Goal: Task Accomplishment & Management: Complete application form

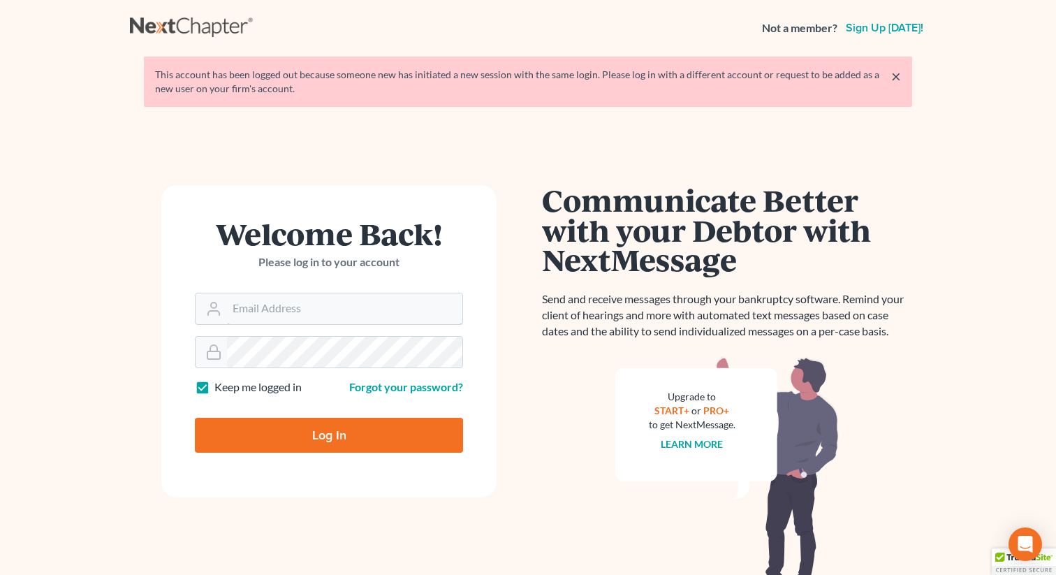
type input "[EMAIL_ADDRESS][DOMAIN_NAME]"
click at [303, 427] on input "Log In" at bounding box center [329, 435] width 268 height 35
type input "Thinking..."
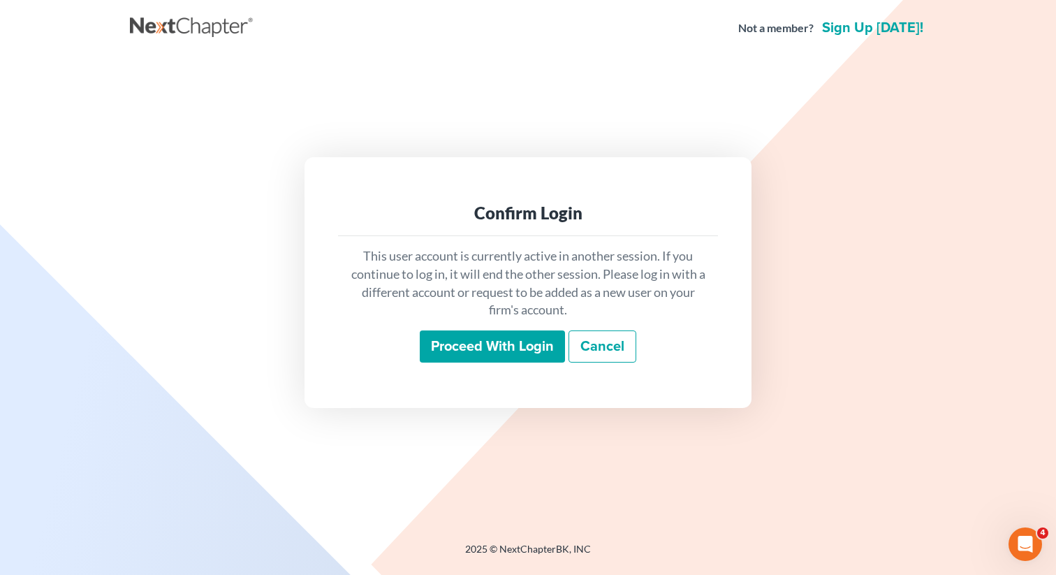
click at [467, 347] on input "Proceed with login" at bounding box center [492, 346] width 145 height 32
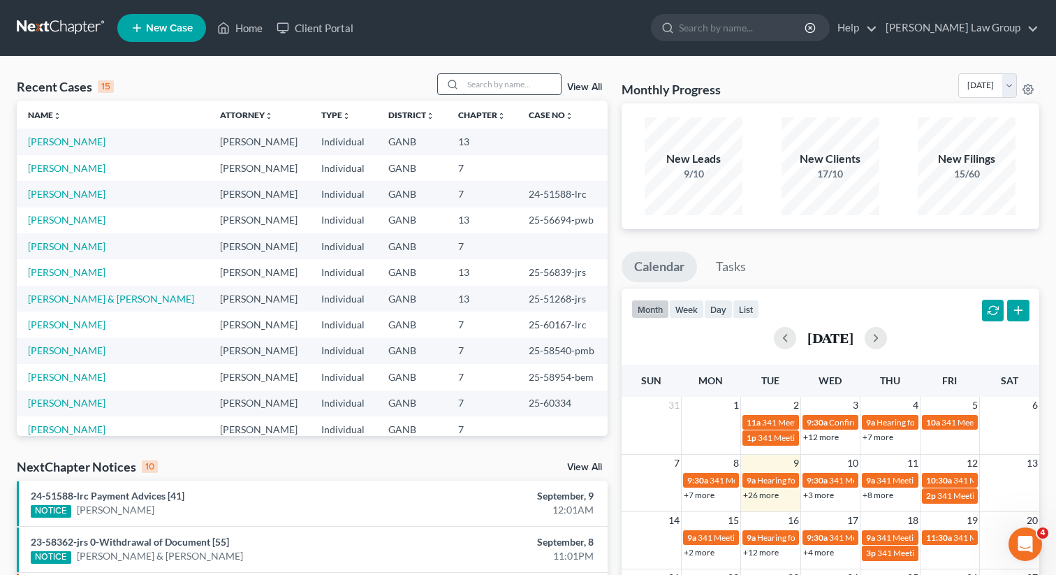
click at [504, 81] on input "search" at bounding box center [512, 84] width 98 height 20
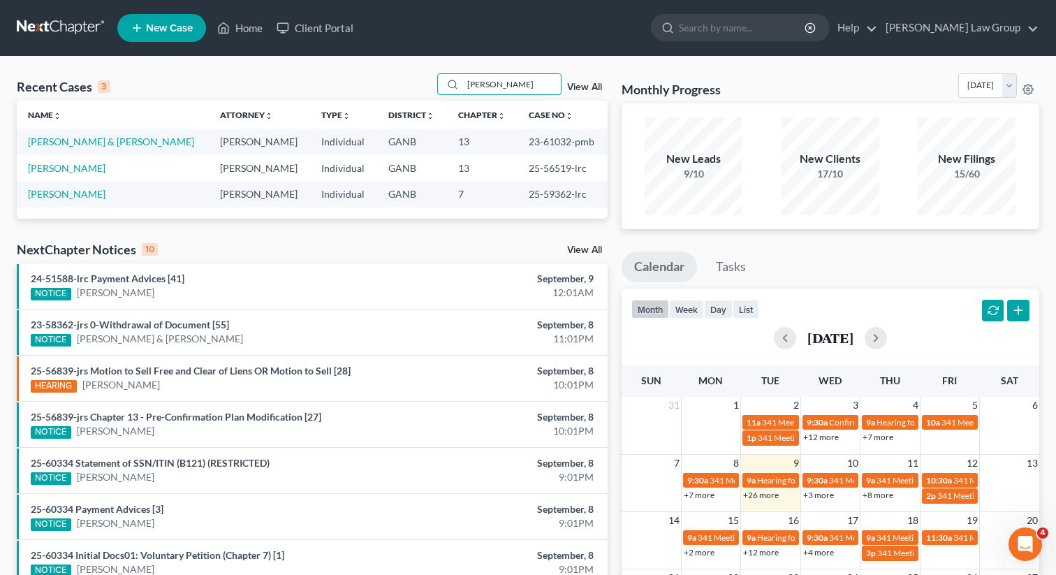
type input "stephanie"
click at [159, 35] on link "New Case" at bounding box center [161, 28] width 89 height 28
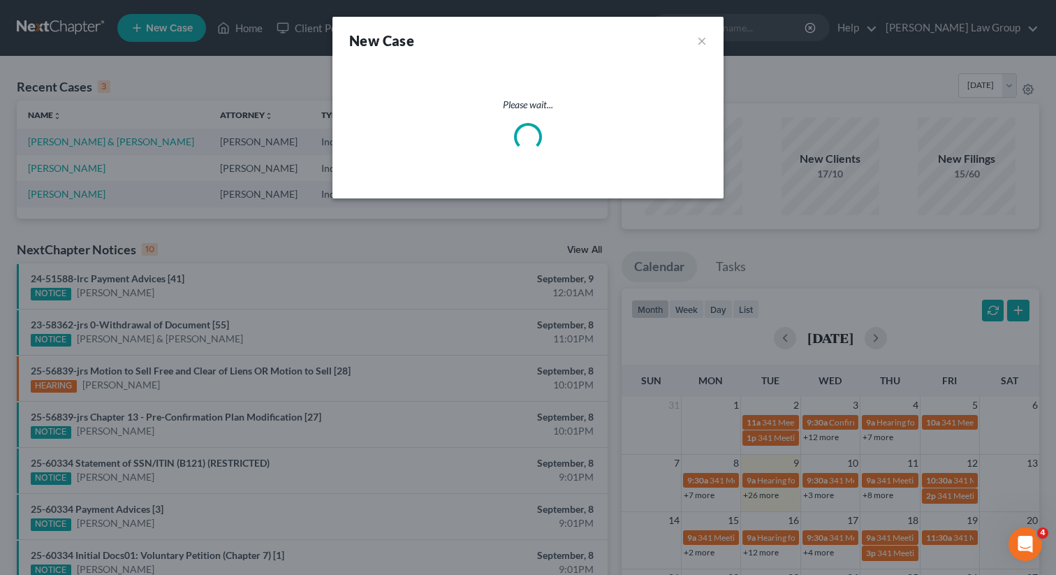
select select "19"
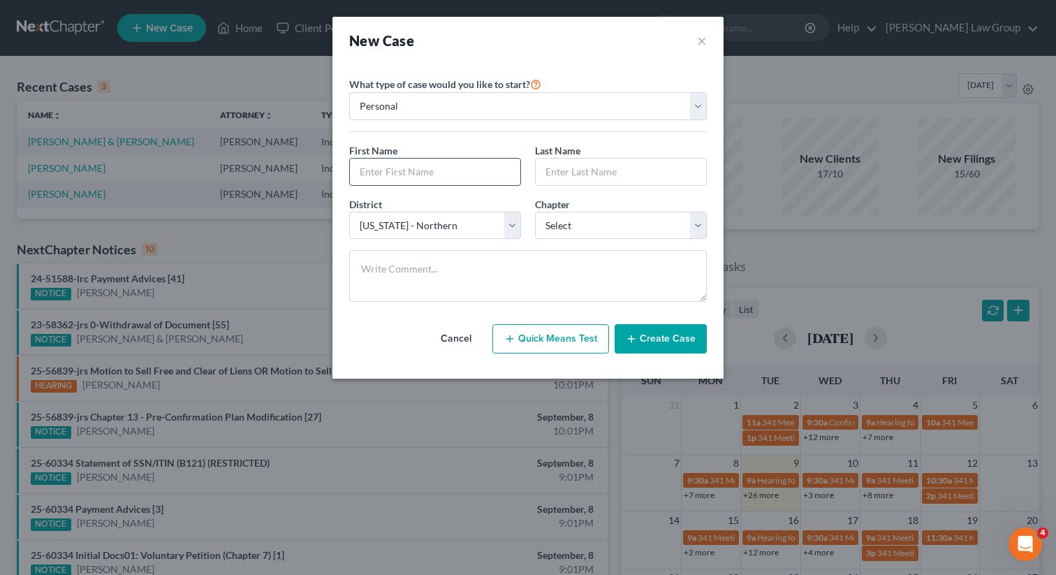
click at [408, 172] on input "text" at bounding box center [435, 172] width 170 height 27
type input "Stephanie"
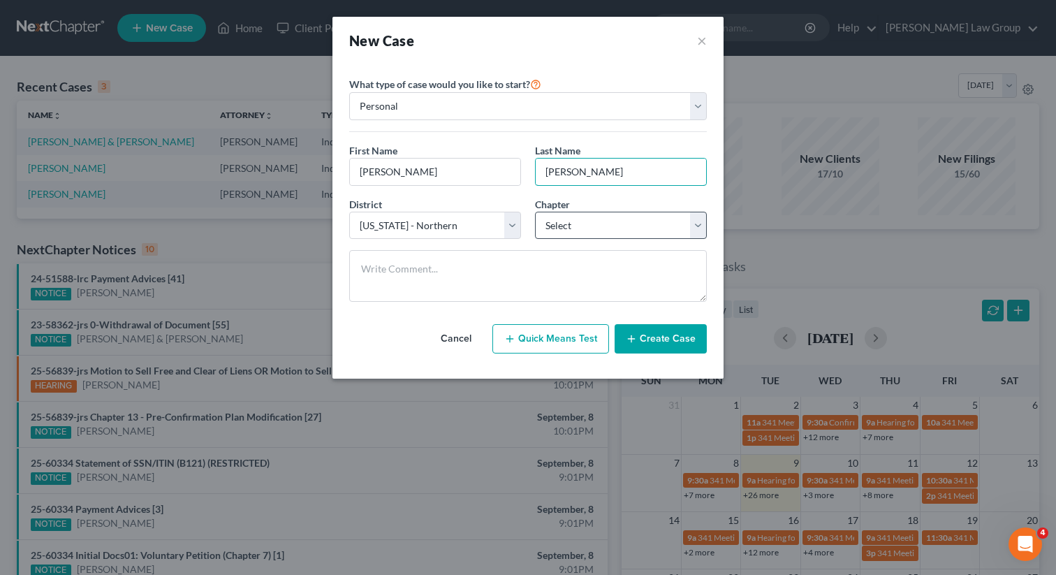
type input "Harris"
click at [581, 221] on select "Select 7 11 12 13" at bounding box center [621, 226] width 172 height 28
select select "0"
click at [535, 212] on select "Select 7 11 12 13" at bounding box center [621, 226] width 172 height 28
click at [670, 342] on button "Create Case" at bounding box center [661, 338] width 92 height 29
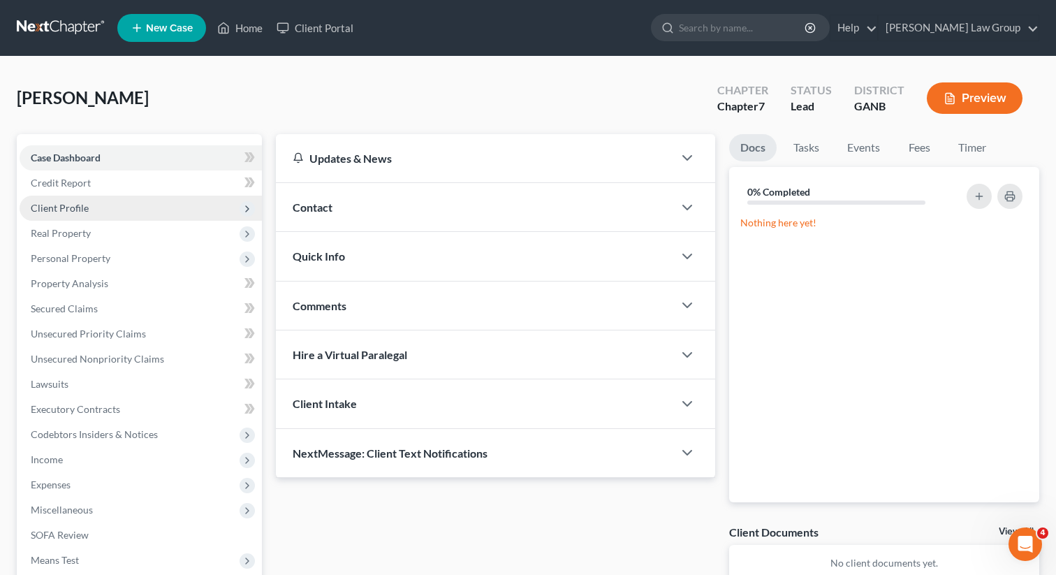
click at [59, 199] on span "Client Profile" at bounding box center [141, 208] width 242 height 25
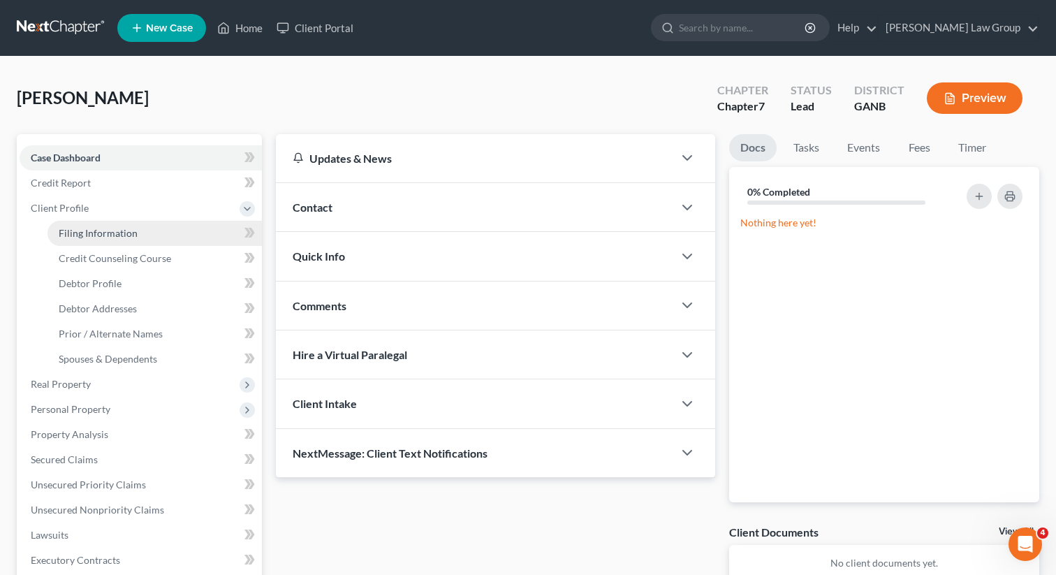
click at [94, 227] on span "Filing Information" at bounding box center [98, 233] width 79 height 12
select select "1"
select select "0"
select select "19"
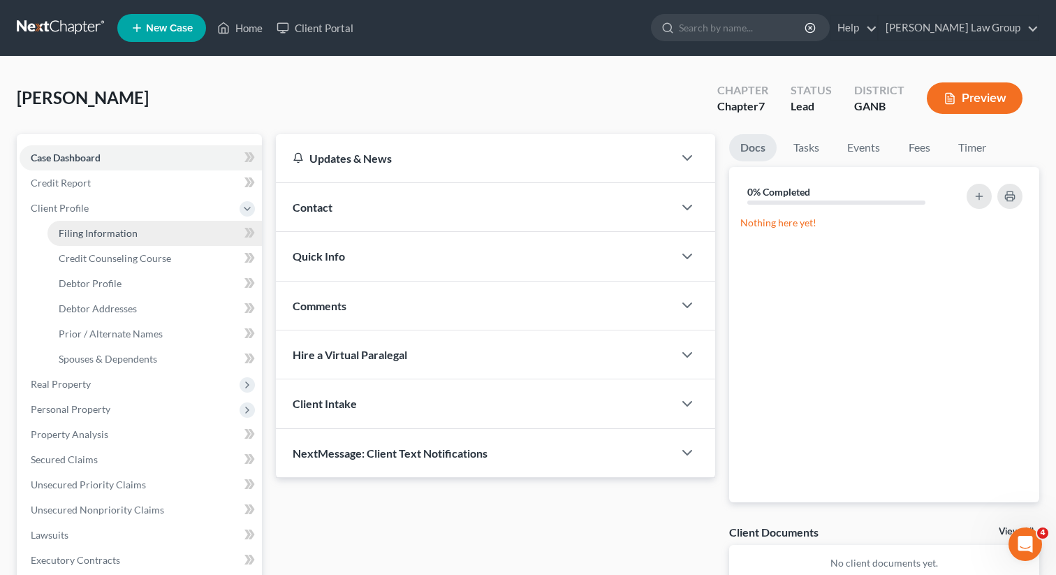
select select "10"
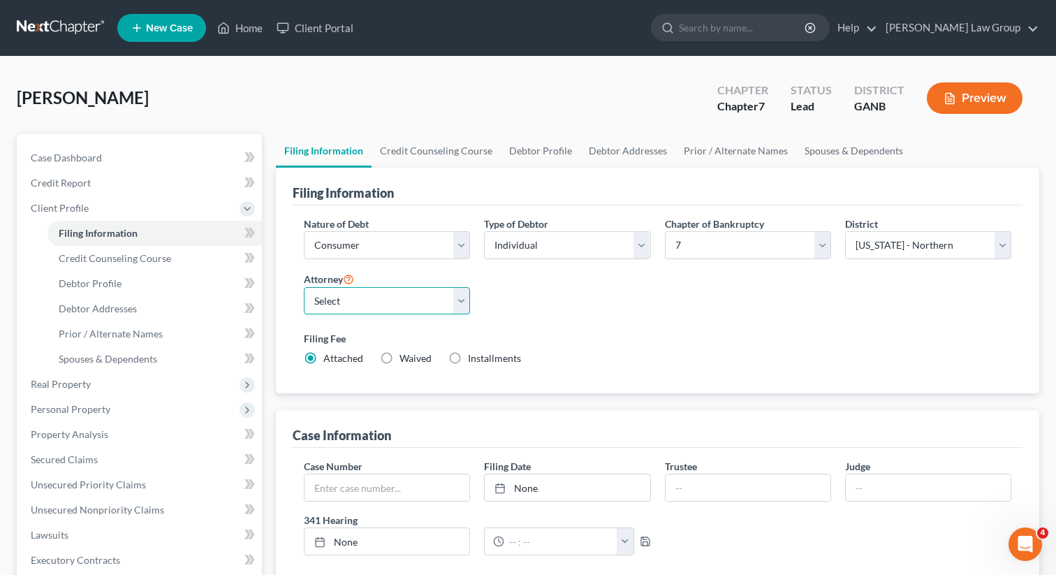
click at [386, 309] on select "Select Lorena Saedi - GANB Lorena Saedi - GANB Krista Bauer - GANB Susan Sudman…" at bounding box center [387, 301] width 166 height 28
select select "0"
click at [304, 287] on select "Select Lorena Saedi - GANB Lorena Saedi - GANB Krista Bauer - GANB Susan Sudman…" at bounding box center [387, 301] width 166 height 28
click at [406, 152] on link "Credit Counseling Course" at bounding box center [436, 151] width 129 height 34
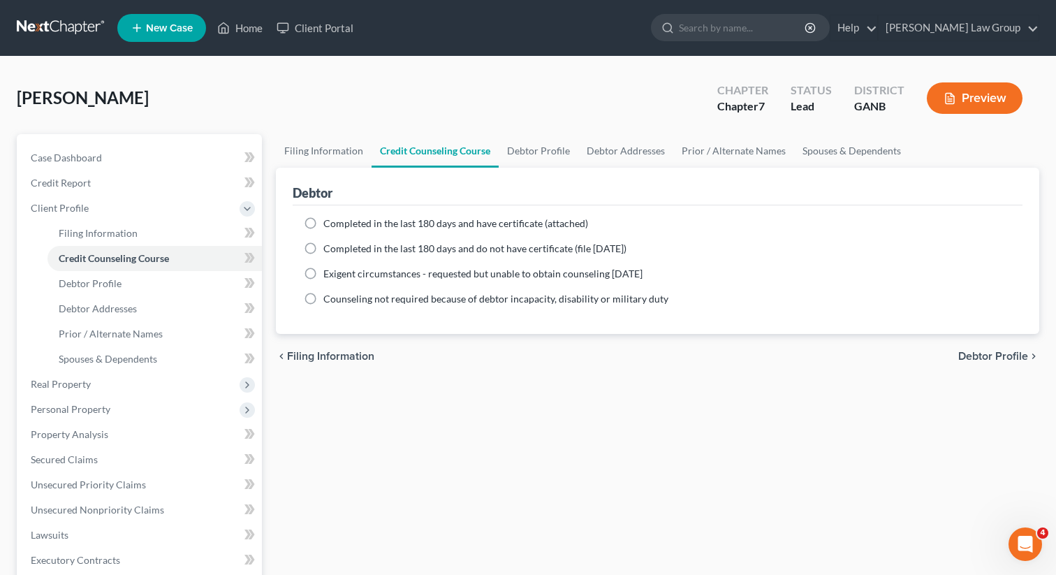
click at [323, 228] on label "Completed in the last 180 days and have certificate (attached)" at bounding box center [455, 224] width 265 height 14
click at [329, 226] on input "Completed in the last 180 days and have certificate (attached)" at bounding box center [333, 221] width 9 height 9
radio input "true"
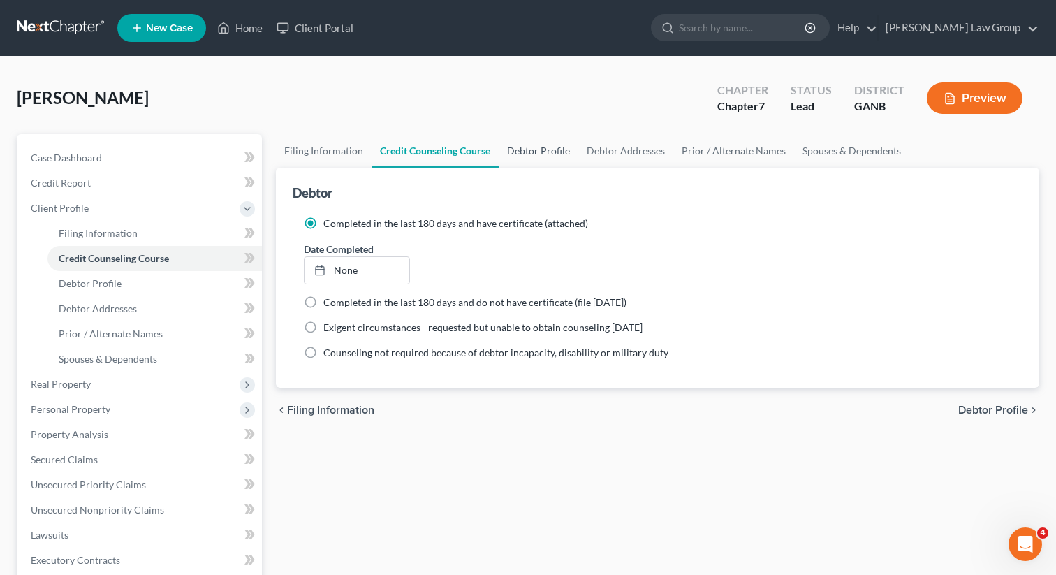
click at [554, 146] on link "Debtor Profile" at bounding box center [539, 151] width 80 height 34
select select "0"
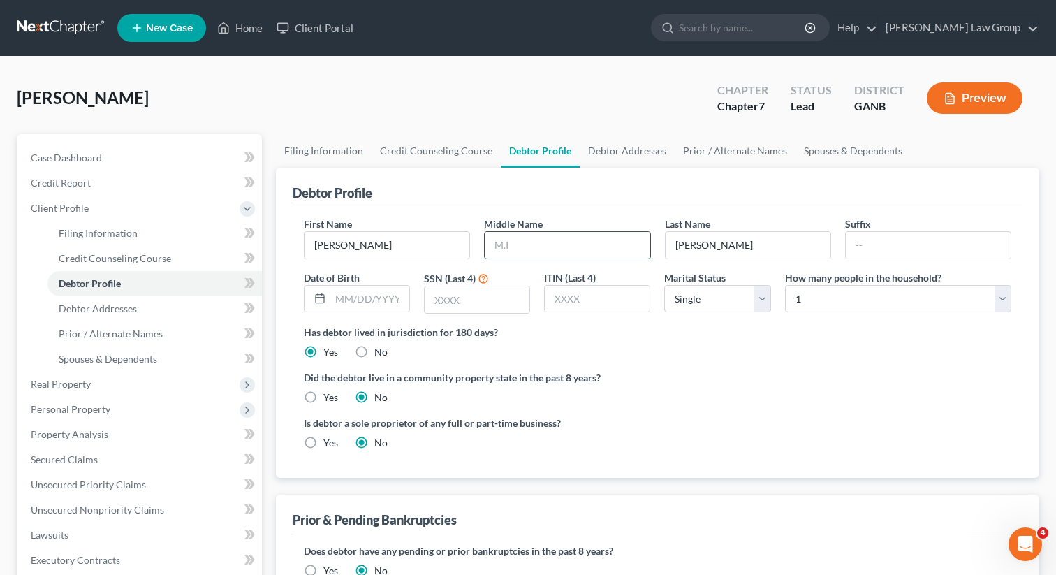
click at [528, 243] on input "text" at bounding box center [567, 245] width 165 height 27
type input "Trinidad"
click at [610, 152] on link "Debtor Addresses" at bounding box center [627, 151] width 95 height 34
select select "0"
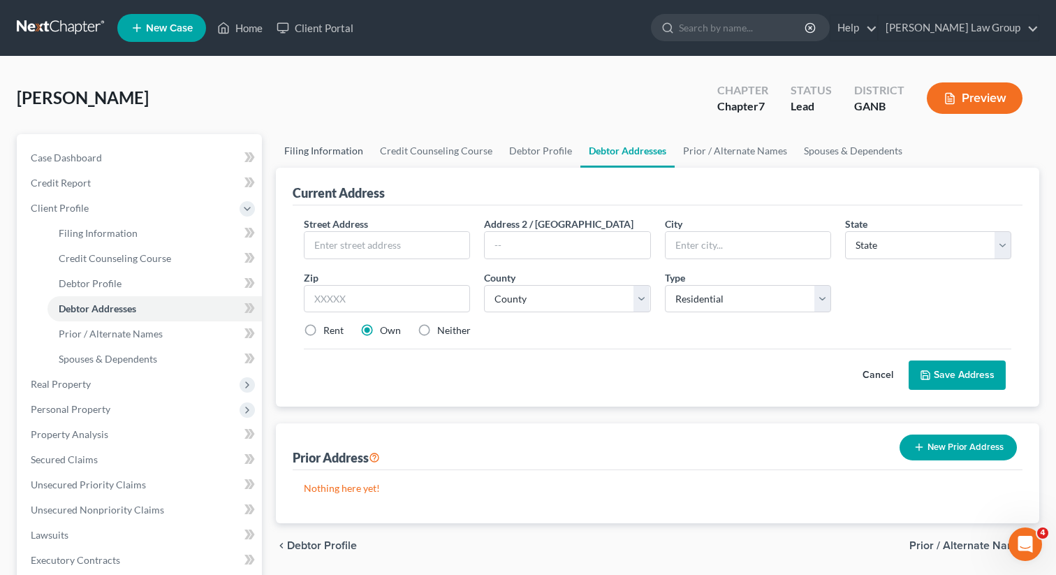
click at [317, 160] on link "Filing Information" at bounding box center [324, 151] width 96 height 34
select select "1"
select select "0"
select select "19"
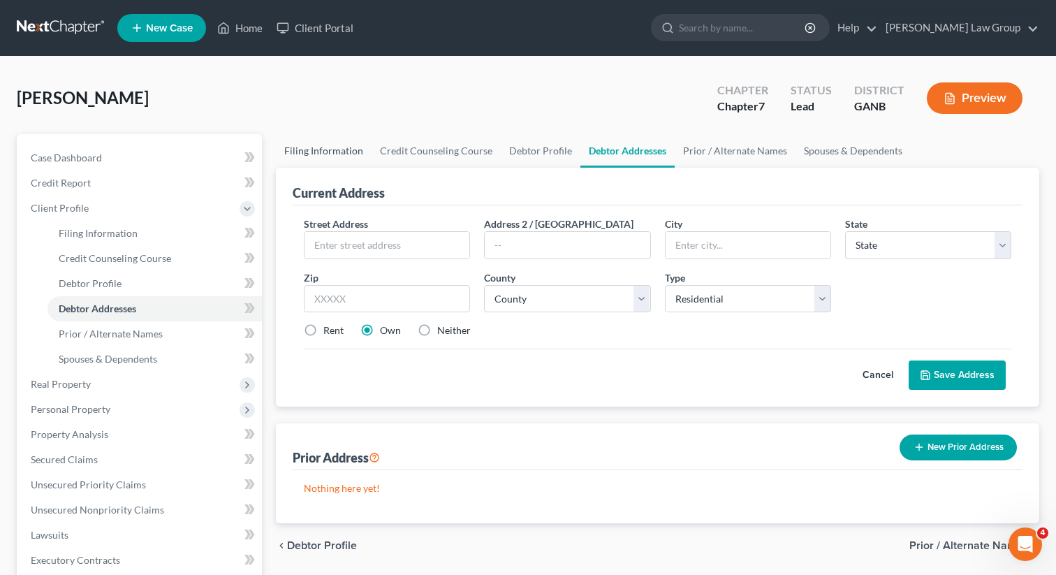
select select "0"
select select "10"
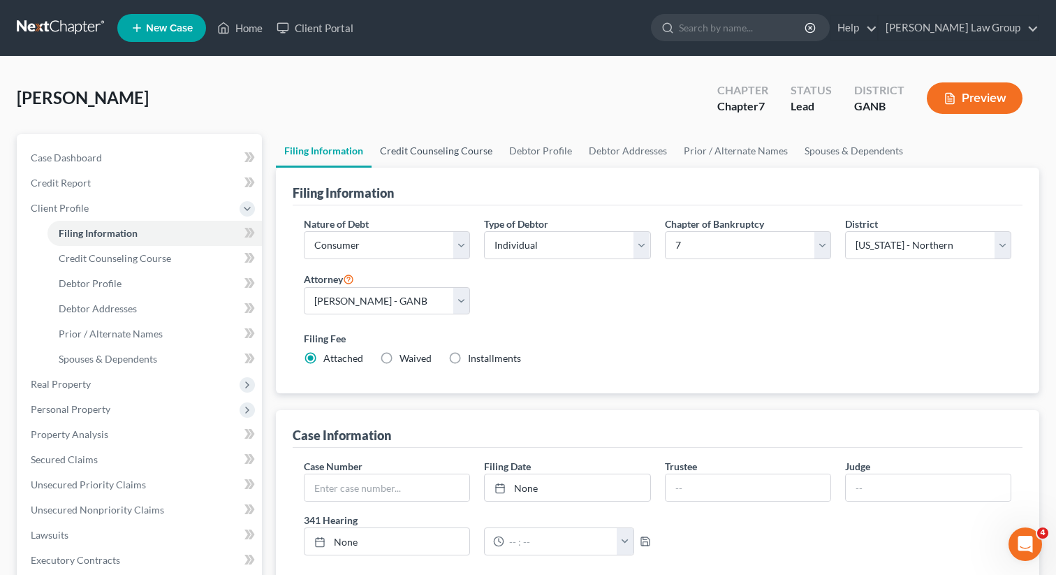
click at [431, 152] on link "Credit Counseling Course" at bounding box center [436, 151] width 129 height 34
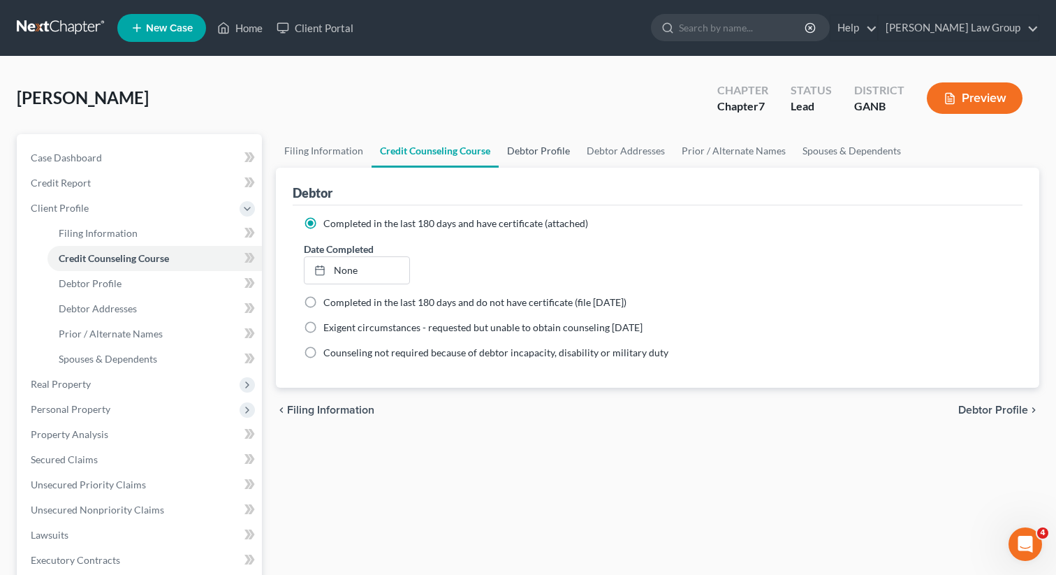
click at [527, 138] on link "Debtor Profile" at bounding box center [539, 151] width 80 height 34
select select "0"
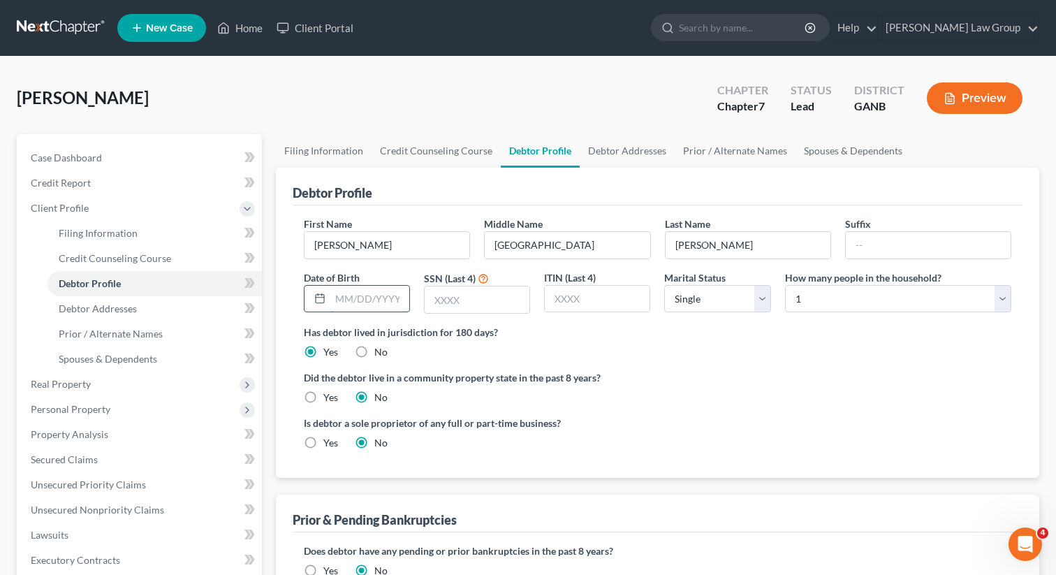
click at [344, 303] on input "text" at bounding box center [369, 299] width 79 height 27
type input "05/17/1995"
click at [614, 151] on link "Debtor Addresses" at bounding box center [627, 151] width 95 height 34
select select "0"
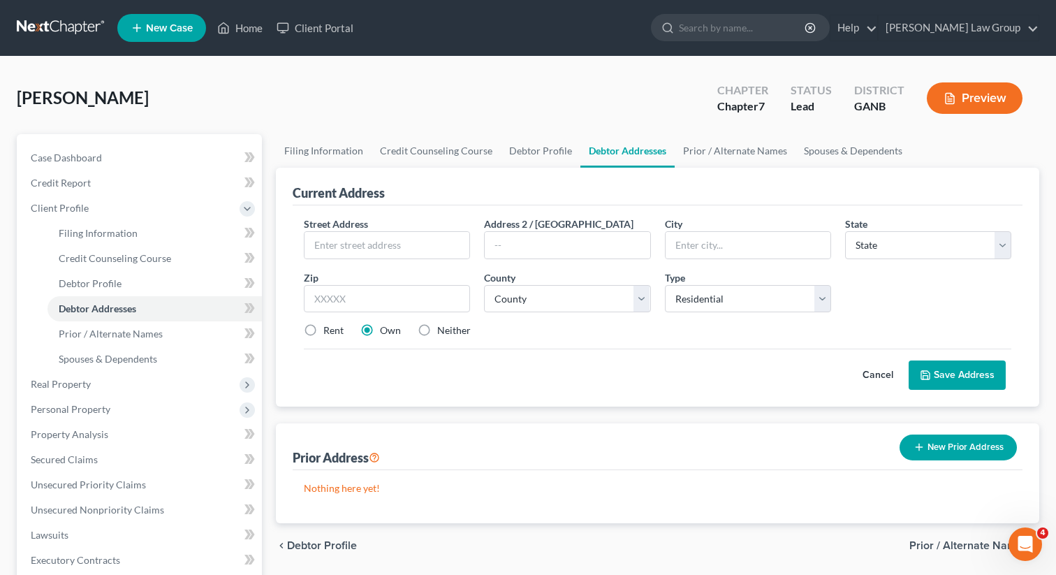
click at [427, 258] on div "Street Address * Address 2 / PO Box City * State * State AL AK AR AZ CA CO CT D…" at bounding box center [657, 283] width 721 height 133
click at [411, 250] on input "text" at bounding box center [387, 245] width 165 height 27
paste input "6308 Scudders Dr"
type input "6308 Scudders Dr"
click at [381, 301] on input "text" at bounding box center [387, 299] width 166 height 28
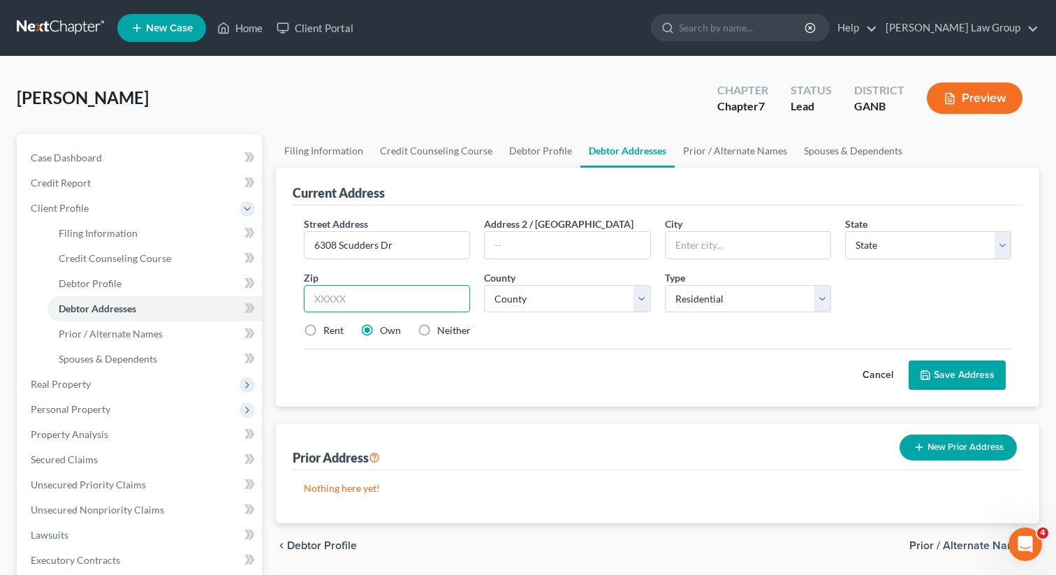
paste input "30058"
type input "30058"
type input "Lithonia"
select select "10"
click at [323, 327] on label "Rent" at bounding box center [333, 330] width 20 height 14
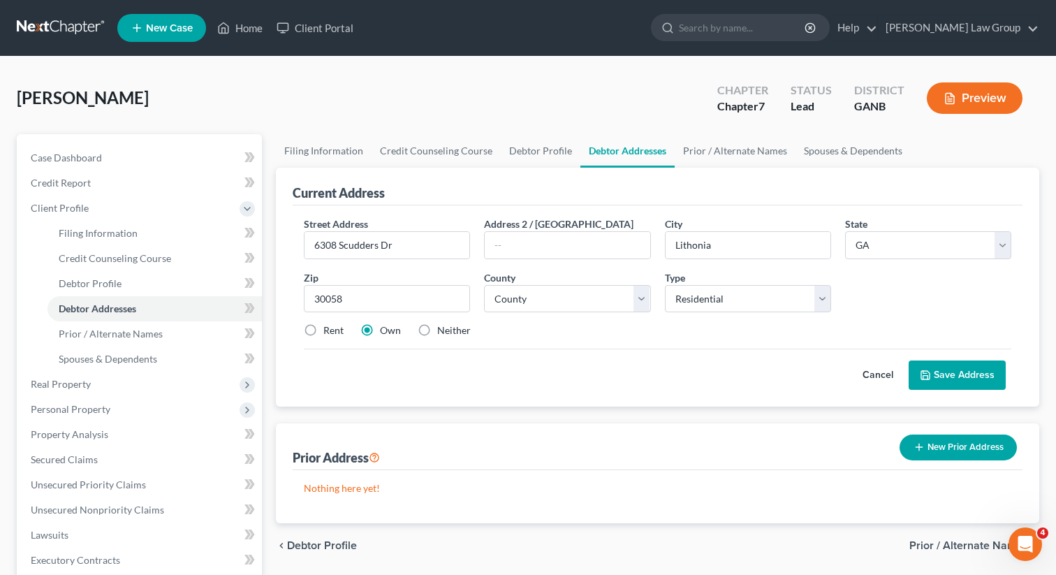
click at [329, 327] on input "Rent" at bounding box center [333, 327] width 9 height 9
radio input "true"
click at [530, 293] on select "County" at bounding box center [567, 299] width 166 height 28
select select "42"
click at [484, 285] on select "County Appling County Atkinson County Bacon County Baker County Baldwin County …" at bounding box center [567, 299] width 166 height 28
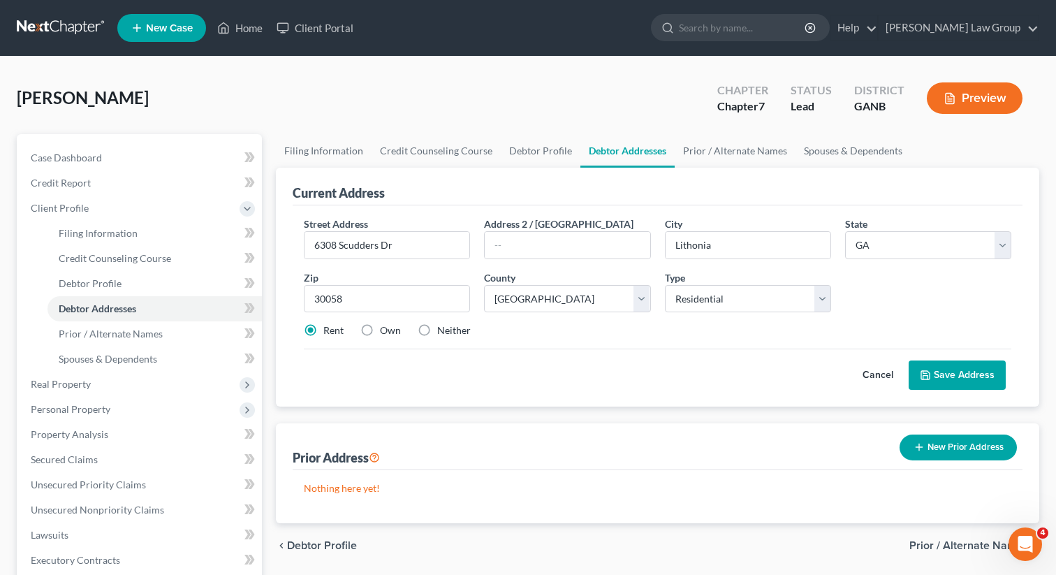
click at [950, 377] on button "Save Address" at bounding box center [957, 374] width 97 height 29
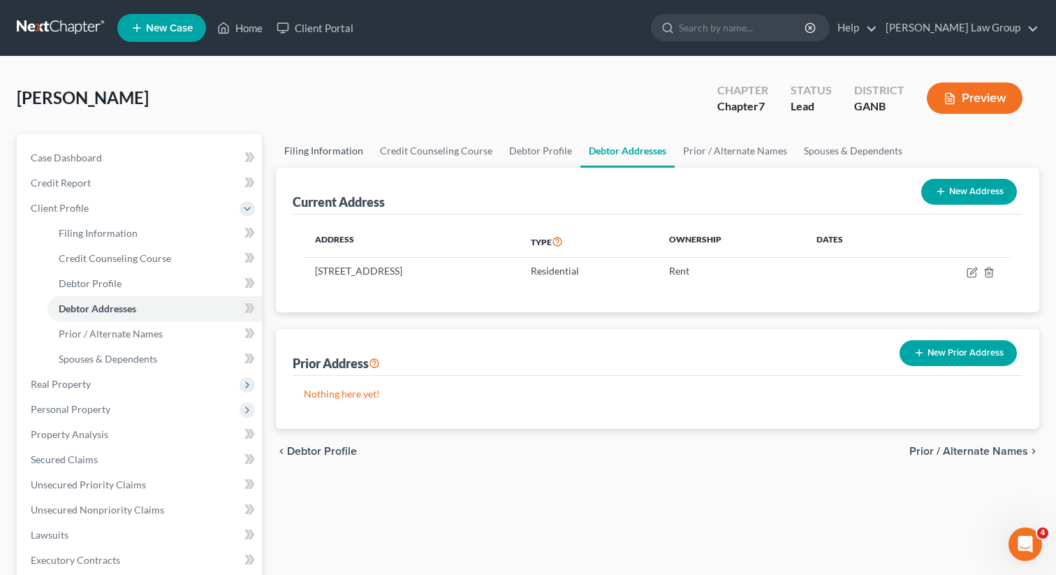
click at [312, 145] on link "Filing Information" at bounding box center [324, 151] width 96 height 34
select select "1"
select select "0"
select select "19"
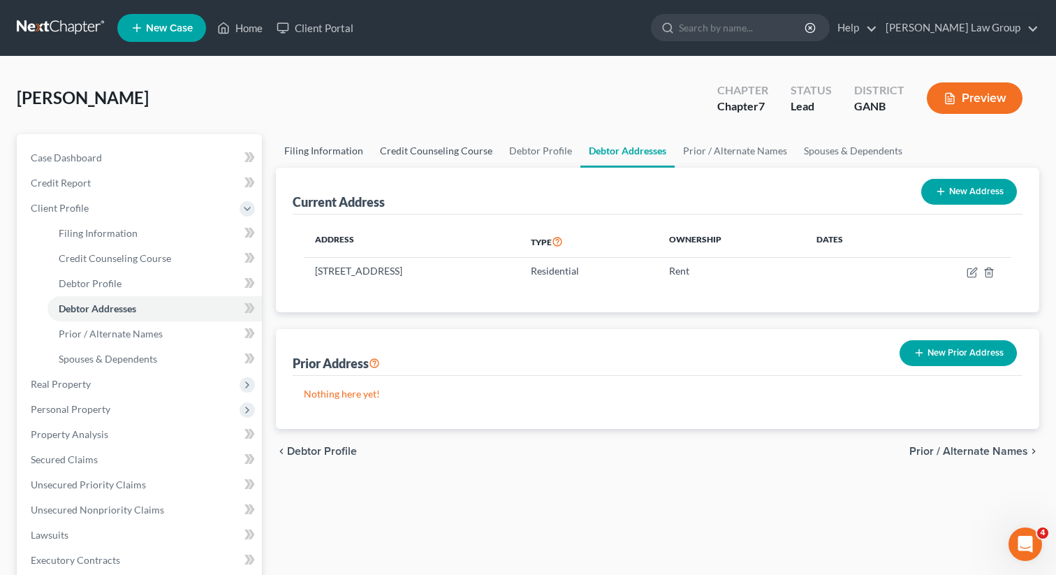
select select "0"
select select "10"
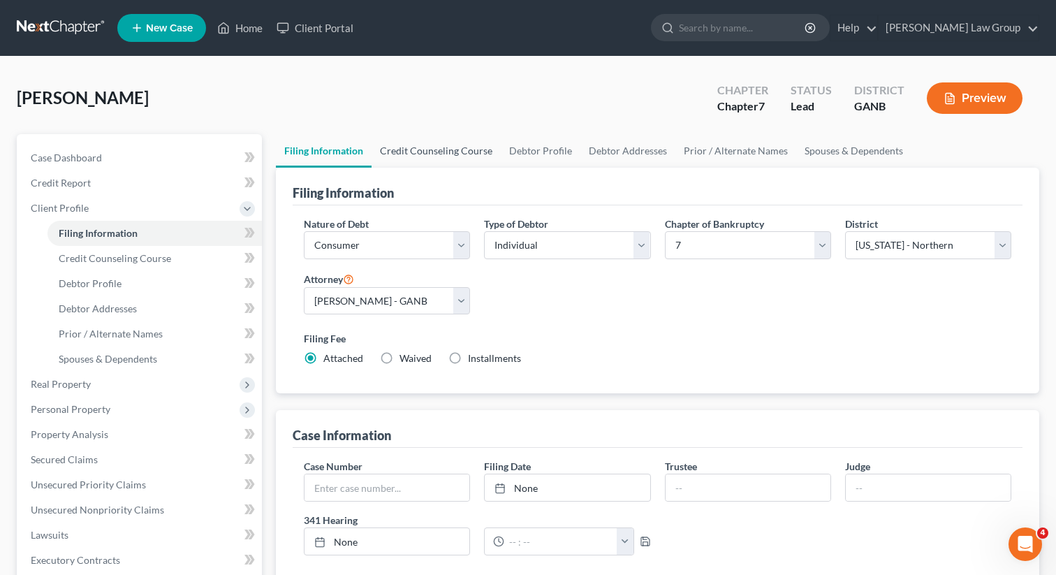
click at [434, 145] on link "Credit Counseling Course" at bounding box center [436, 151] width 129 height 34
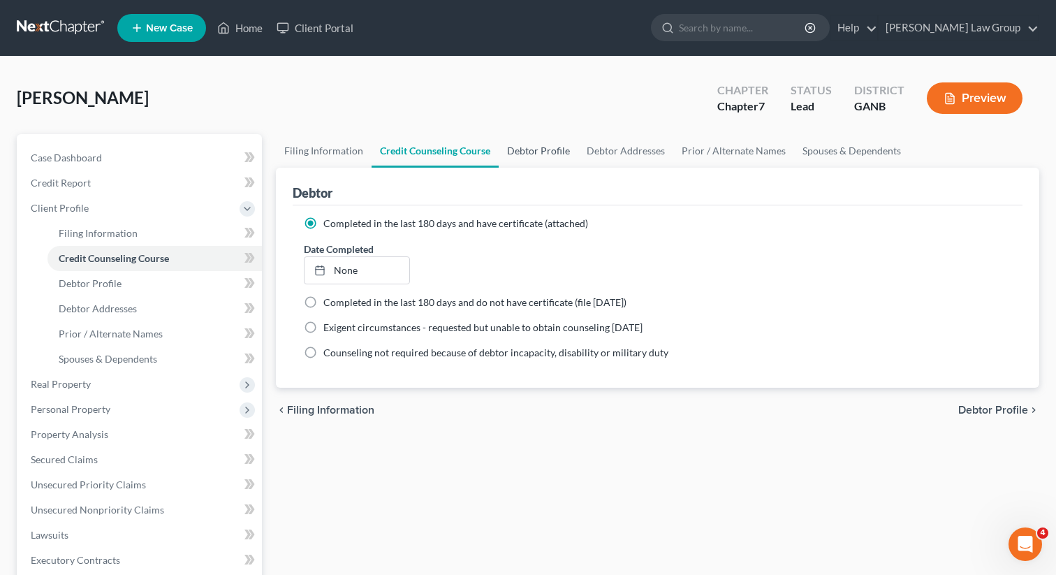
click at [532, 156] on link "Debtor Profile" at bounding box center [539, 151] width 80 height 34
select select "0"
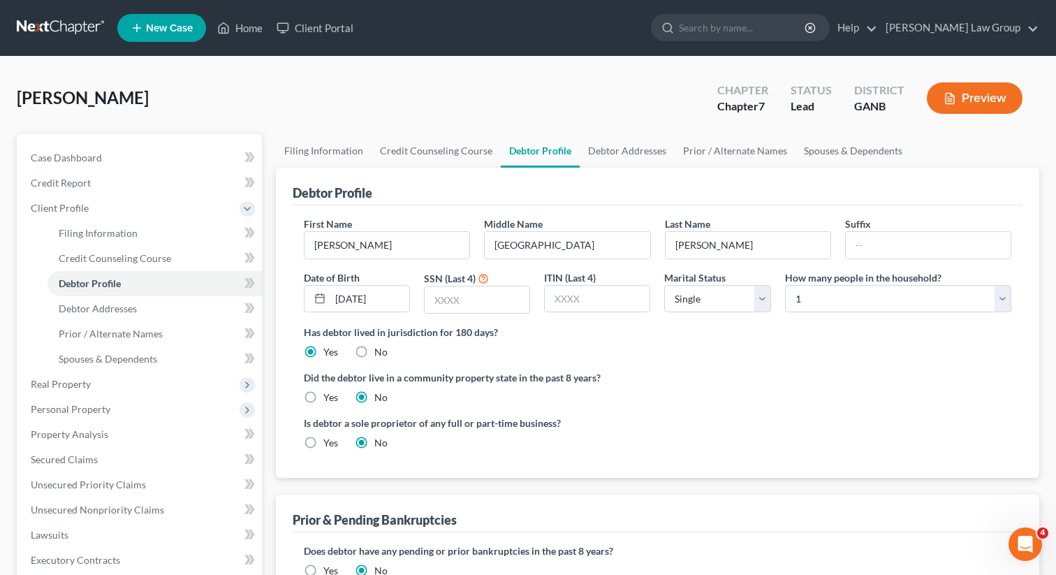
click at [487, 314] on div "First Name Stephanie Middle Name Trinidad Last Name Harris Suffix Date of Birth…" at bounding box center [657, 271] width 721 height 108
click at [481, 304] on input "text" at bounding box center [477, 299] width 105 height 27
type input "5988"
click at [608, 157] on link "Debtor Addresses" at bounding box center [627, 151] width 95 height 34
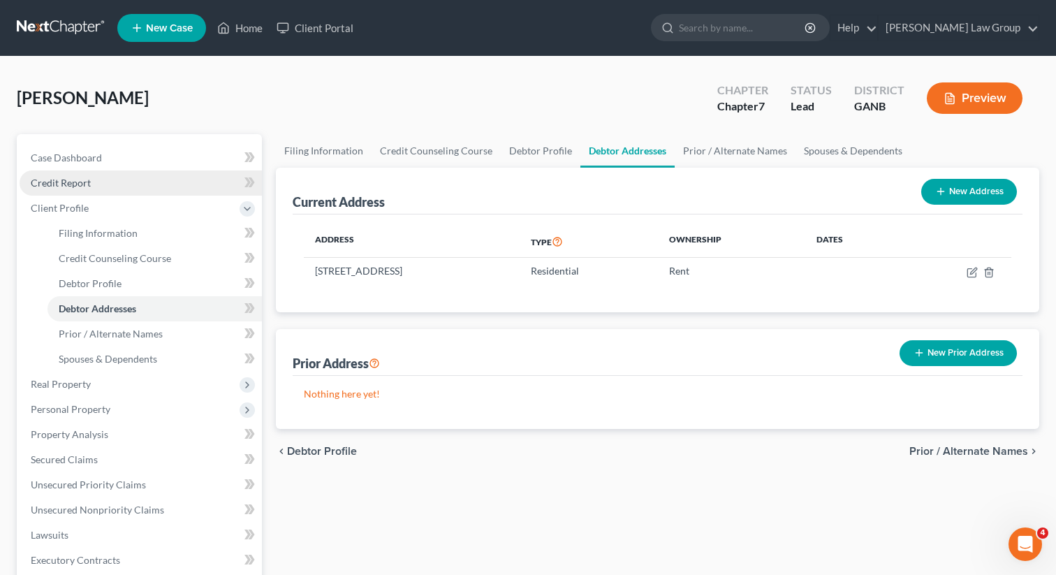
click at [103, 185] on link "Credit Report" at bounding box center [141, 182] width 242 height 25
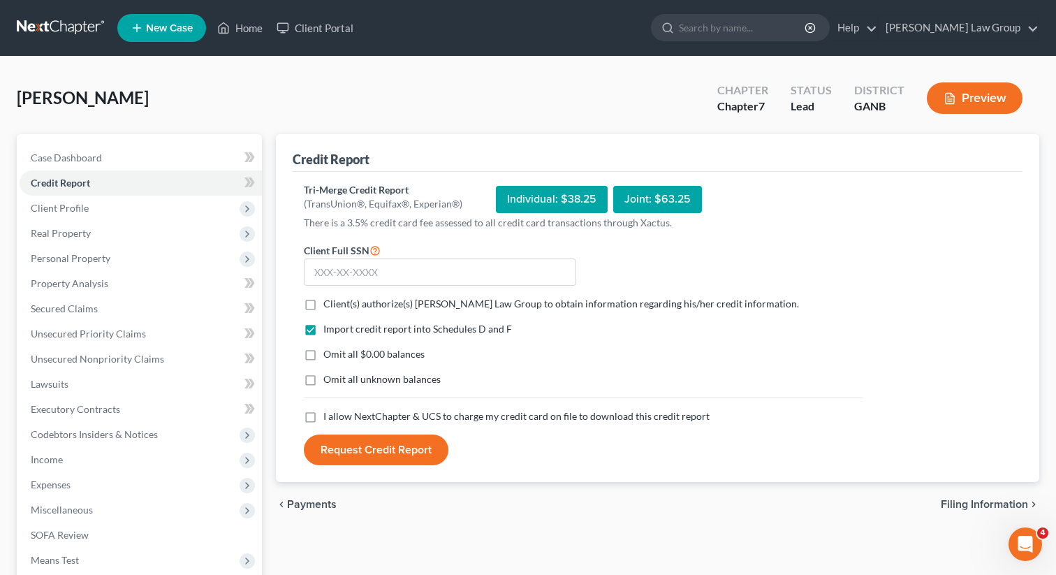
click at [323, 306] on label "Client(s) authorize(s) Saedi Law Group to obtain information regarding his/her …" at bounding box center [561, 304] width 476 height 14
click at [329, 306] on input "Client(s) authorize(s) Saedi Law Group to obtain information regarding his/her …" at bounding box center [333, 301] width 9 height 9
checkbox input "true"
click at [323, 416] on label "I allow NextChapter & UCS to charge my credit card on file to download this cre…" at bounding box center [516, 416] width 386 height 14
click at [329, 416] on input "I allow NextChapter & UCS to charge my credit card on file to download this cre…" at bounding box center [333, 413] width 9 height 9
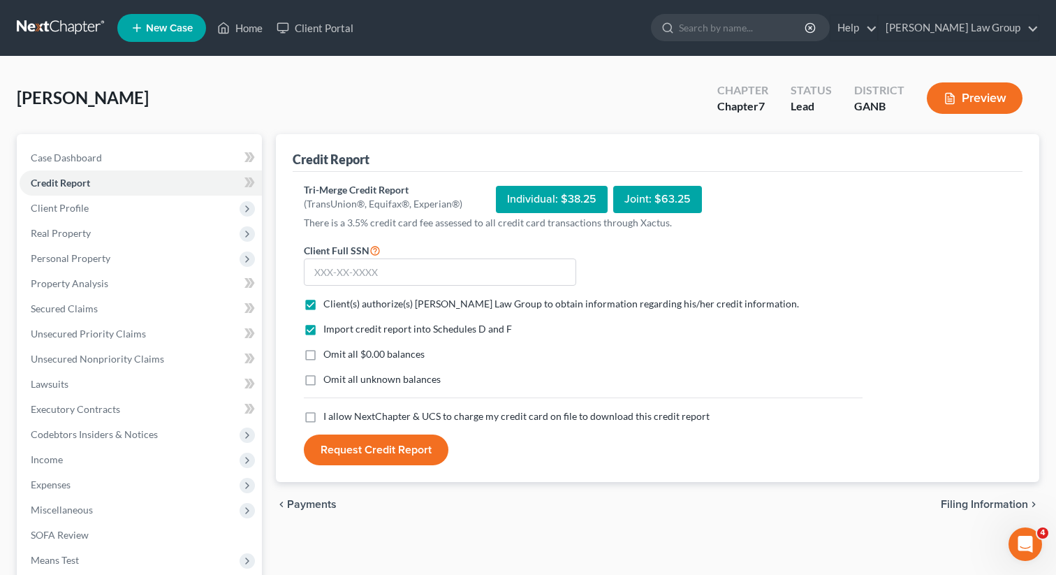
checkbox input "true"
click at [413, 268] on input "text" at bounding box center [440, 272] width 272 height 28
click at [421, 267] on input "text" at bounding box center [440, 272] width 272 height 28
drag, startPoint x: 414, startPoint y: 270, endPoint x: 307, endPoint y: 267, distance: 107.6
click at [307, 267] on input "097-84-5988" at bounding box center [440, 272] width 272 height 28
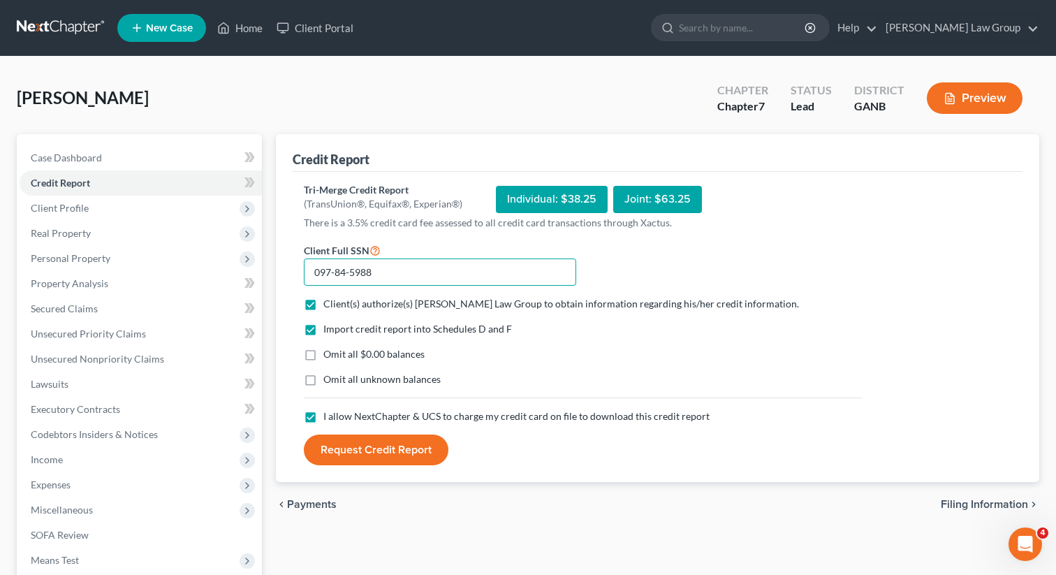
type input "097-84-5988"
click at [375, 453] on button "Request Credit Report" at bounding box center [376, 449] width 145 height 31
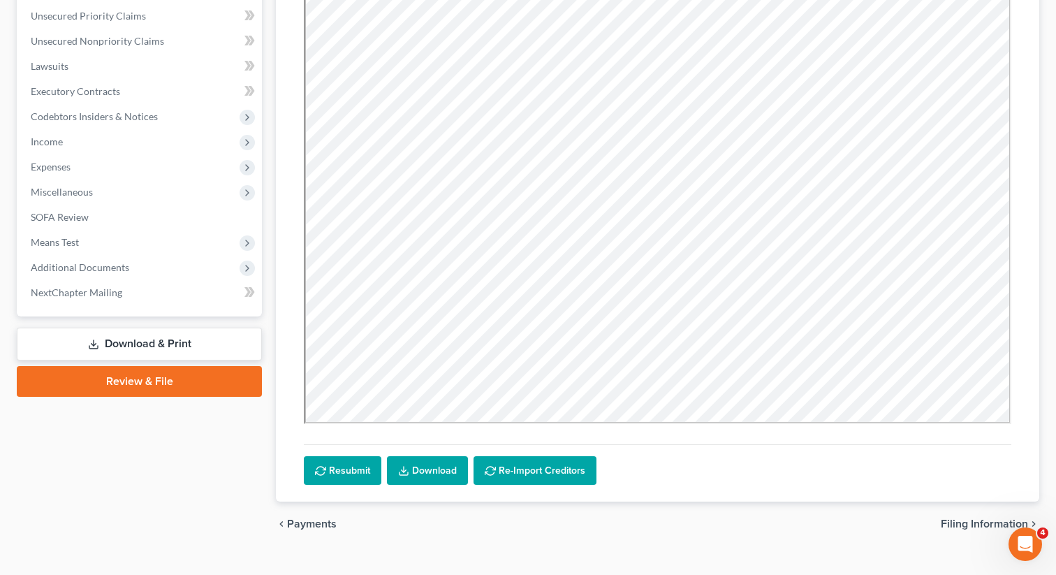
scroll to position [342, 0]
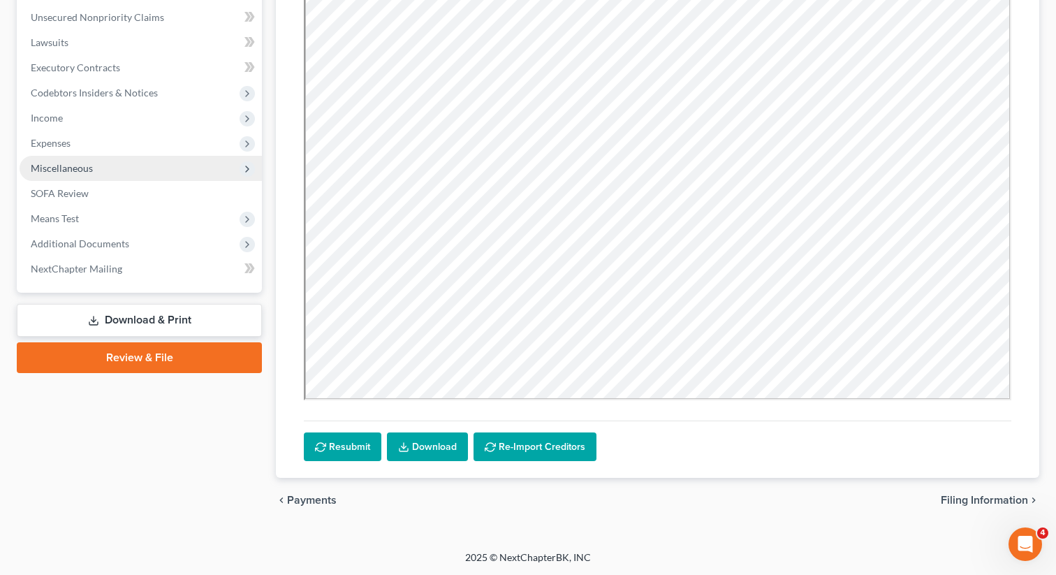
click at [87, 173] on span "Miscellaneous" at bounding box center [141, 168] width 242 height 25
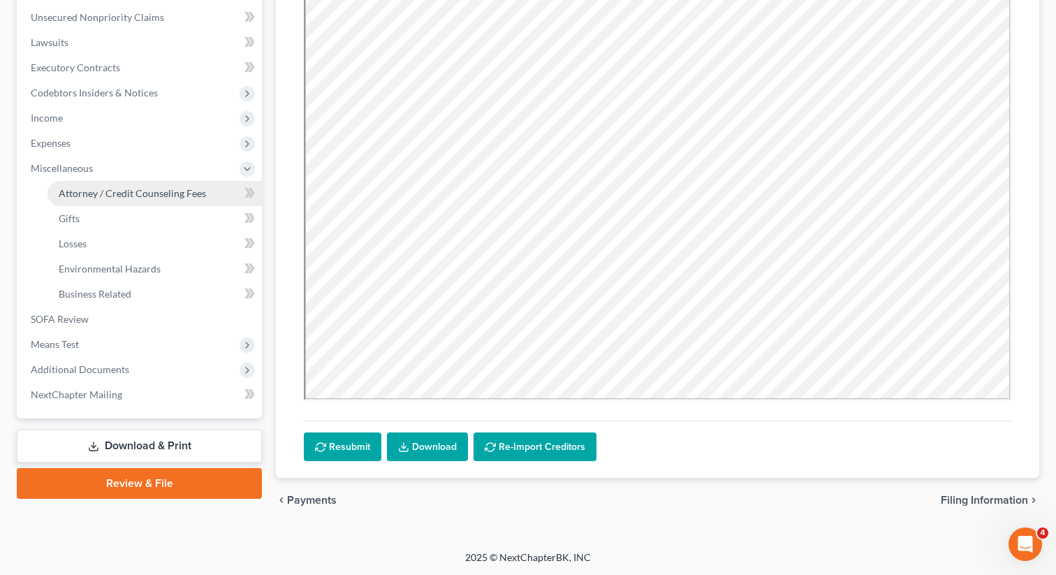
click at [89, 191] on span "Attorney / Credit Counseling Fees" at bounding box center [132, 193] width 147 height 12
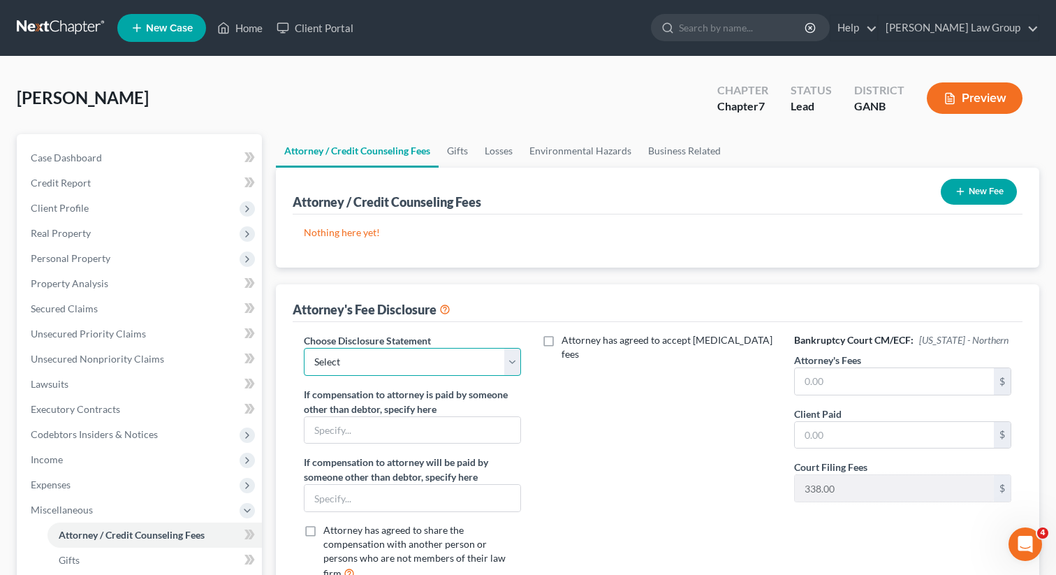
click at [395, 348] on select "Select Attorney Disclosure Statement Chapter 7 Attorney Fee Disclosure Statement" at bounding box center [412, 362] width 217 height 28
select select "0"
click at [304, 348] on select "Select Attorney Disclosure Statement Chapter 7 Attorney Fee Disclosure Statement" at bounding box center [412, 362] width 217 height 28
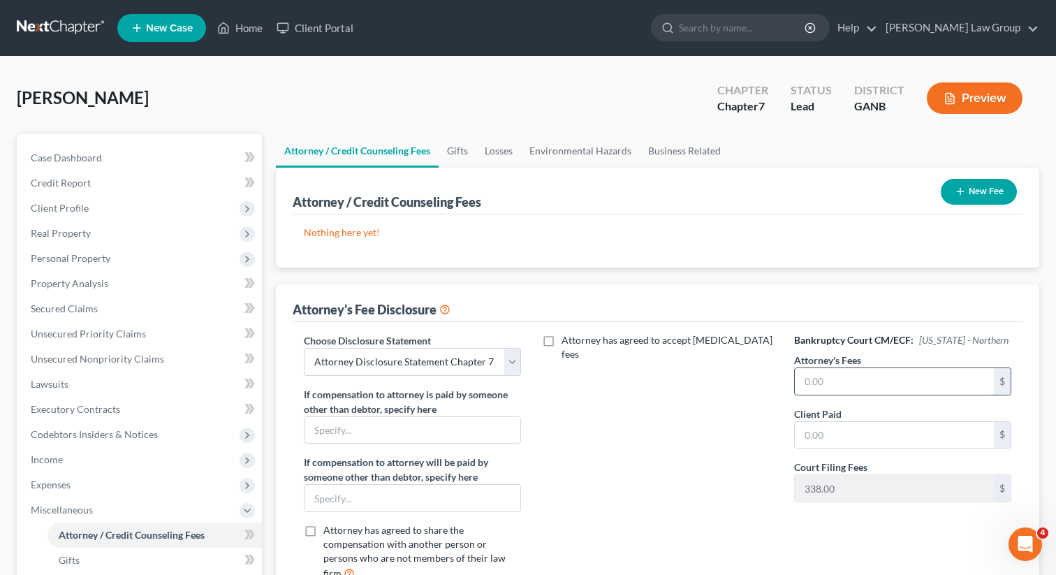
click at [857, 377] on input "text" at bounding box center [894, 381] width 199 height 27
type input "1,500"
drag, startPoint x: 851, startPoint y: 383, endPoint x: 758, endPoint y: 365, distance: 94.1
click at [758, 365] on div "Choose Disclosure Statement Select Attorney Disclosure Statement Chapter 7 Atto…" at bounding box center [657, 462] width 735 height 259
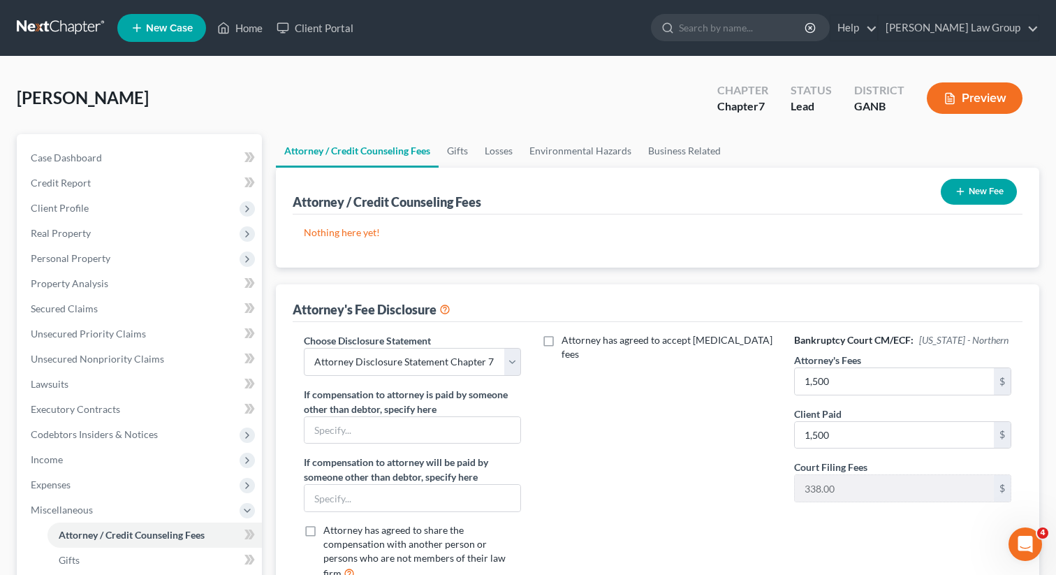
click at [957, 196] on icon "button" at bounding box center [960, 191] width 11 height 11
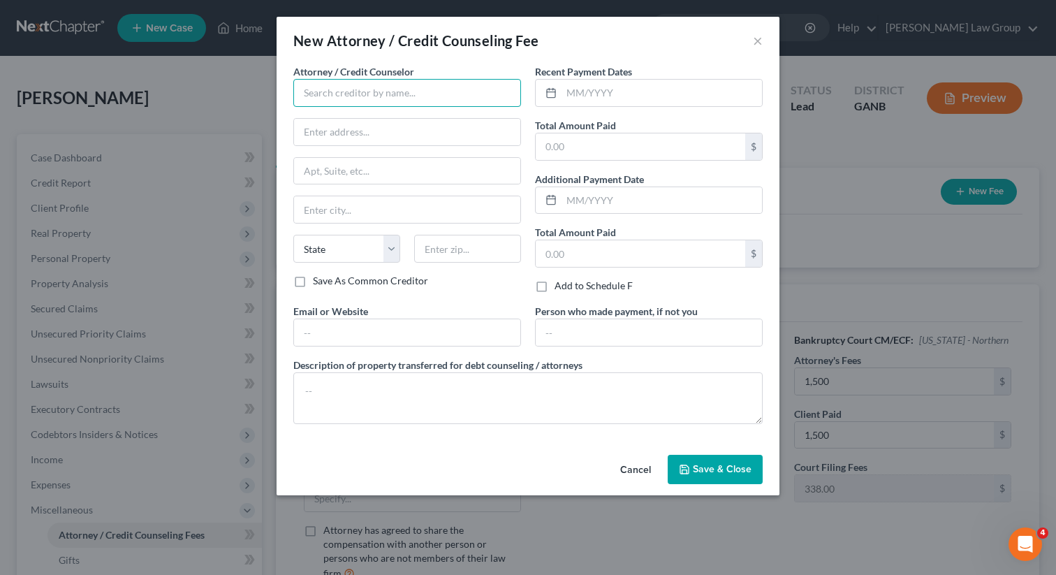
click at [431, 101] on input "text" at bounding box center [407, 93] width 228 height 28
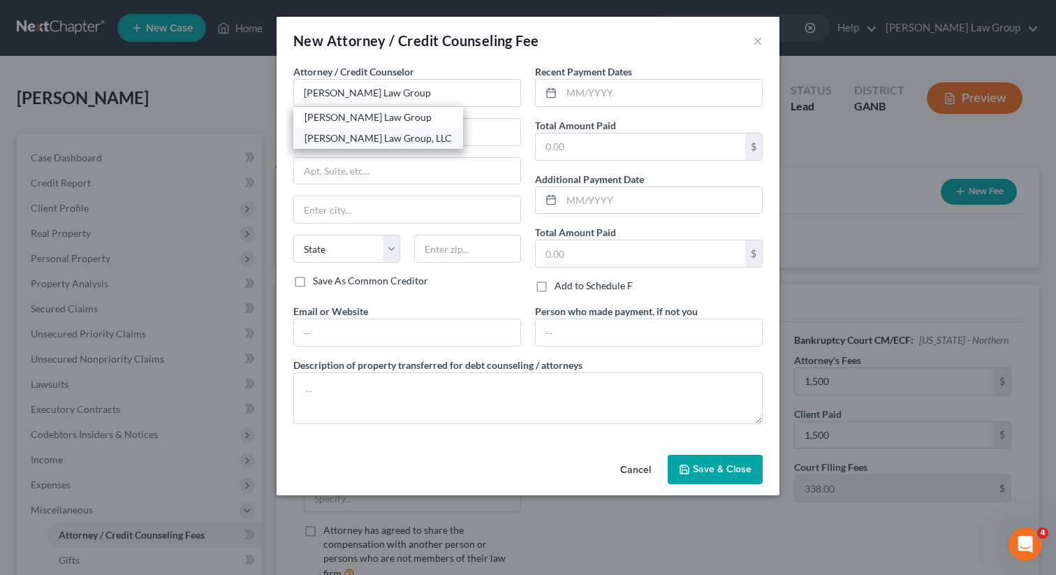
click at [406, 136] on div "Saedi Law Group, LLC" at bounding box center [378, 138] width 147 height 14
type input "Saedi Law Group, LLC"
type input "3411 Pierce Drive"
type input "Atlanta"
select select "10"
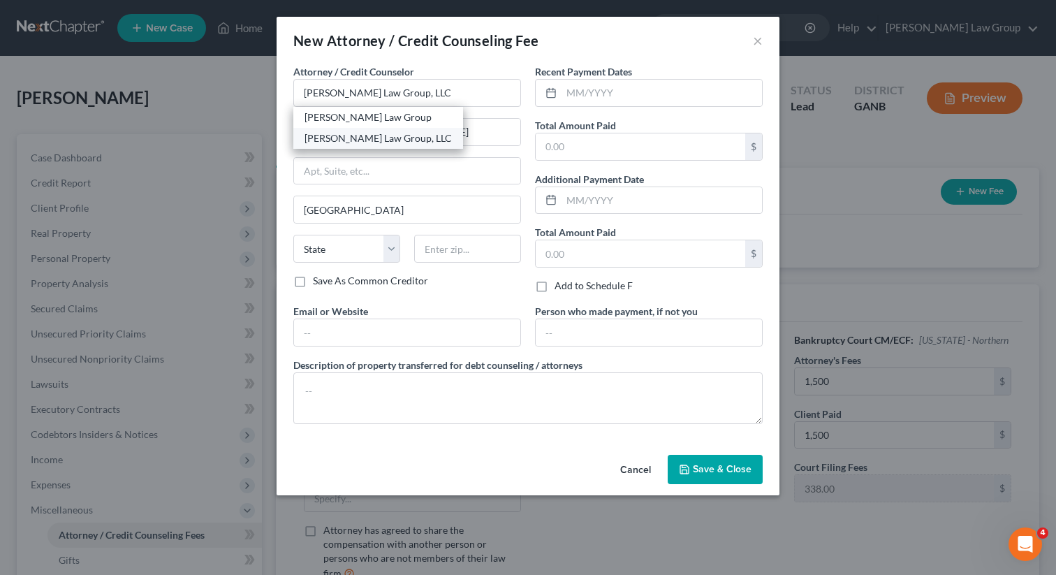
type input "30341"
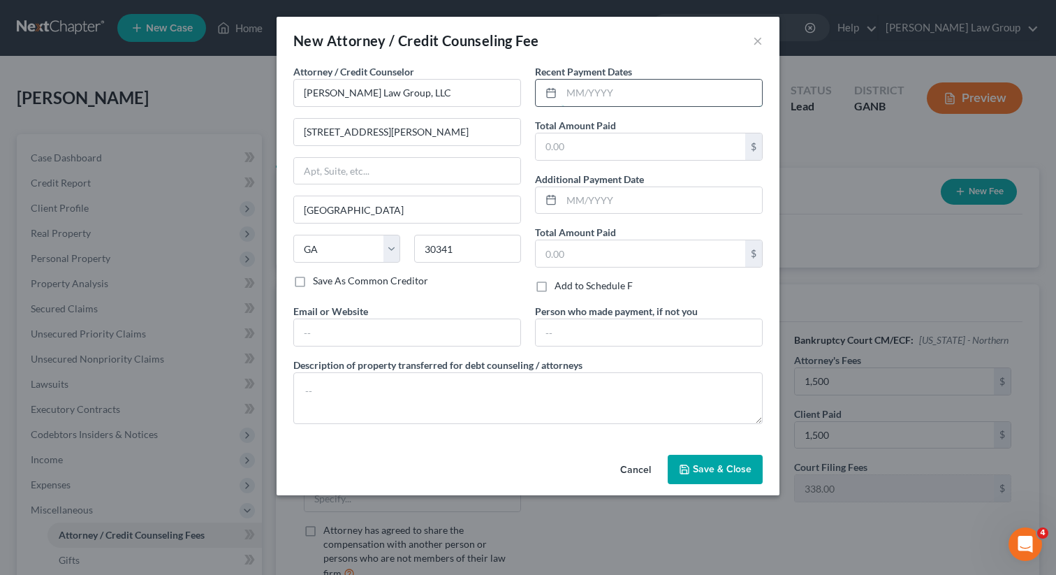
click at [594, 88] on input "text" at bounding box center [662, 93] width 200 height 27
drag, startPoint x: 622, startPoint y: 100, endPoint x: 518, endPoint y: 79, distance: 105.5
click at [518, 79] on div "Attorney / Credit Counselor * Saedi Law Group, LLC 3411 Pierce Drive Atlanta St…" at bounding box center [527, 249] width 483 height 371
type input "09/2025"
type input "1,982"
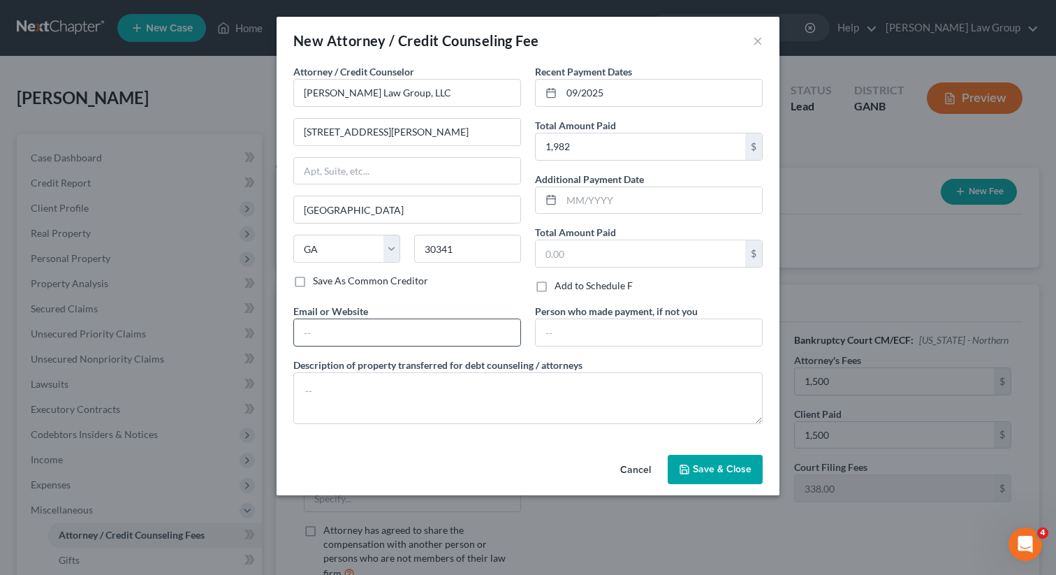
click at [329, 334] on input "text" at bounding box center [407, 332] width 226 height 27
type input "www.saedilawgroup.com"
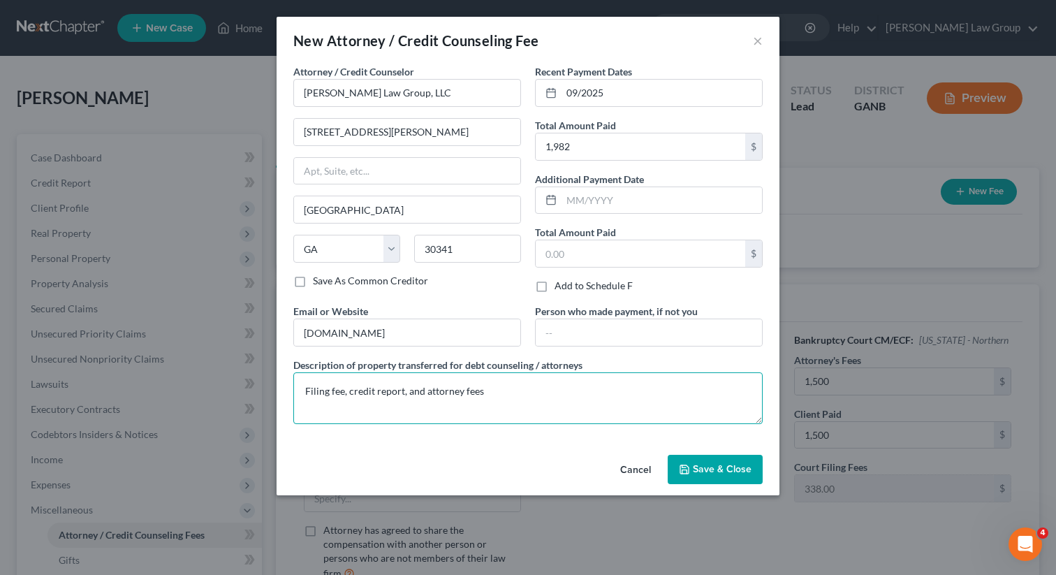
type textarea "Filing fee, credit report, and attorney fees"
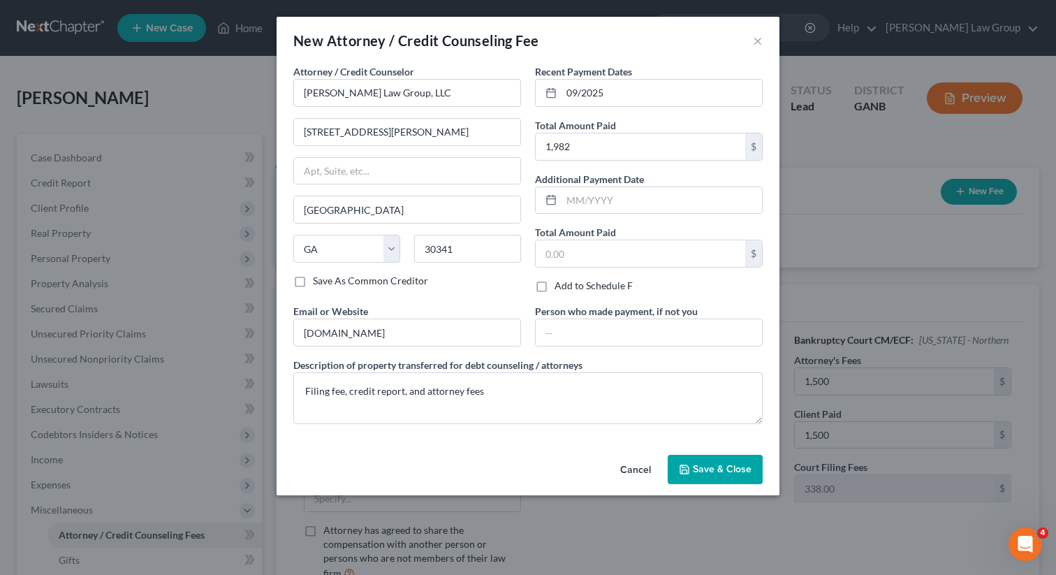
click at [714, 469] on span "Save & Close" at bounding box center [722, 469] width 59 height 12
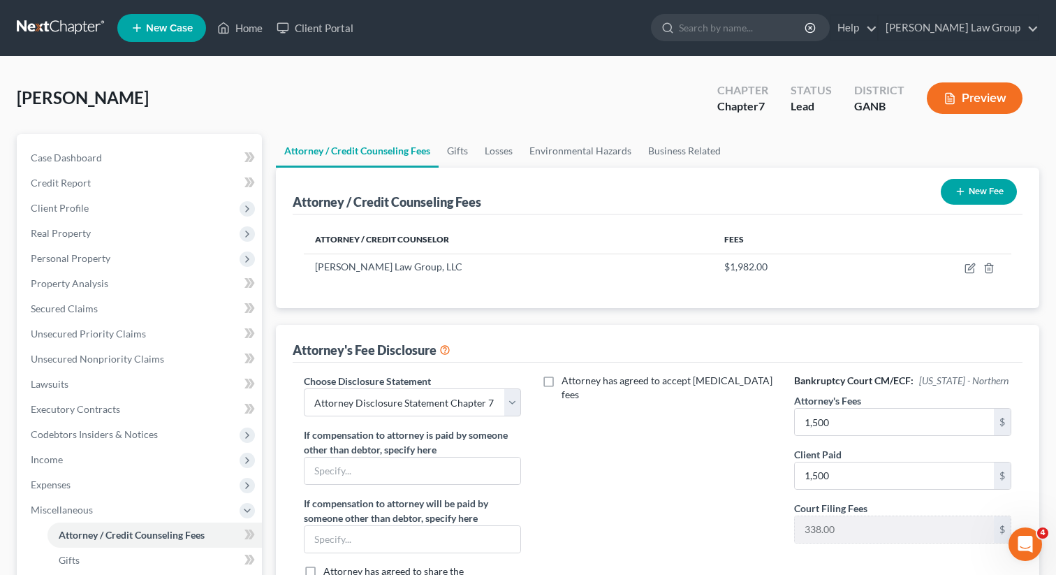
click at [958, 203] on button "New Fee" at bounding box center [979, 192] width 76 height 26
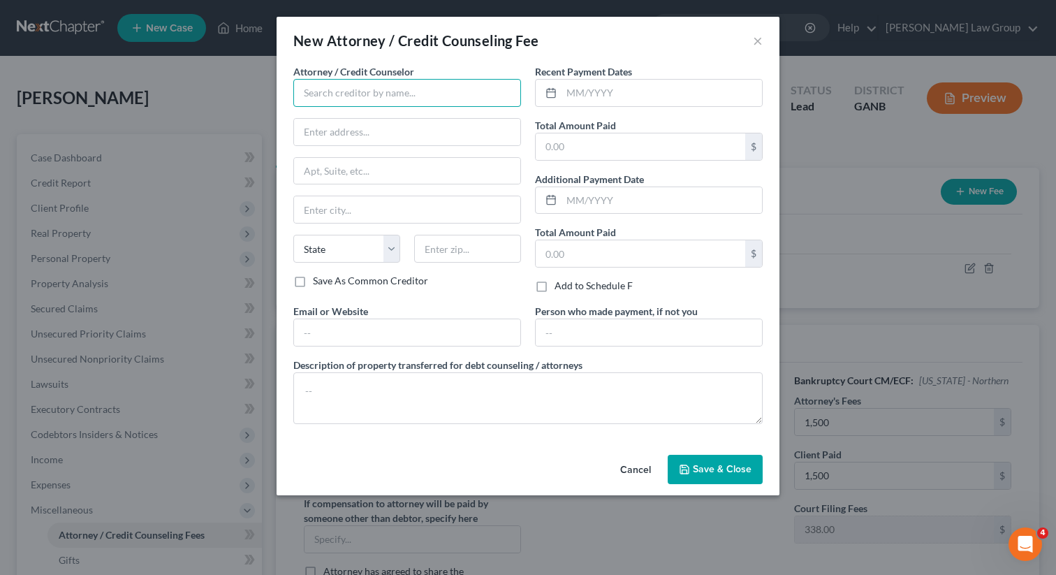
click at [316, 91] on input "text" at bounding box center [407, 93] width 228 height 28
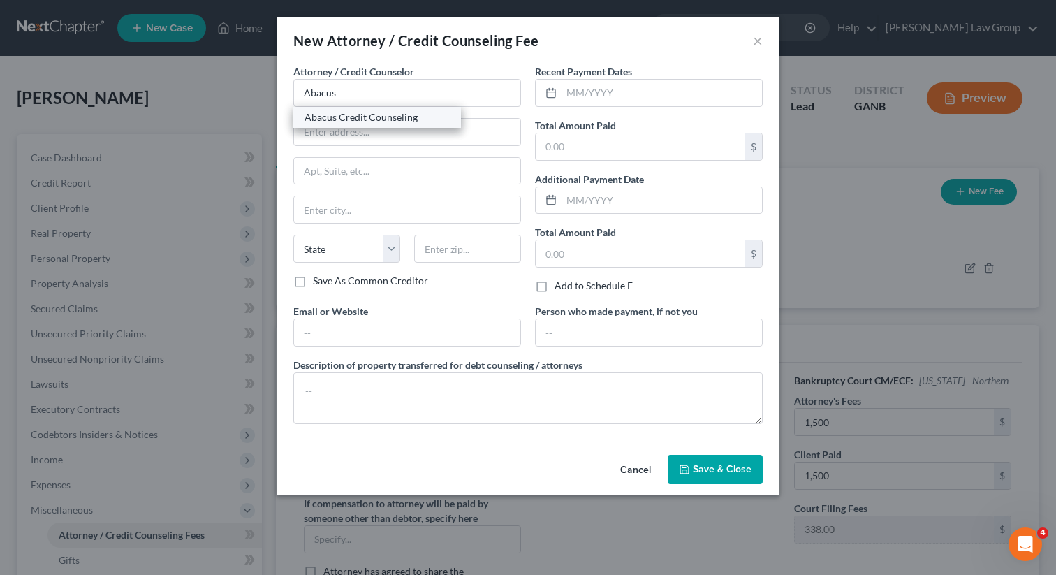
click at [350, 113] on div "Abacus Credit Counseling" at bounding box center [377, 117] width 145 height 14
type input "Abacus Credit Counseling"
type input "15760 Ventura Boulevard"
type input "Suite 700"
type input "Encino"
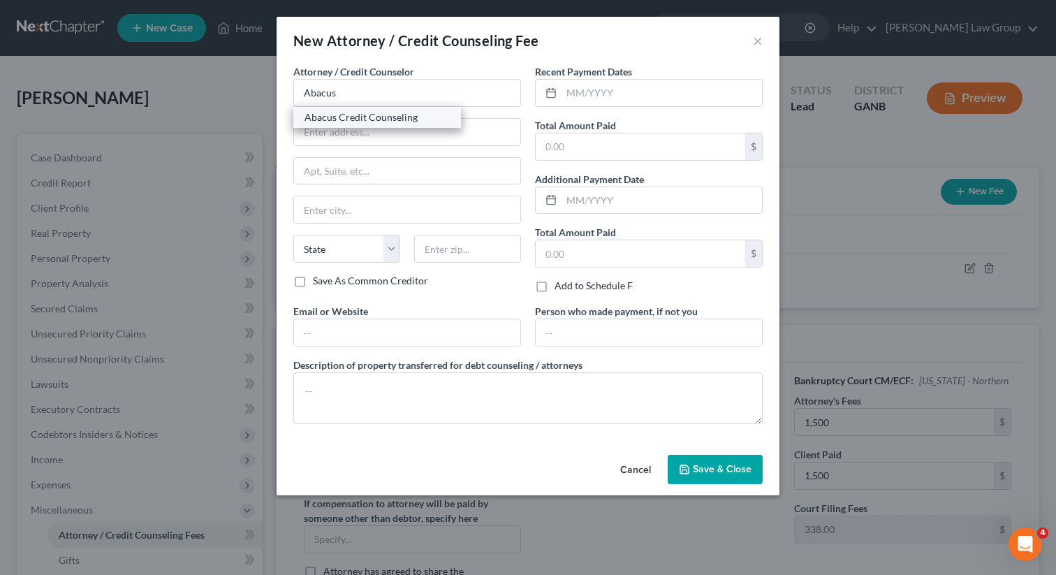
select select "4"
type input "91436"
click at [629, 77] on label "Recent Payment Dates" at bounding box center [583, 71] width 97 height 15
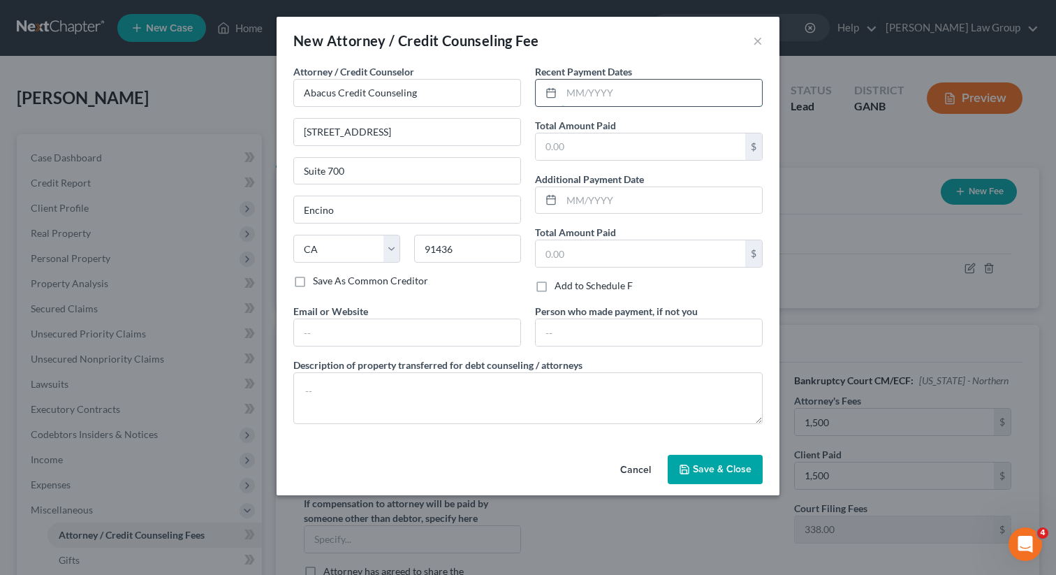
click at [601, 91] on input "text" at bounding box center [662, 93] width 200 height 27
type input "09/2025"
type input "25"
click at [393, 329] on input "text" at bounding box center [407, 332] width 226 height 27
type input "www.abacuscc.org"
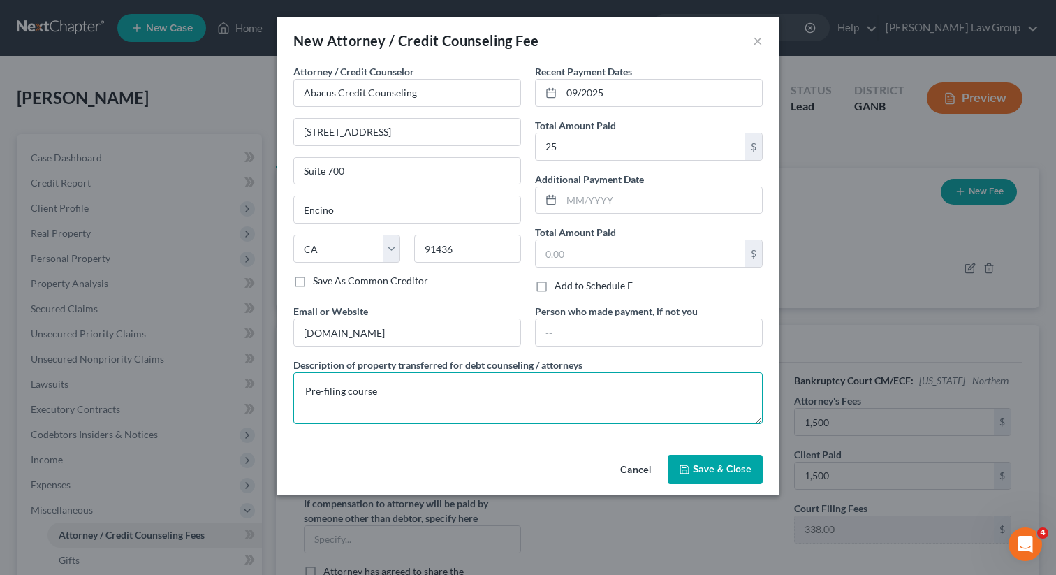
type textarea "Pre-filing course"
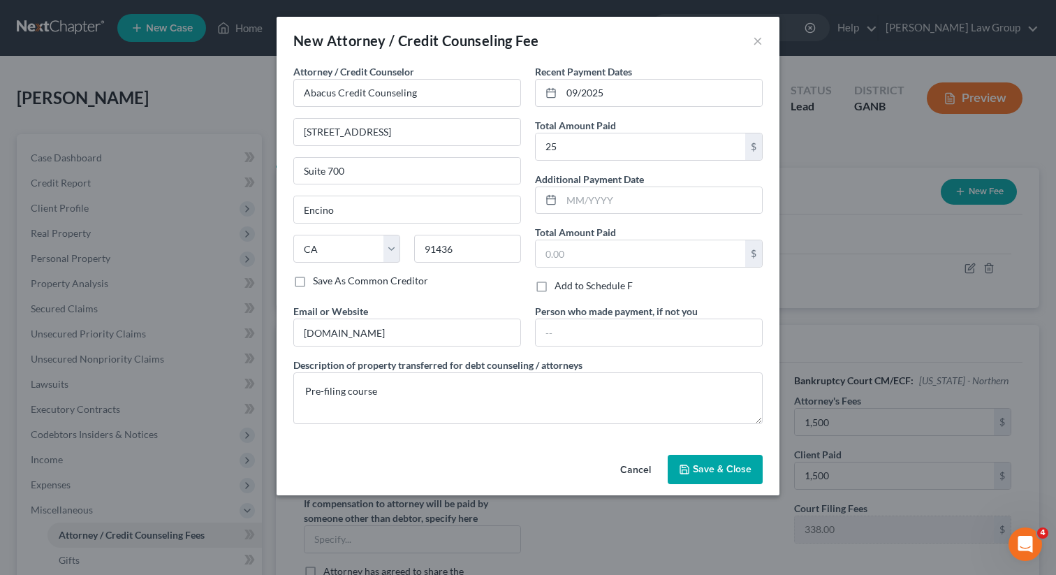
click at [737, 478] on button "Save & Close" at bounding box center [715, 469] width 95 height 29
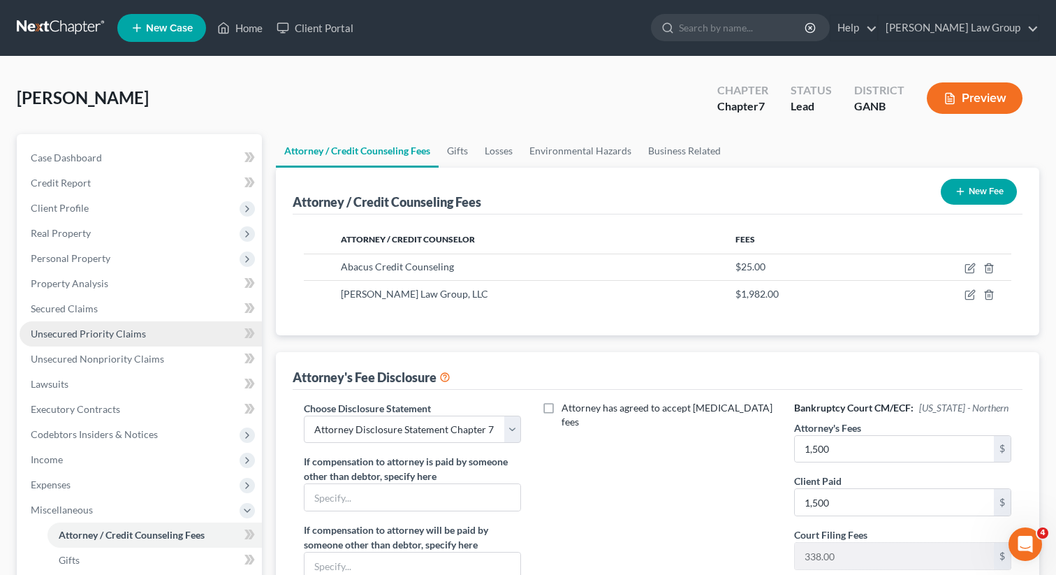
click at [91, 332] on span "Unsecured Priority Claims" at bounding box center [88, 334] width 115 height 12
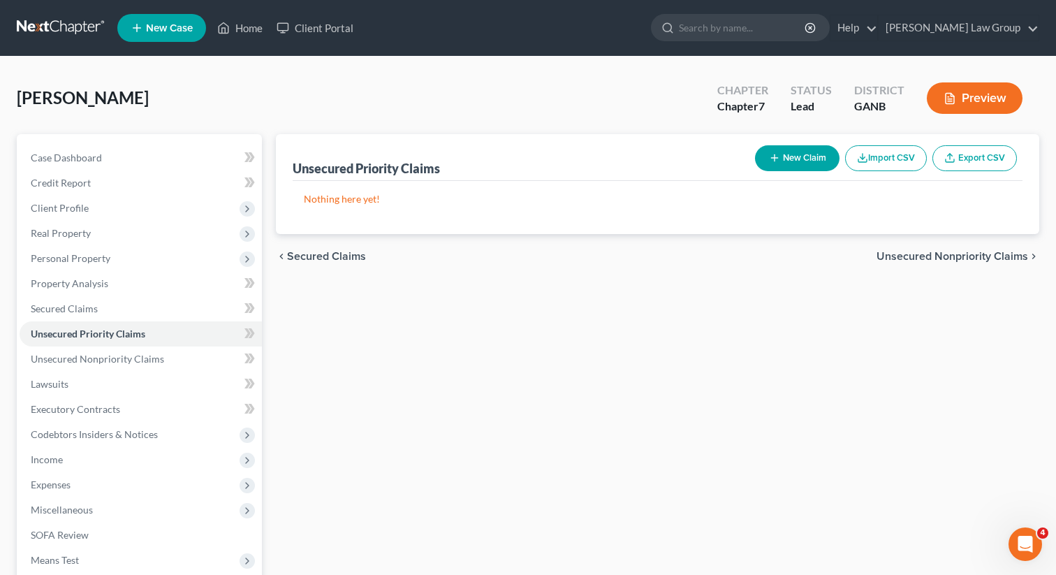
click at [787, 156] on button "New Claim" at bounding box center [797, 158] width 85 height 26
select select "0"
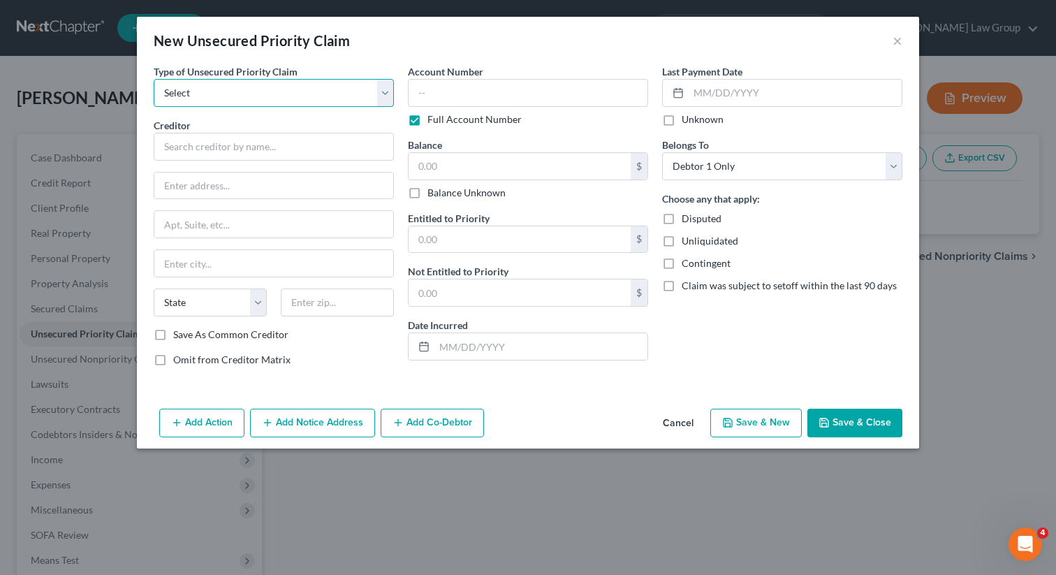
click at [270, 94] on select "Select Taxes & Other Government Units Domestic Support Obligations Extensions o…" at bounding box center [274, 93] width 240 height 28
select select "0"
click at [154, 79] on select "Select Taxes & Other Government Units Domestic Support Obligations Extensions o…" at bounding box center [274, 93] width 240 height 28
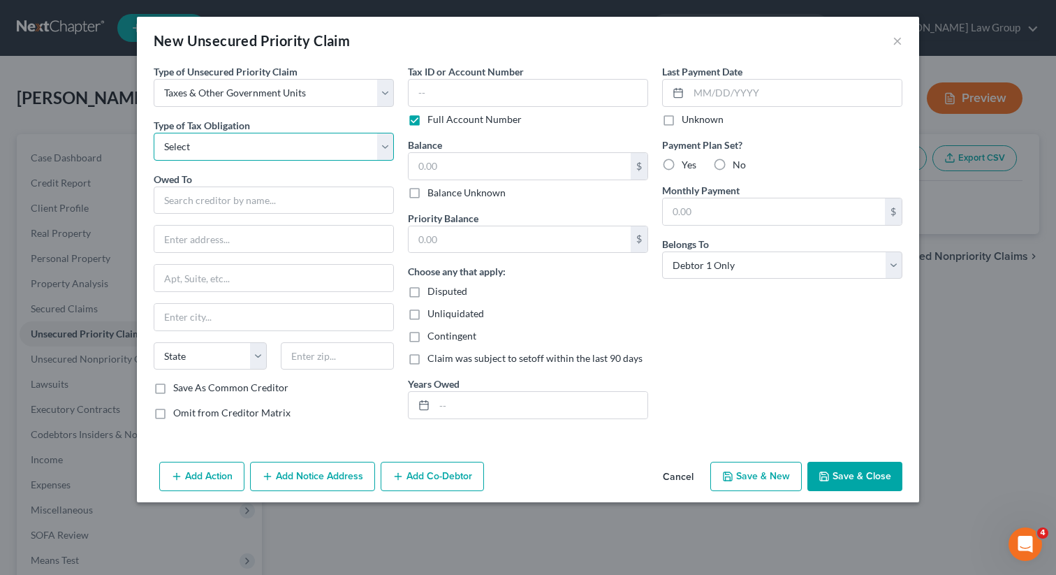
click at [214, 147] on select "Select Federal City State Franchise Tax Board Other" at bounding box center [274, 147] width 240 height 28
select select "0"
click at [154, 133] on select "Select Federal City State Franchise Tax Board Other" at bounding box center [274, 147] width 240 height 28
click at [180, 197] on input "text" at bounding box center [274, 200] width 240 height 28
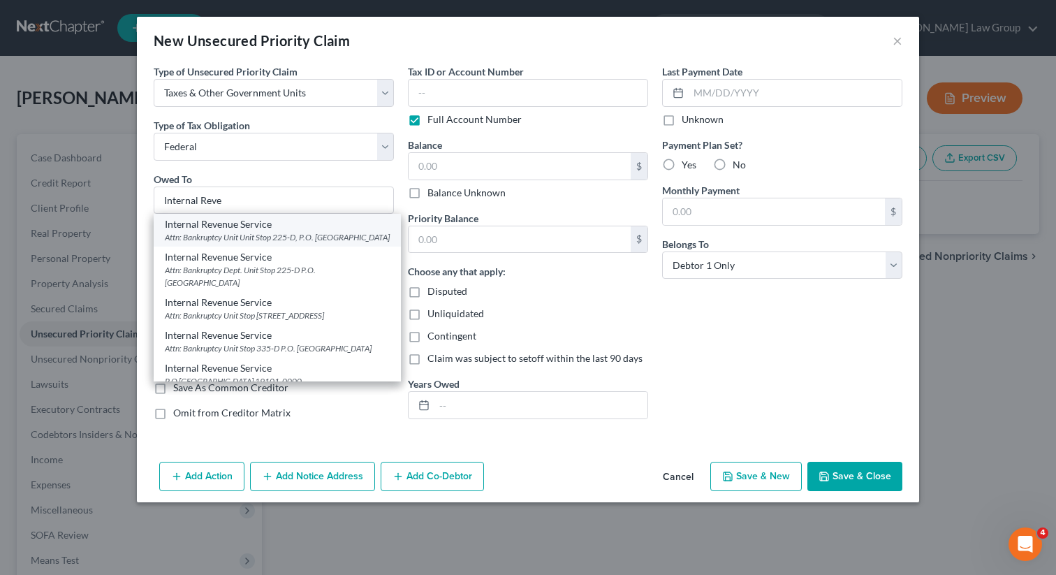
click at [230, 235] on div "Attn: Bankruptcy Unit Unit Stop 225-D, P.O. Box 995, Atlanta, GA 30370" at bounding box center [277, 237] width 225 height 12
type input "Internal Revenue Service"
type input "Attn: Bankruptcy Unit"
type input "Unit Stop 225-D, P.O. Box 995"
type input "Atlanta"
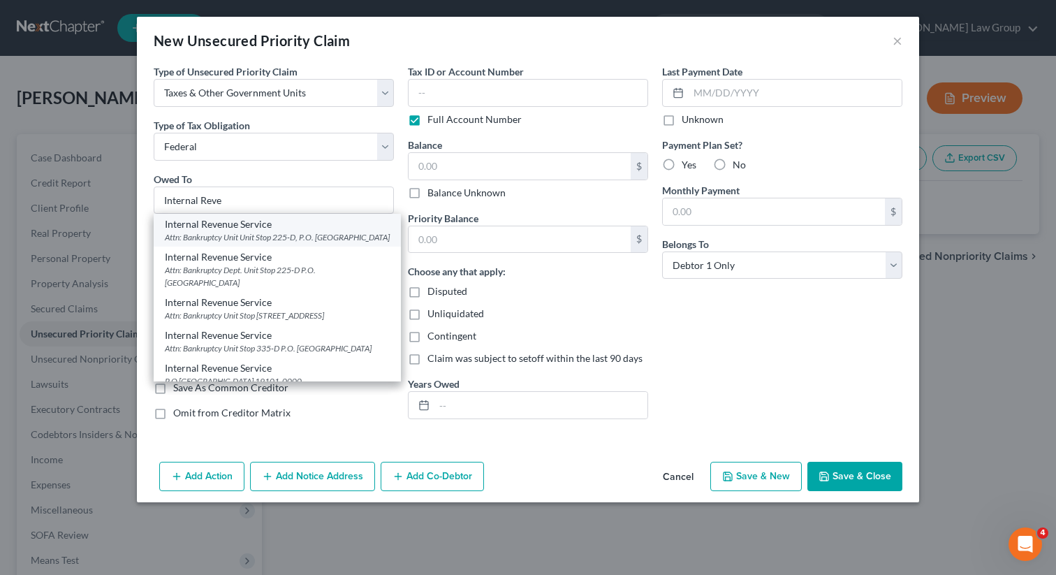
select select "10"
type input "30370"
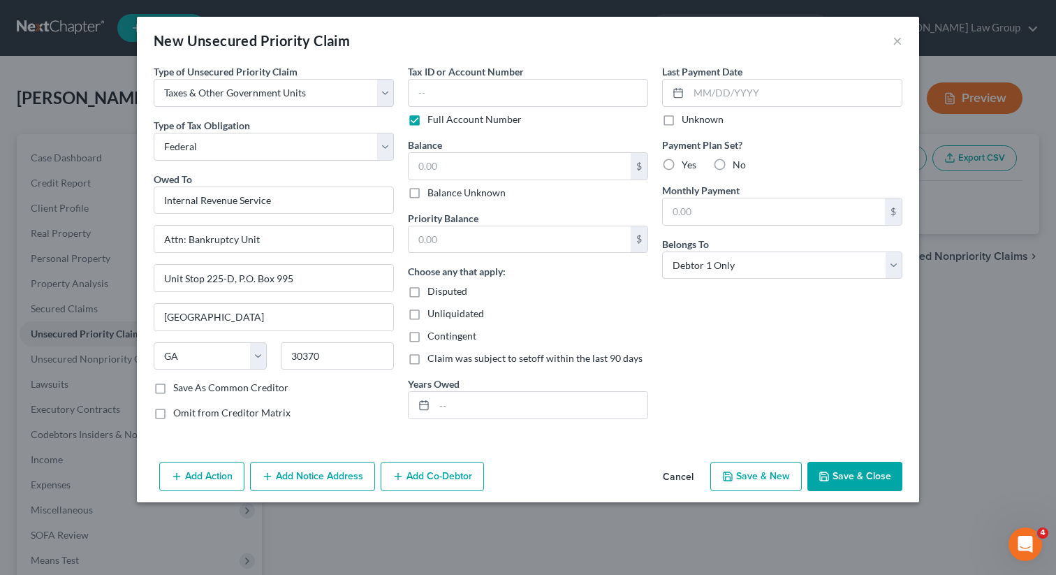
click at [839, 476] on button "Save & Close" at bounding box center [854, 476] width 95 height 29
type input "0.00"
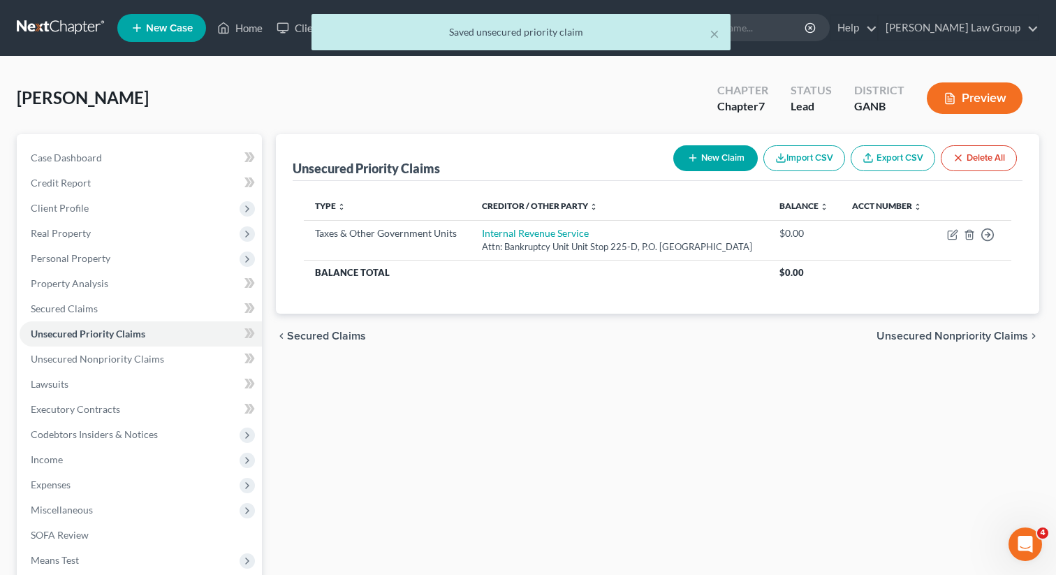
click at [711, 156] on button "New Claim" at bounding box center [715, 158] width 85 height 26
select select "0"
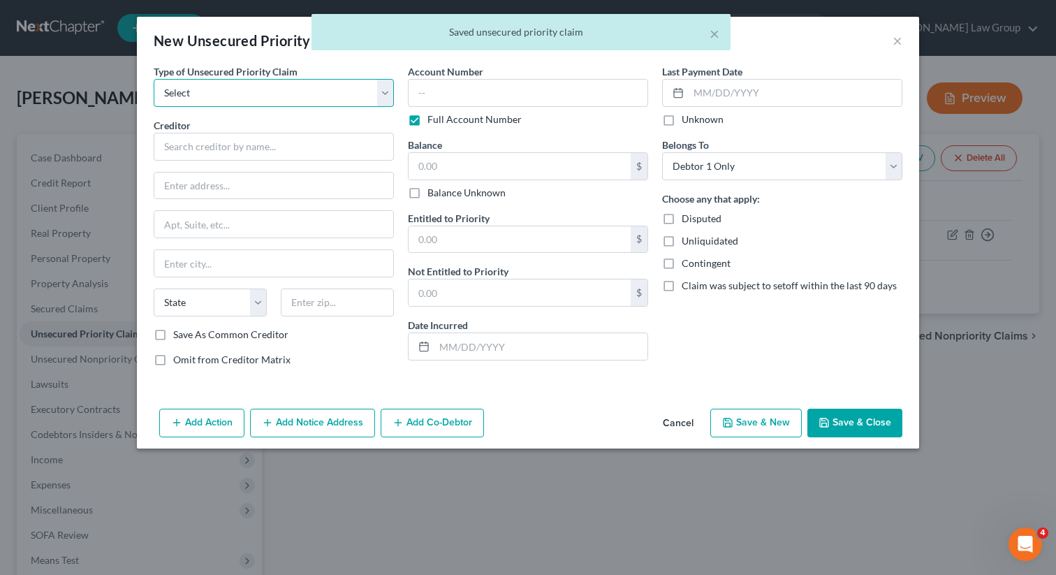
click at [357, 103] on select "Select Taxes & Other Government Units Domestic Support Obligations Extensions o…" at bounding box center [274, 93] width 240 height 28
select select "0"
click at [154, 79] on select "Select Taxes & Other Government Units Domestic Support Obligations Extensions o…" at bounding box center [274, 93] width 240 height 28
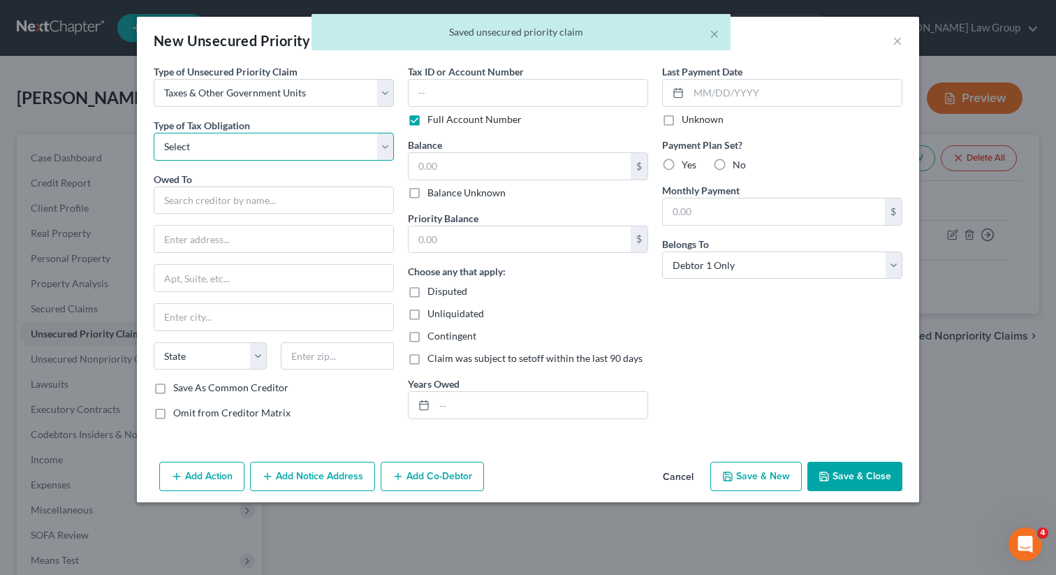
click at [254, 153] on select "Select Federal City State Franchise Tax Board Other" at bounding box center [274, 147] width 240 height 28
select select "2"
click at [154, 133] on select "Select Federal City State Franchise Tax Board Other" at bounding box center [274, 147] width 240 height 28
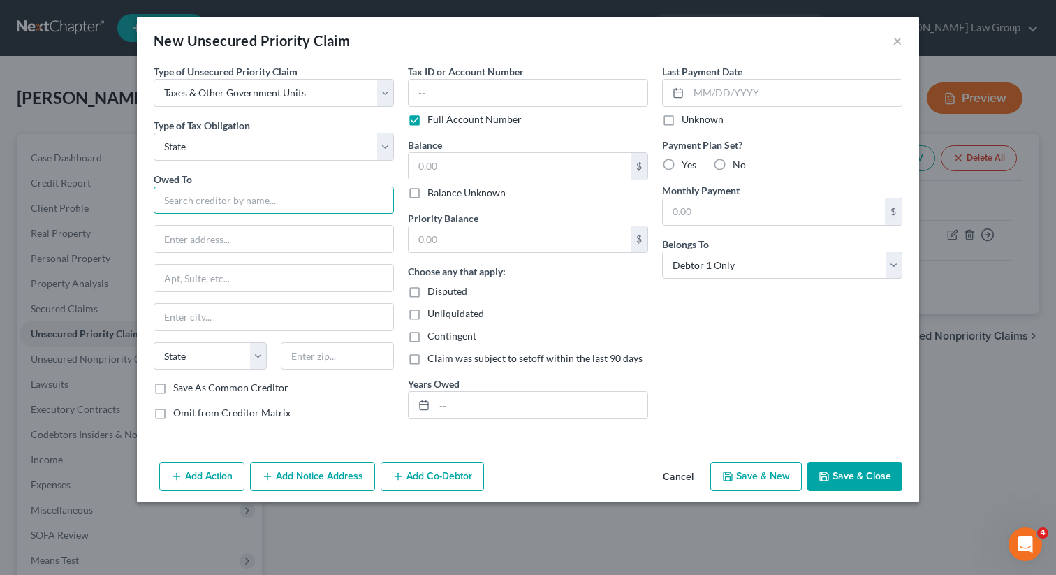
click at [193, 210] on input "text" at bounding box center [274, 200] width 240 height 28
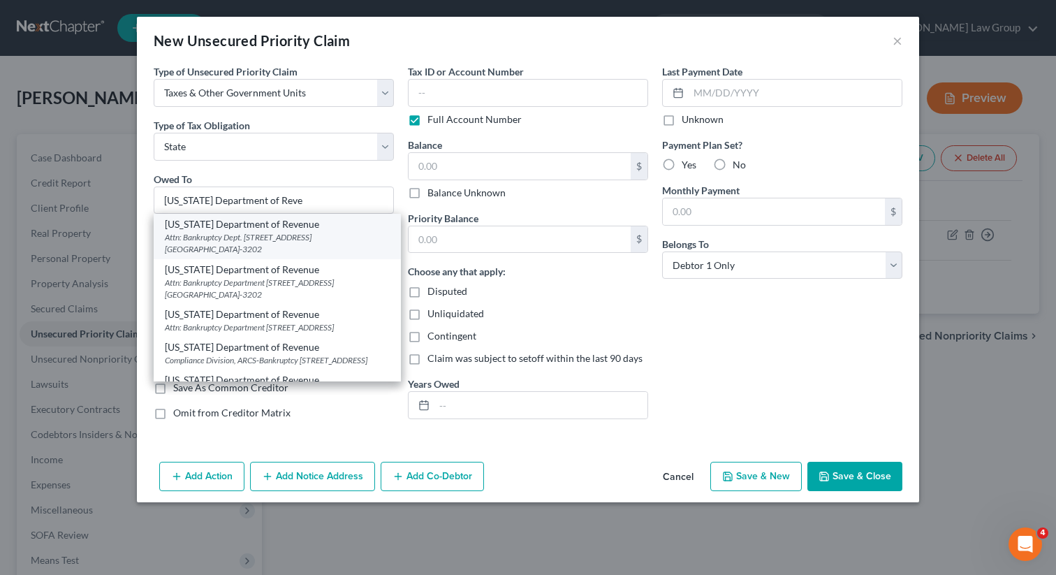
click at [246, 241] on div "Attn: Bankruptcy Dept. 1800 Century Blvd. NE Suite 9100, Atlanta, GA 30345-3202" at bounding box center [277, 243] width 225 height 24
type input "Georgia Department of Revenue"
type input "Attn: Bankruptcy Dept."
type input "1800 Century Blvd. NE Suite 9100"
type input "Atlanta"
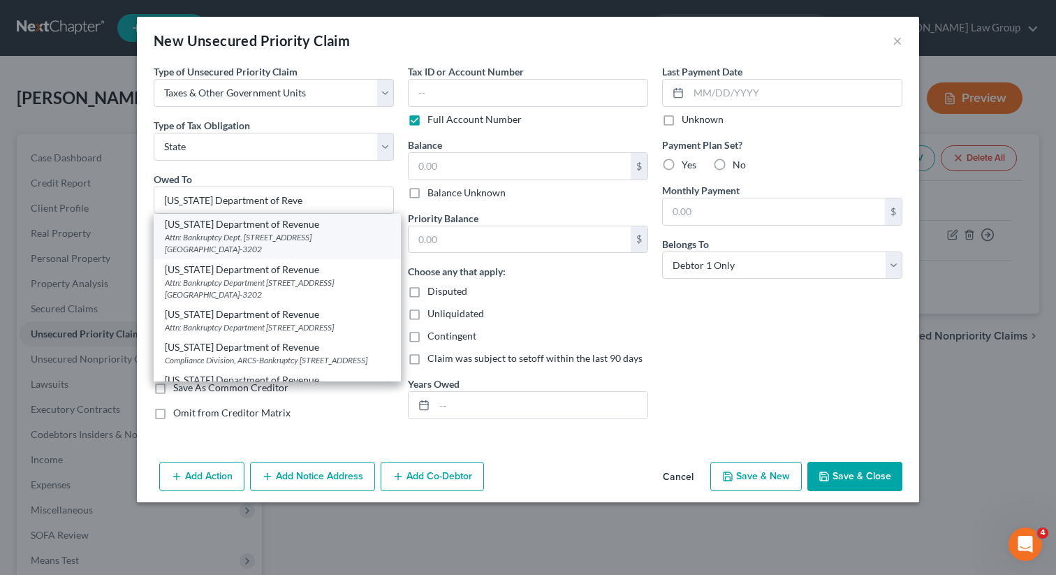
select select "10"
type input "30345-3202"
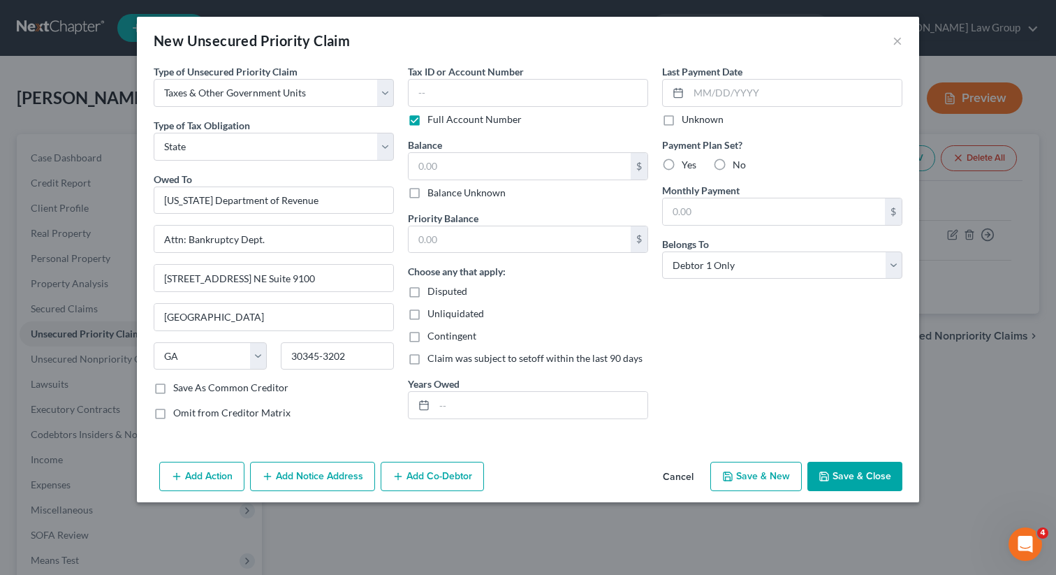
click at [856, 491] on div "Add Action Add Notice Address Add Co-Debtor Cancel Save & New Save & Close" at bounding box center [528, 479] width 782 height 46
click at [842, 454] on div "Type of Unsecured Priority Claim * Select Taxes & Other Government Units Domest…" at bounding box center [528, 260] width 782 height 392
click at [835, 469] on button "Save & Close" at bounding box center [854, 476] width 95 height 29
type input "0.00"
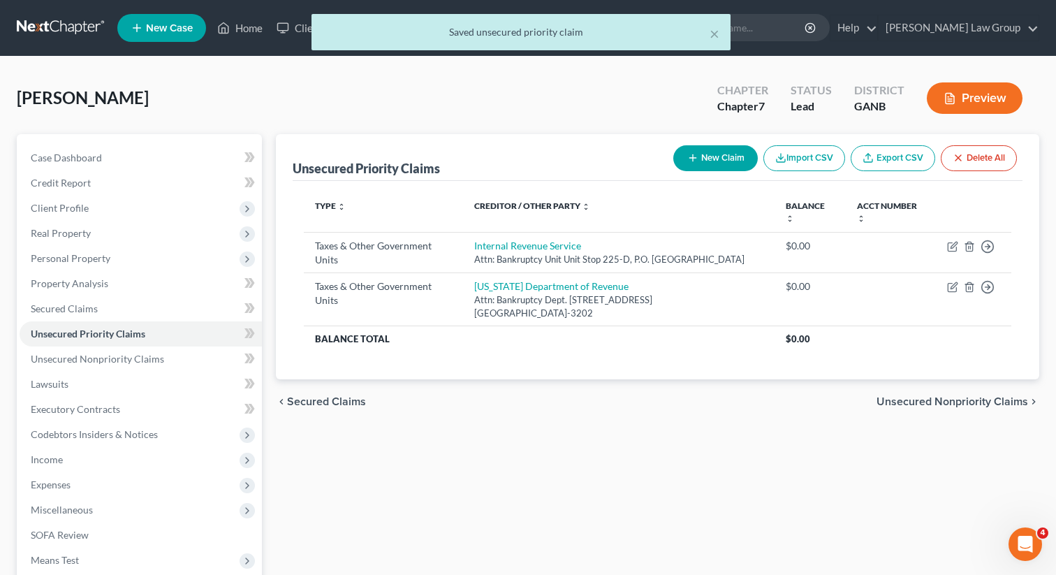
click at [154, 27] on div "× Saved unsecured priority claim" at bounding box center [521, 35] width 1056 height 43
click at [154, 27] on div "Home New Case Client Portal Saedi Law Group lsaedi@saedilawgroup.com My Account…" at bounding box center [528, 384] width 1056 height 768
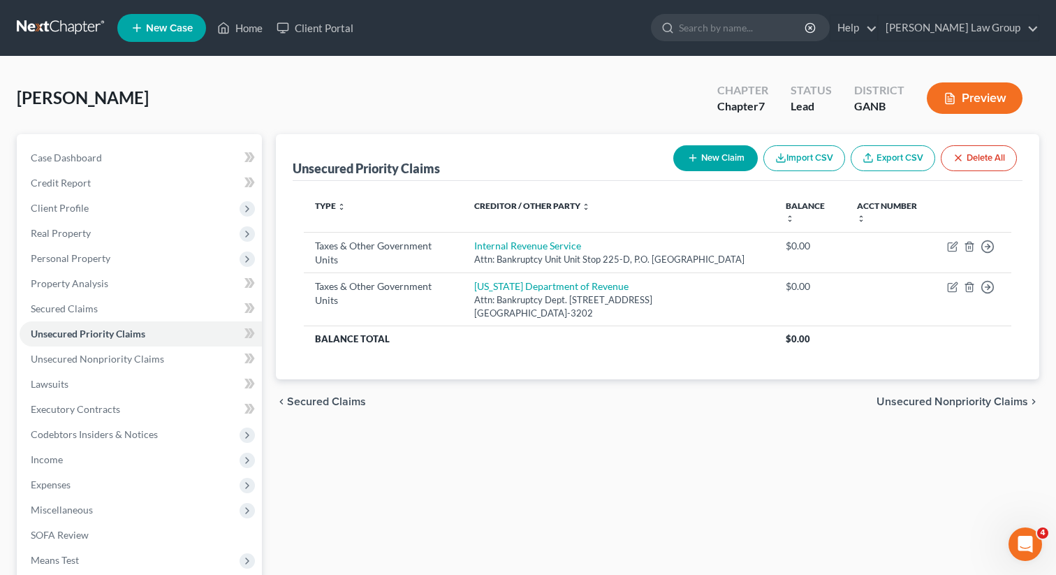
click at [168, 27] on span "New Case" at bounding box center [169, 28] width 47 height 10
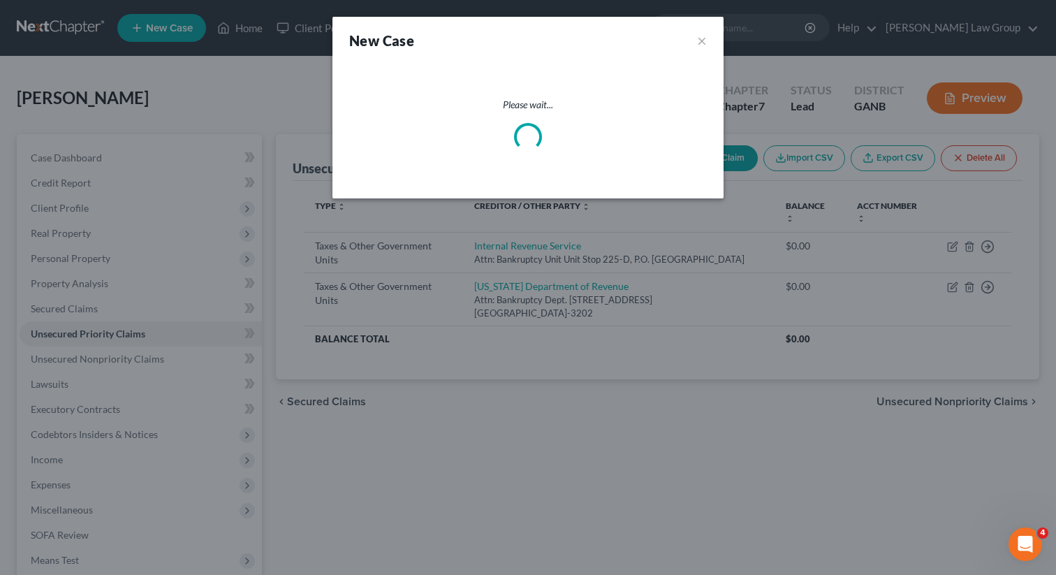
select select "19"
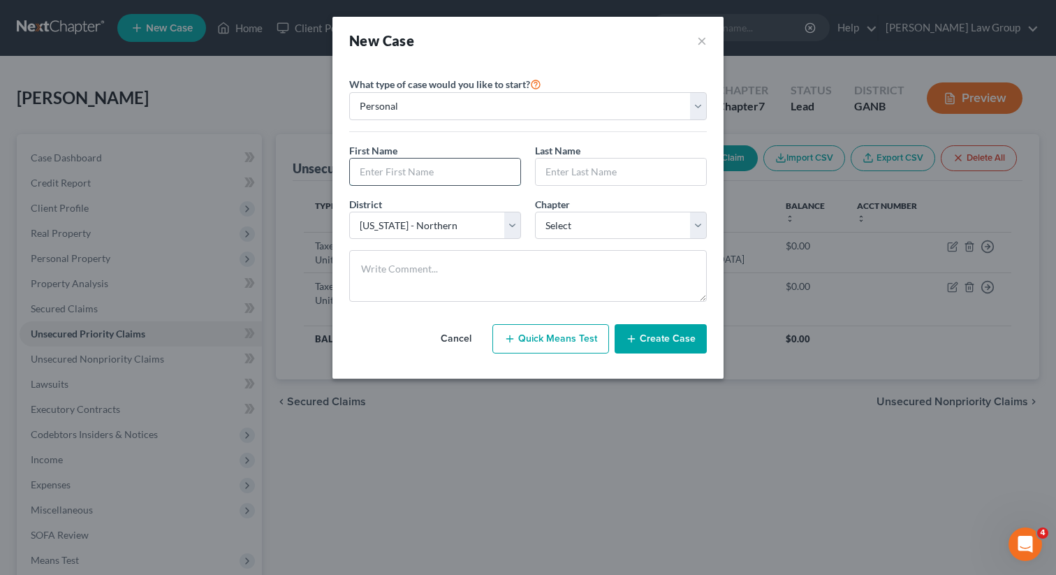
click at [446, 161] on input "text" at bounding box center [435, 172] width 170 height 27
paste input "Amyre"
type input "Amyre"
click at [610, 169] on input "text" at bounding box center [621, 172] width 170 height 27
paste input "Williams"
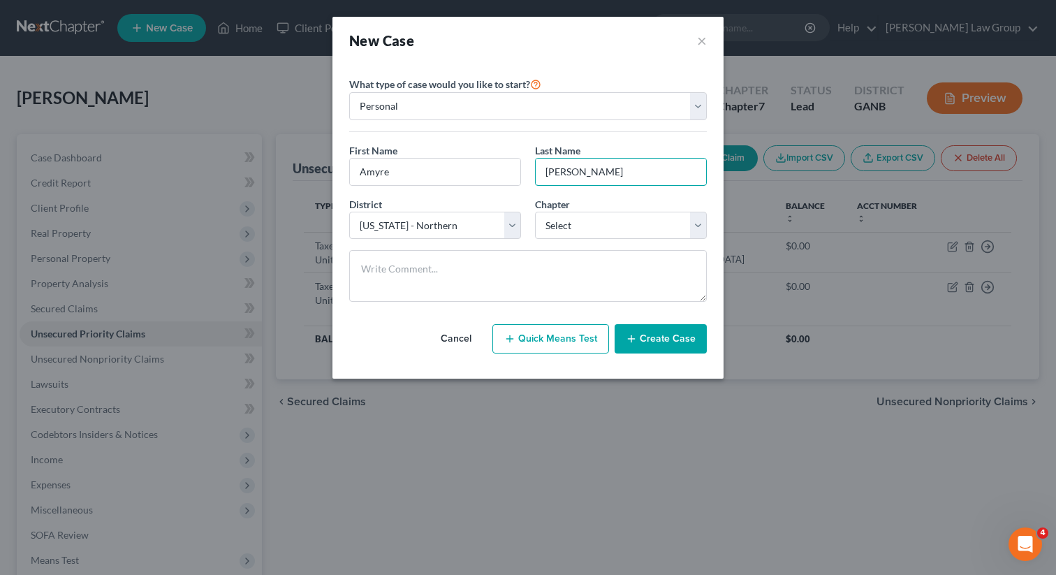
type input "Williams"
click at [638, 227] on select "Select 7 11 12 13" at bounding box center [621, 226] width 172 height 28
click at [535, 212] on select "Select 7 11 12 13" at bounding box center [621, 226] width 172 height 28
click at [626, 226] on select "Select 7 11 12 13" at bounding box center [621, 226] width 172 height 28
select select "0"
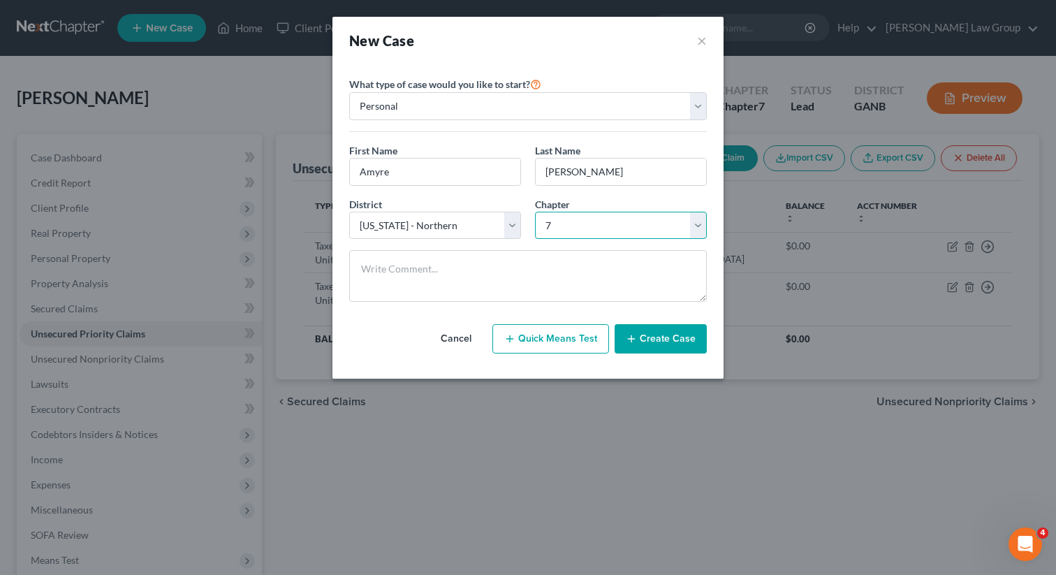
click at [535, 212] on select "Select 7 11 12 13" at bounding box center [621, 226] width 172 height 28
click at [634, 331] on button "Create Case" at bounding box center [661, 338] width 92 height 29
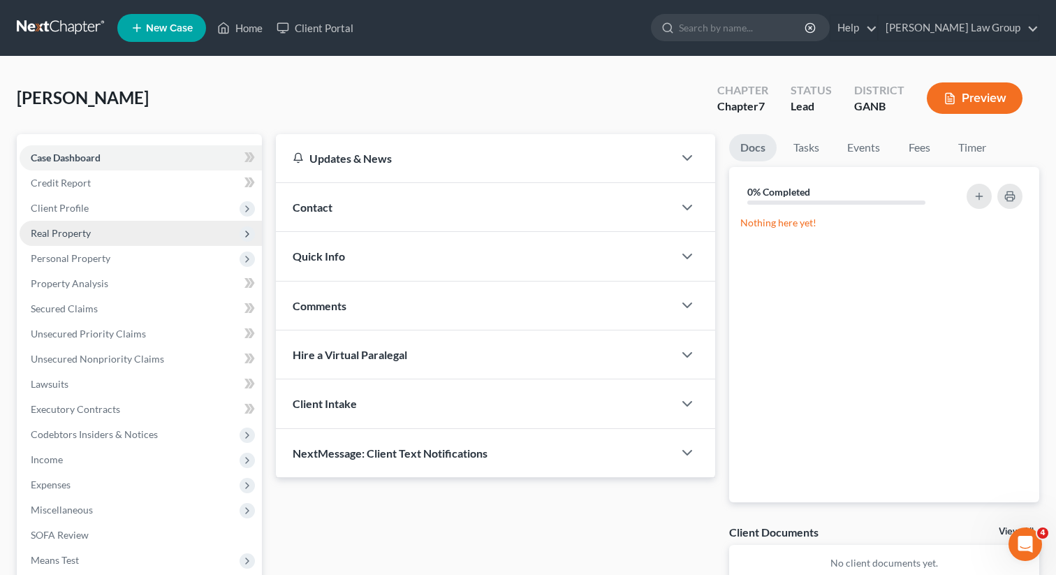
click at [112, 226] on span "Real Property" at bounding box center [141, 233] width 242 height 25
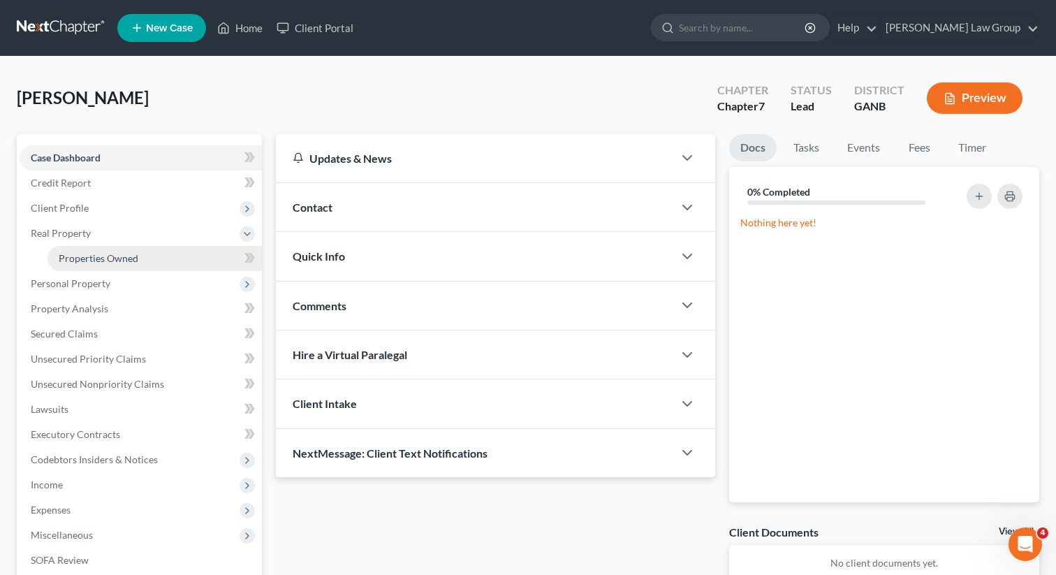
click at [108, 258] on span "Properties Owned" at bounding box center [99, 258] width 80 height 12
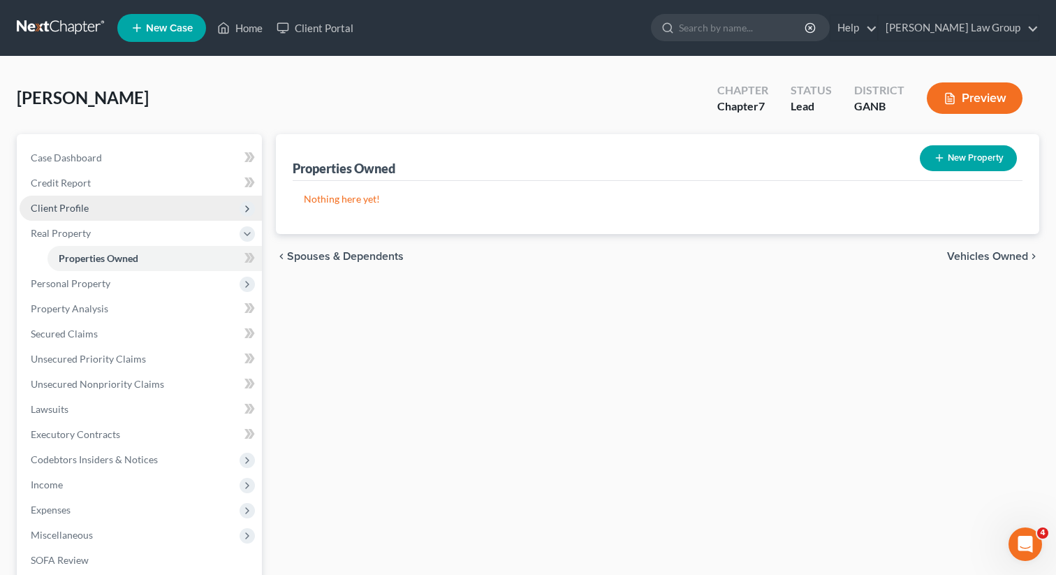
click at [85, 199] on span "Client Profile" at bounding box center [141, 208] width 242 height 25
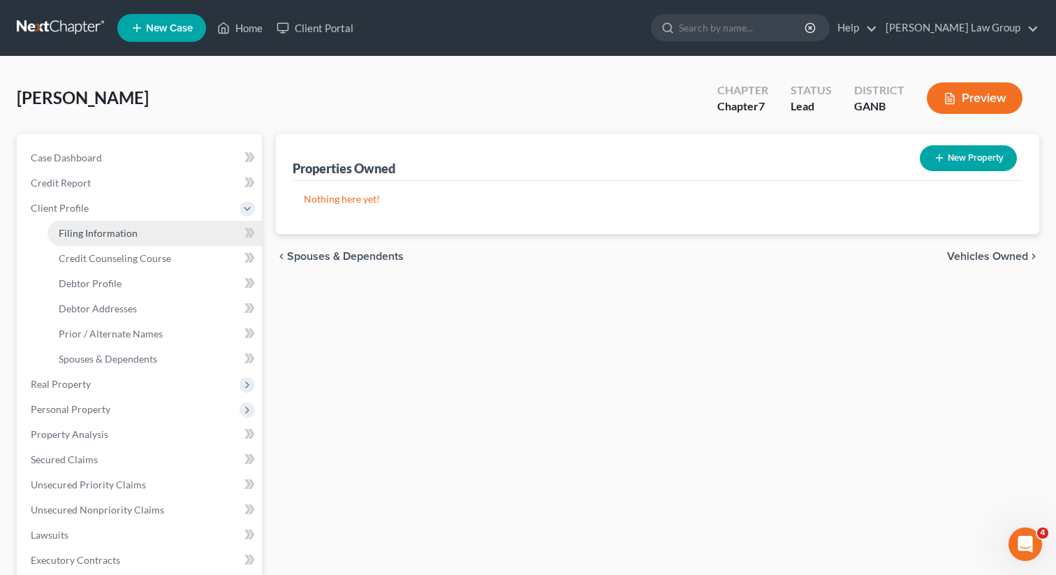
click at [91, 236] on span "Filing Information" at bounding box center [98, 233] width 79 height 12
select select "1"
select select "0"
select select "19"
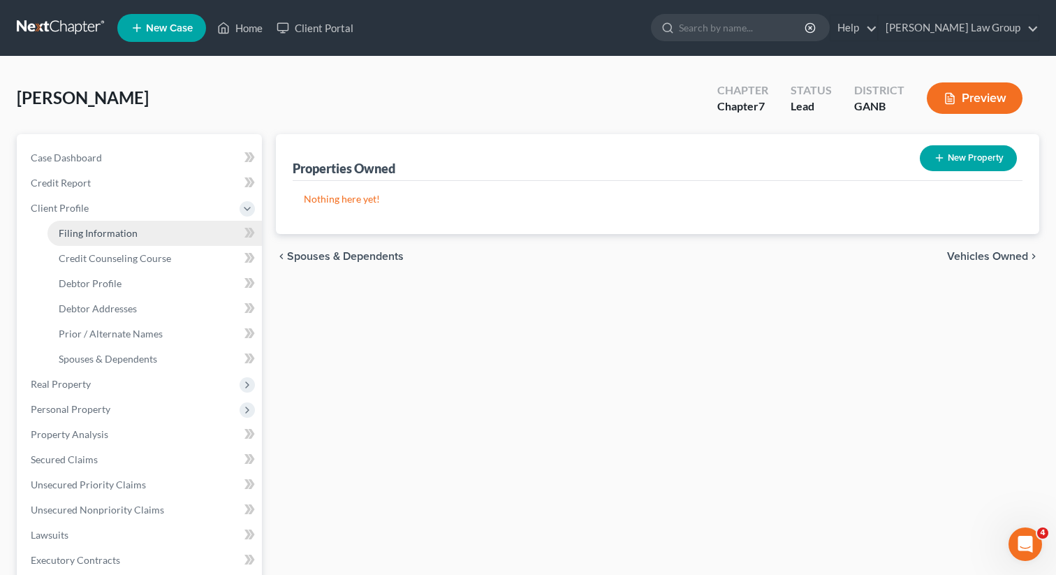
select select "10"
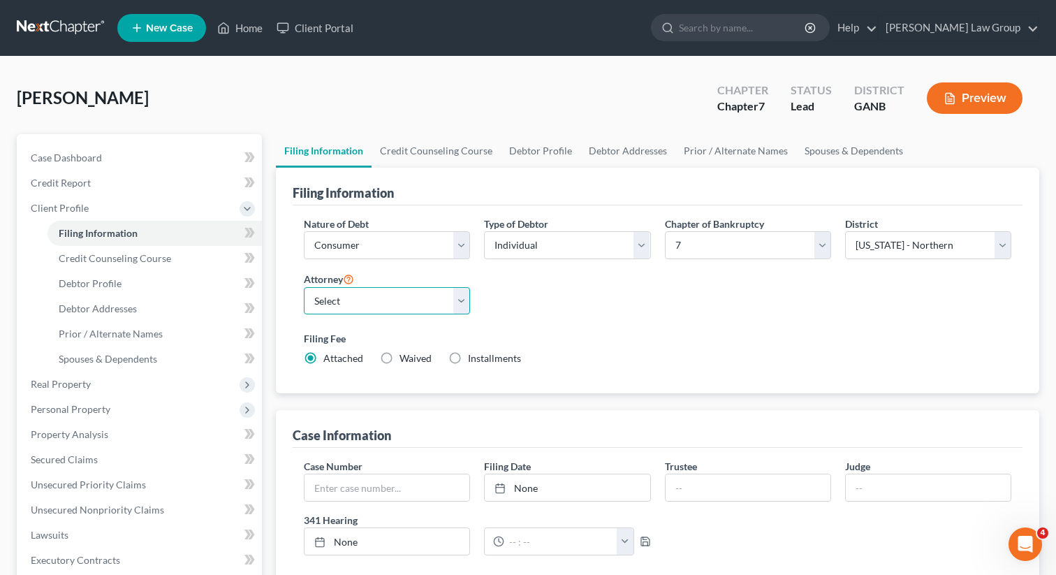
click at [381, 312] on select "Select Lorena Saedi - GANB Lorena Saedi - GANB Krista Bauer - GANB Susan Sudman…" at bounding box center [387, 301] width 166 height 28
select select "0"
click at [304, 287] on select "Select Lorena Saedi - GANB Lorena Saedi - GANB Krista Bauer - GANB Susan Sudman…" at bounding box center [387, 301] width 166 height 28
click at [418, 149] on link "Credit Counseling Course" at bounding box center [436, 151] width 129 height 34
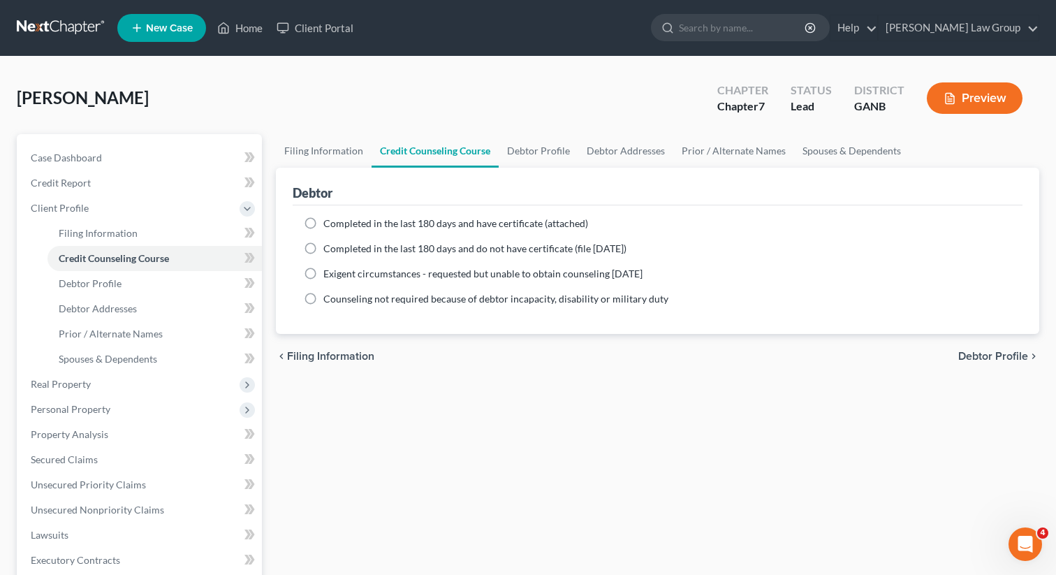
click at [323, 220] on label "Completed in the last 180 days and have certificate (attached)" at bounding box center [455, 224] width 265 height 14
click at [329, 220] on input "Completed in the last 180 days and have certificate (attached)" at bounding box center [333, 221] width 9 height 9
radio input "true"
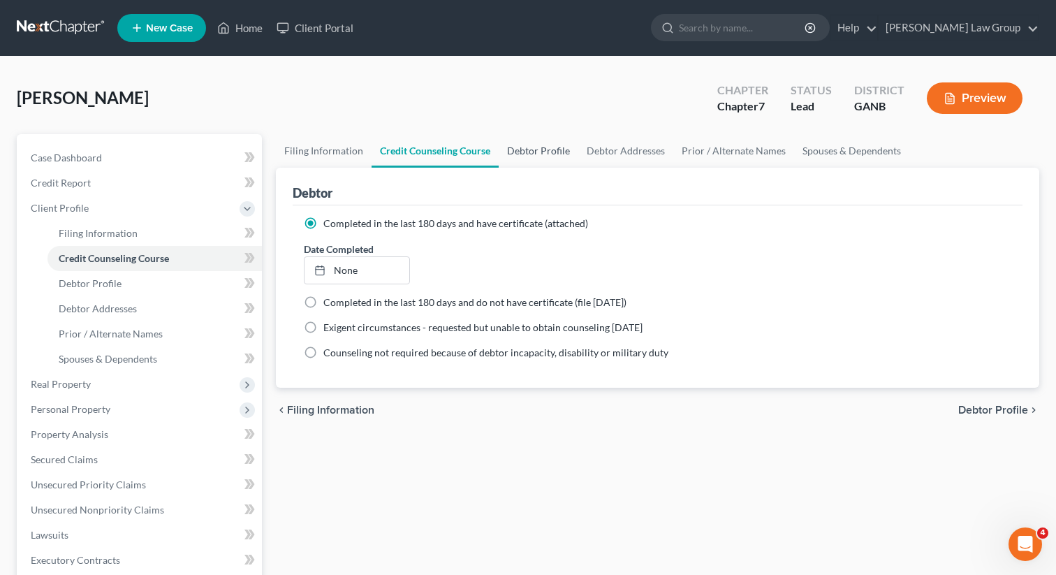
click at [515, 145] on link "Debtor Profile" at bounding box center [539, 151] width 80 height 34
select select "0"
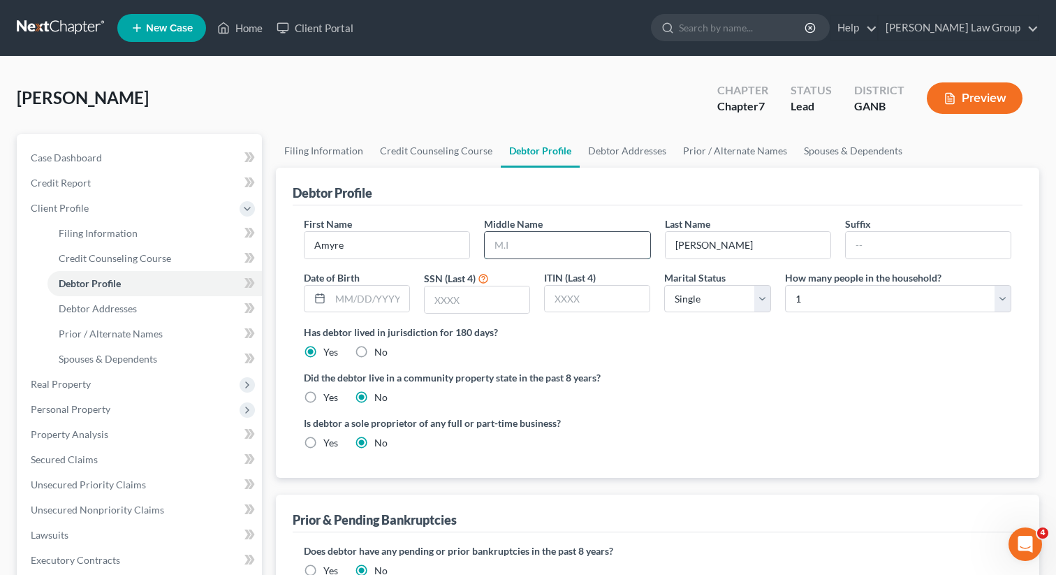
click at [515, 240] on input "text" at bounding box center [567, 245] width 165 height 27
paste input "Renese"
type input "Renese"
click at [361, 303] on input "text" at bounding box center [369, 299] width 79 height 27
paste input "02/16/1993"
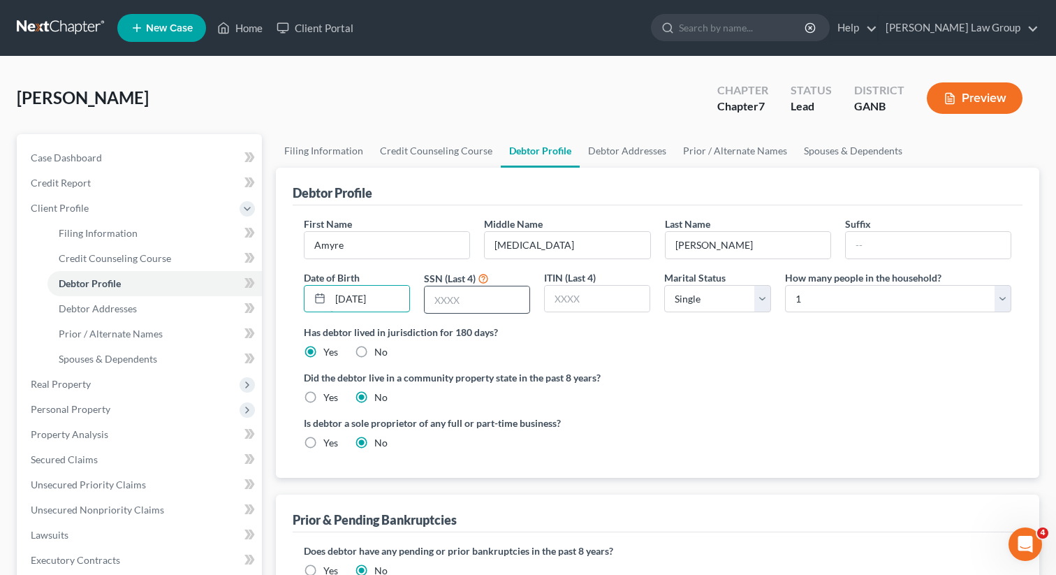
type input "02/16/1993"
click at [525, 291] on input "text" at bounding box center [477, 299] width 105 height 27
type input "3108"
click at [616, 314] on div "First Name Amyre Middle Name Renese Last Name Williams Suffix Date of Birth 02/…" at bounding box center [657, 271] width 721 height 108
click at [641, 142] on link "Debtor Addresses" at bounding box center [627, 151] width 95 height 34
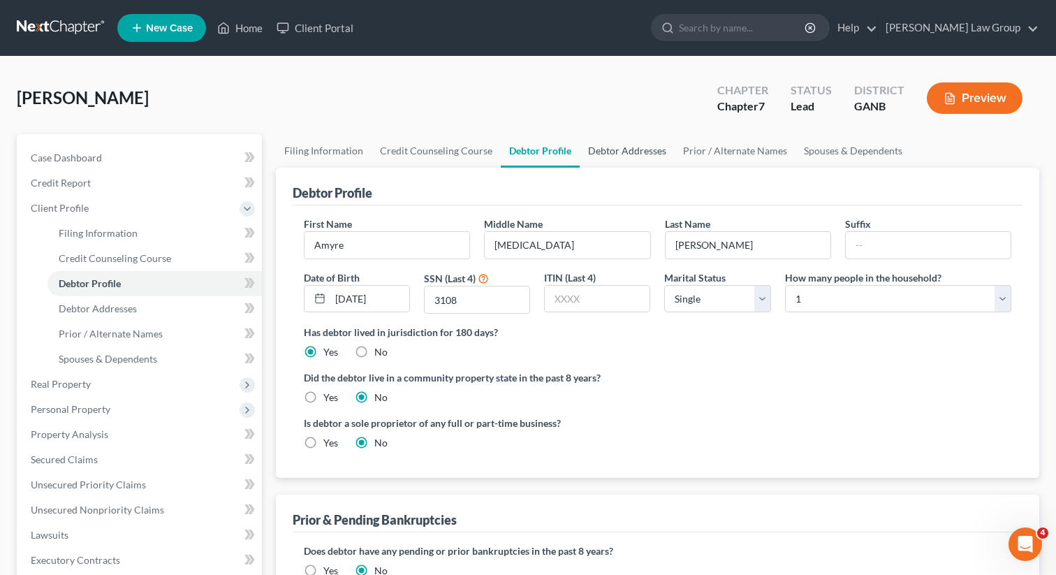
select select "0"
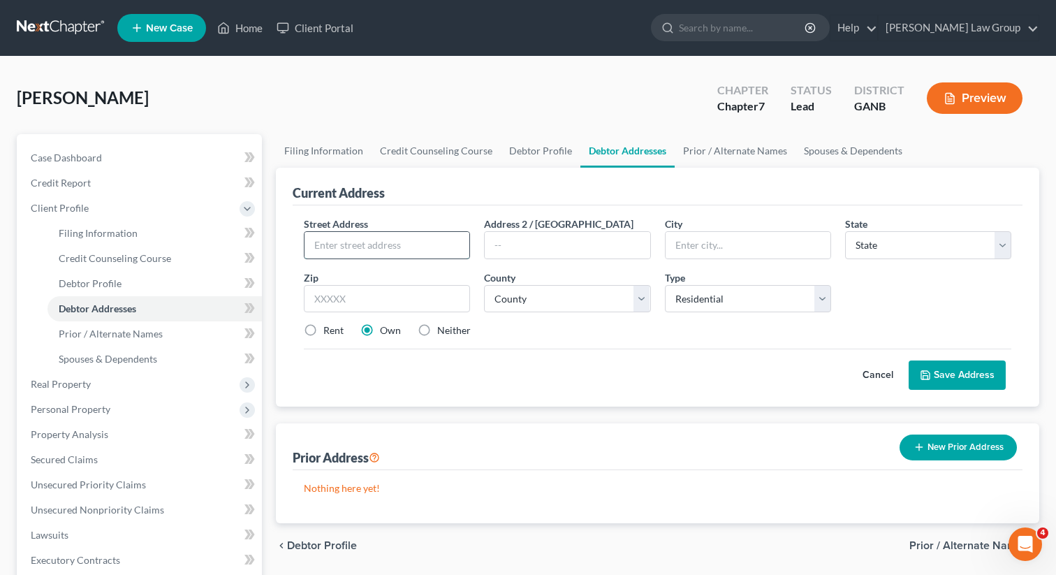
click at [383, 247] on input "text" at bounding box center [387, 245] width 165 height 27
paste input "1664 mosaic way"
type input "1664 mosaic way"
click at [342, 304] on input "text" at bounding box center [387, 299] width 166 height 28
type input "30080"
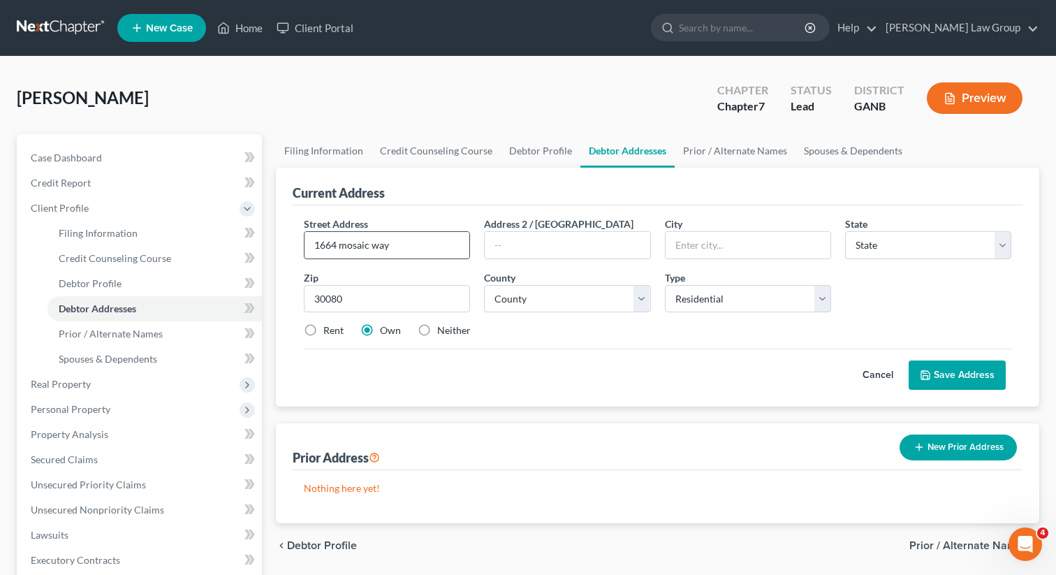
type input "Smyrna"
select select "10"
click at [344, 244] on input "1664 mosaic way" at bounding box center [387, 245] width 165 height 27
click at [381, 246] on input "1664 Mosaic way" at bounding box center [387, 245] width 165 height 27
type input "1664 Mosaic Way"
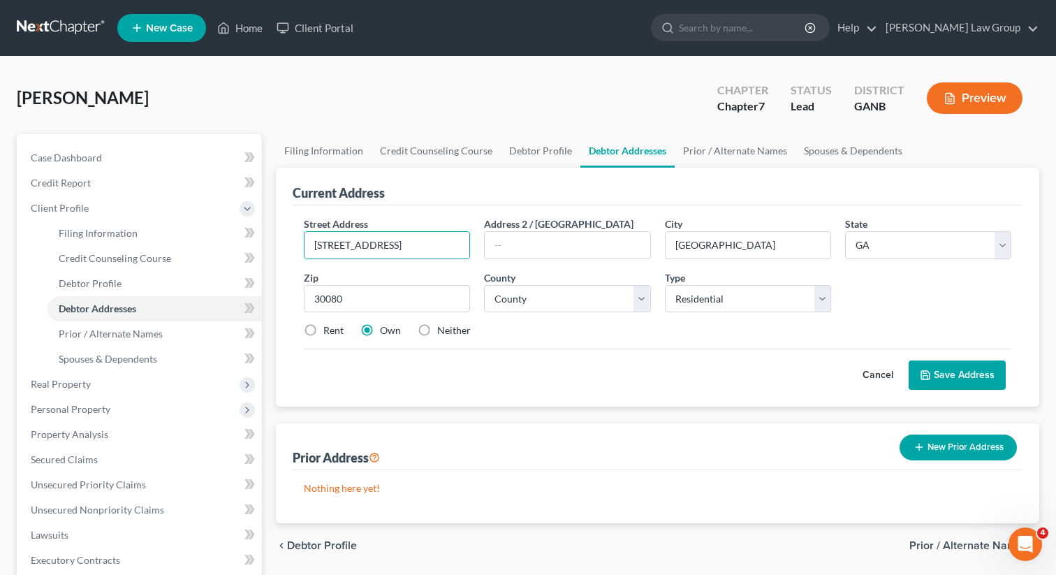
click at [577, 333] on div "Rent Own Neither" at bounding box center [657, 330] width 721 height 14
click at [323, 328] on label "Rent" at bounding box center [333, 330] width 20 height 14
click at [329, 328] on input "Rent" at bounding box center [333, 327] width 9 height 9
radio input "true"
click at [541, 301] on select "County Appling County Atkinson County Bacon County Baker County Baldwin County …" at bounding box center [567, 299] width 166 height 28
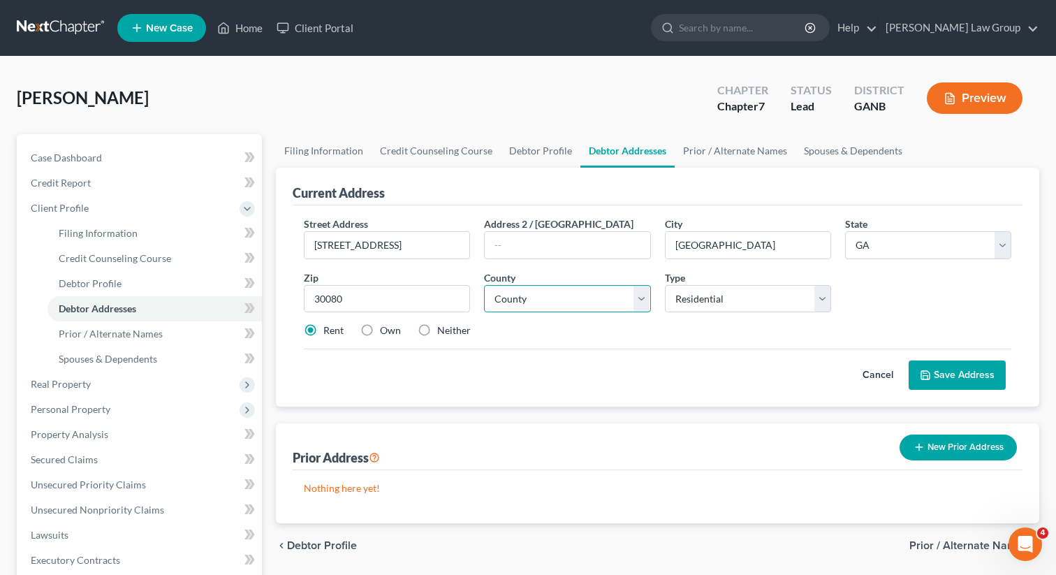
select select "32"
click at [484, 285] on select "County Appling County Atkinson County Bacon County Baker County Baldwin County …" at bounding box center [567, 299] width 166 height 28
click at [958, 376] on button "Save Address" at bounding box center [957, 374] width 97 height 29
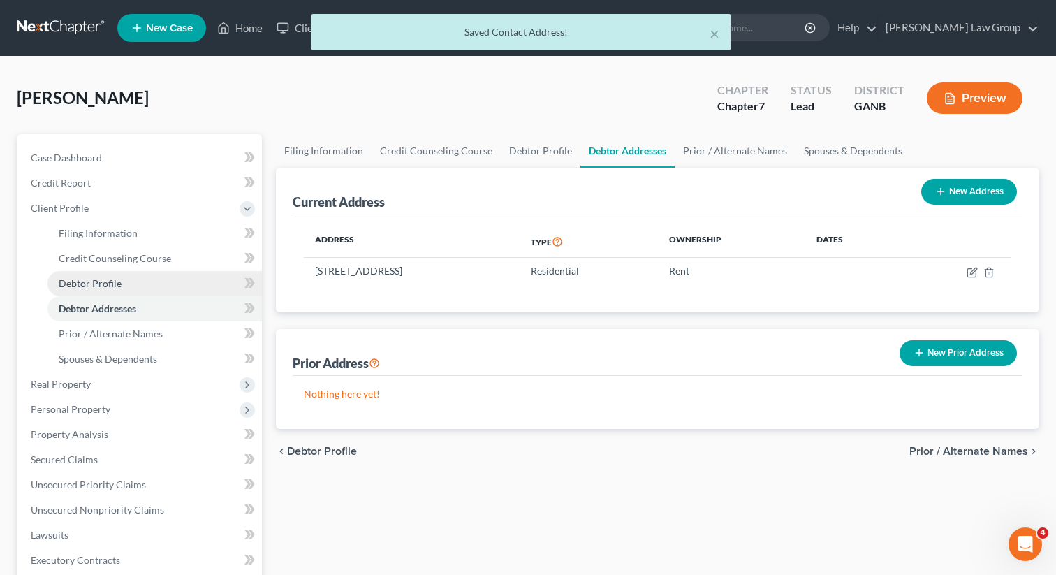
click at [92, 281] on span "Debtor Profile" at bounding box center [90, 283] width 63 height 12
select select "0"
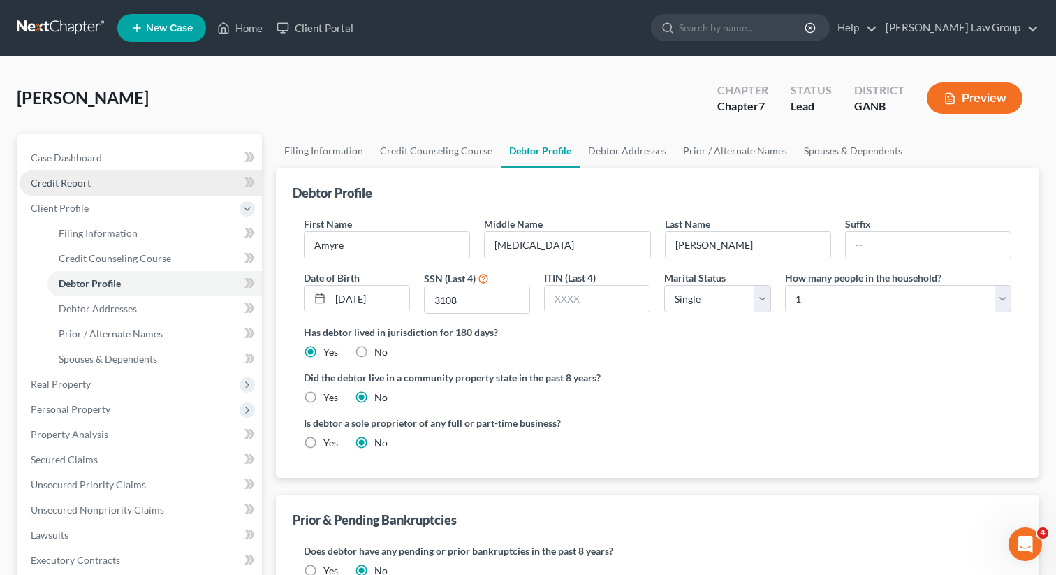
click at [127, 188] on link "Credit Report" at bounding box center [141, 182] width 242 height 25
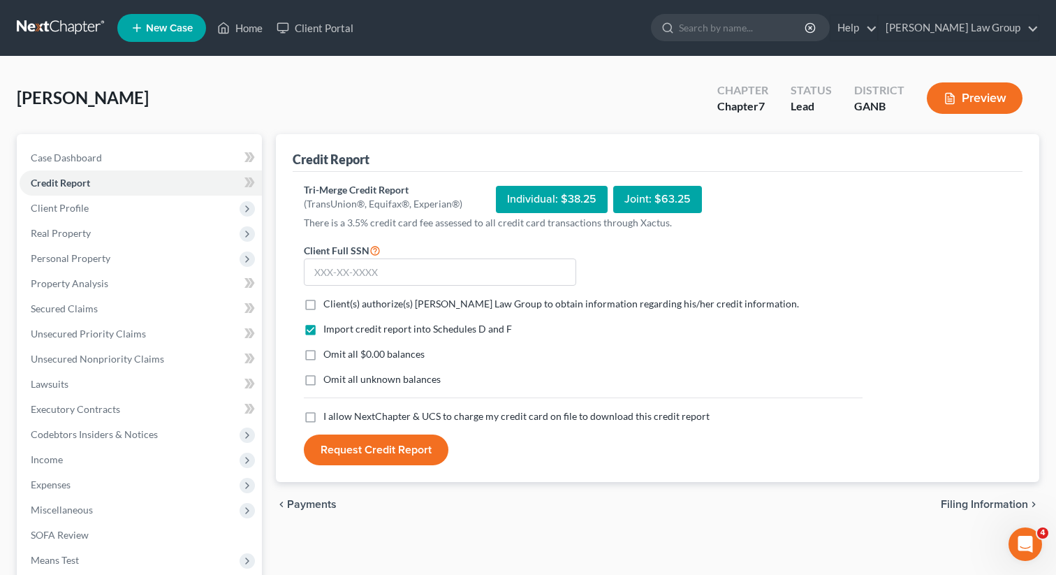
click at [323, 306] on label "Client(s) authorize(s) Saedi Law Group to obtain information regarding his/her …" at bounding box center [561, 304] width 476 height 14
click at [329, 306] on input "Client(s) authorize(s) Saedi Law Group to obtain information regarding his/her …" at bounding box center [333, 301] width 9 height 9
checkbox input "true"
click at [323, 413] on label "I allow NextChapter & UCS to charge my credit card on file to download this cre…" at bounding box center [516, 416] width 386 height 14
click at [329, 413] on input "I allow NextChapter & UCS to charge my credit card on file to download this cre…" at bounding box center [333, 413] width 9 height 9
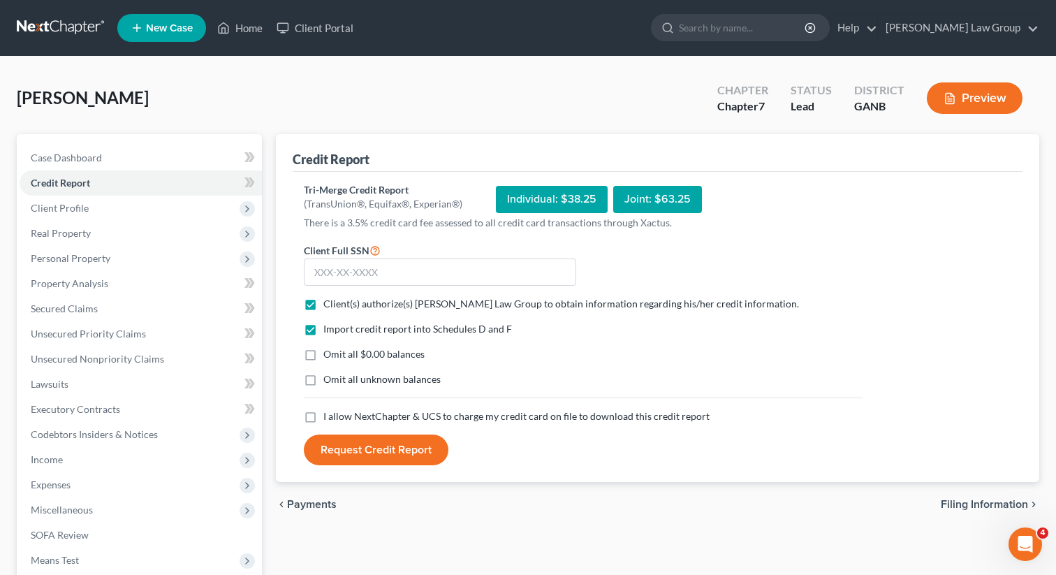
checkbox input "true"
click at [354, 265] on input "text" at bounding box center [440, 272] width 272 height 28
paste input "380-15-3108"
type input "380-15-3108"
click at [351, 456] on button "Request Credit Report" at bounding box center [376, 449] width 145 height 31
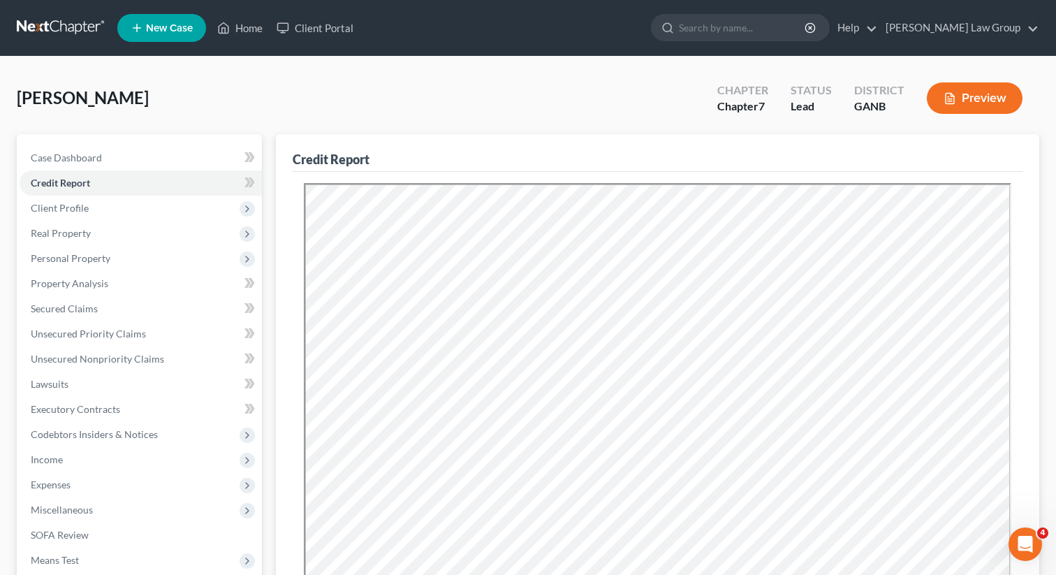
click at [169, 27] on span "New Case" at bounding box center [169, 28] width 47 height 10
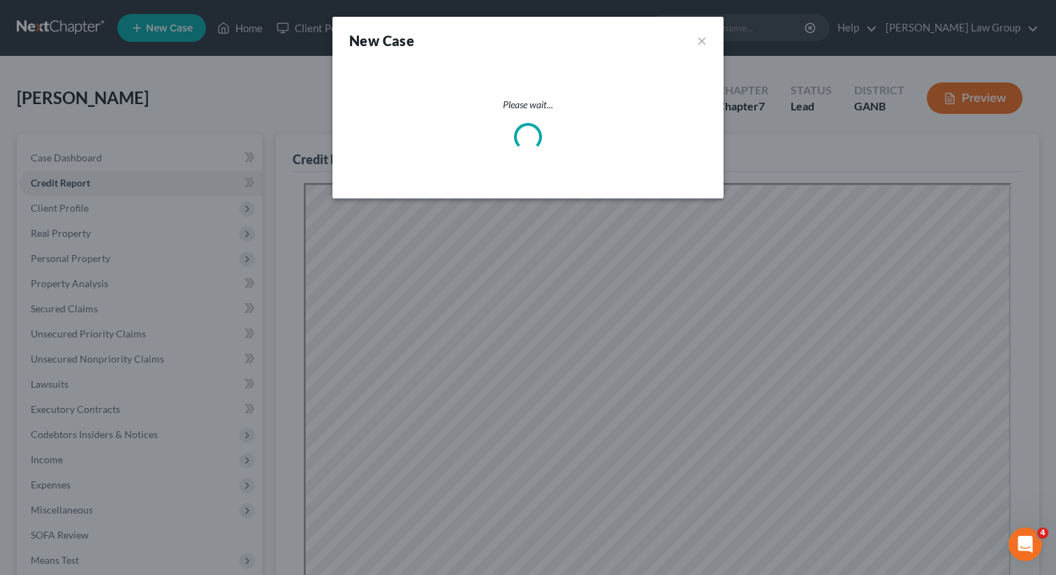
select select "19"
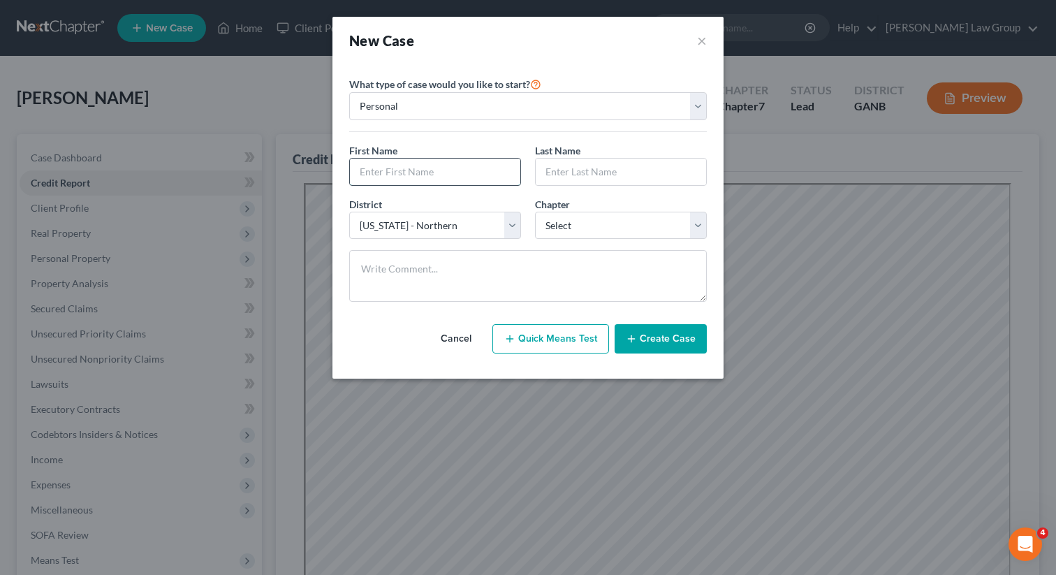
click at [385, 173] on input "text" at bounding box center [435, 172] width 170 height 27
paste input "svpatten99@gmail.com"
type input "svpatten99@gmail.com"
drag, startPoint x: 469, startPoint y: 173, endPoint x: 286, endPoint y: 168, distance: 182.3
click at [286, 168] on div "New Case × Please select case type * Bankruptcy Bankruptcy What type of case wo…" at bounding box center [528, 287] width 1056 height 575
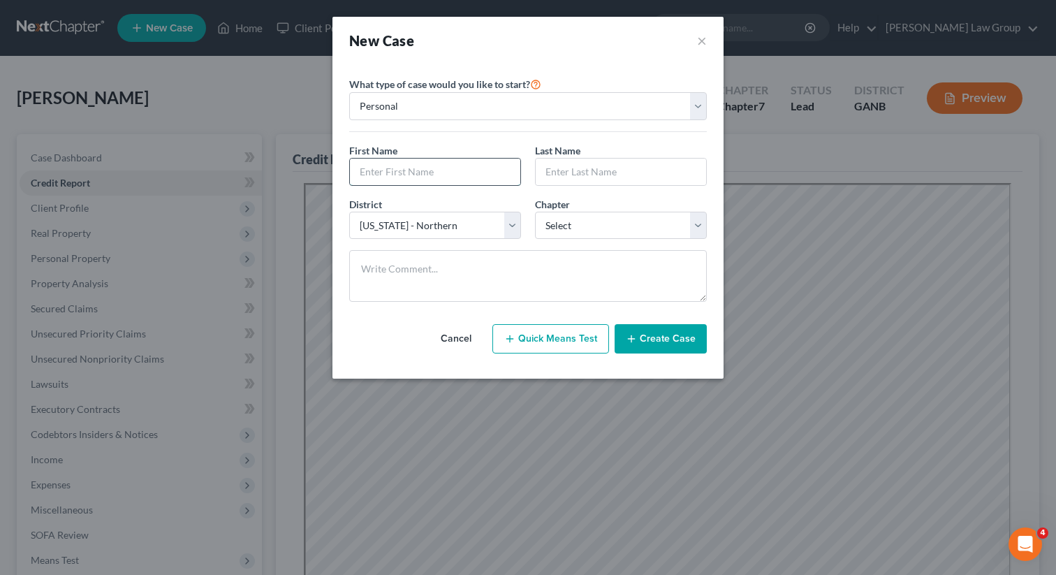
click at [413, 173] on input "text" at bounding box center [435, 172] width 170 height 27
paste input "Joshua"
type input "Joshua"
click at [589, 182] on input "text" at bounding box center [621, 172] width 170 height 27
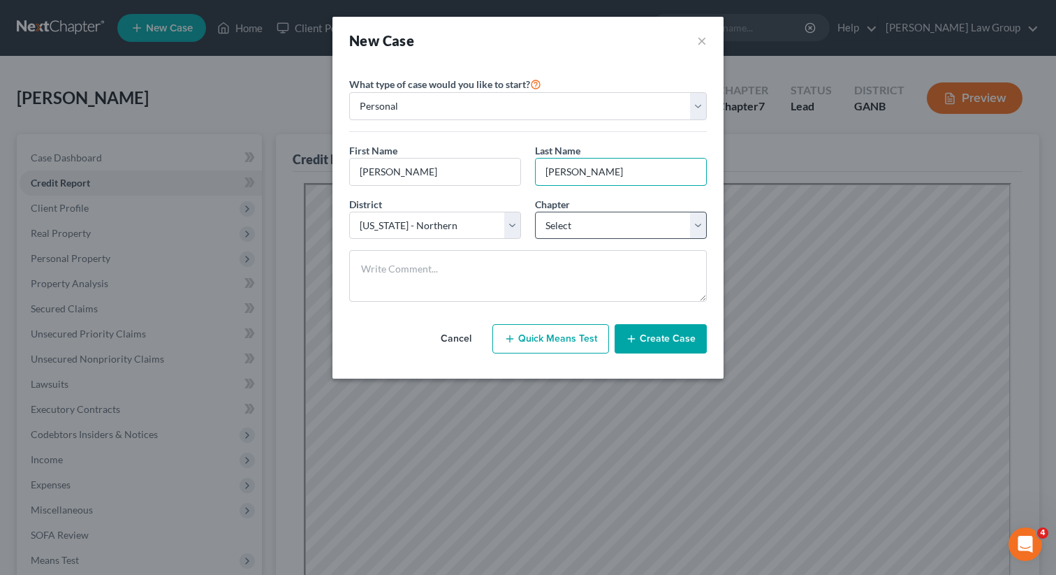
type input "Patten"
click at [615, 222] on select "Select 7 11 12 13" at bounding box center [621, 226] width 172 height 28
select select "3"
click at [535, 212] on select "Select 7 11 12 13" at bounding box center [621, 226] width 172 height 28
click at [668, 349] on button "Create Case" at bounding box center [661, 338] width 92 height 29
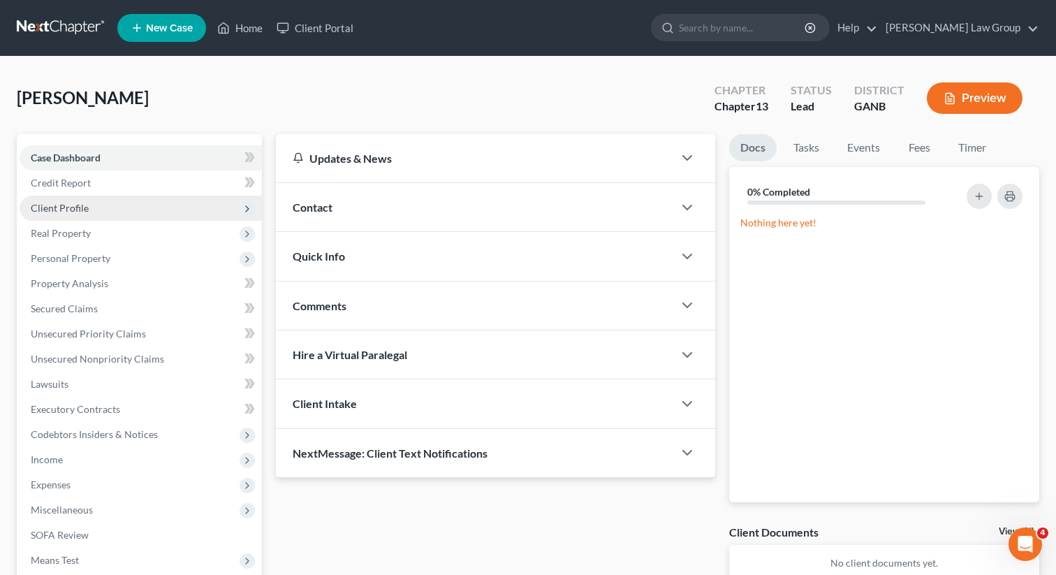
click at [105, 200] on span "Client Profile" at bounding box center [141, 208] width 242 height 25
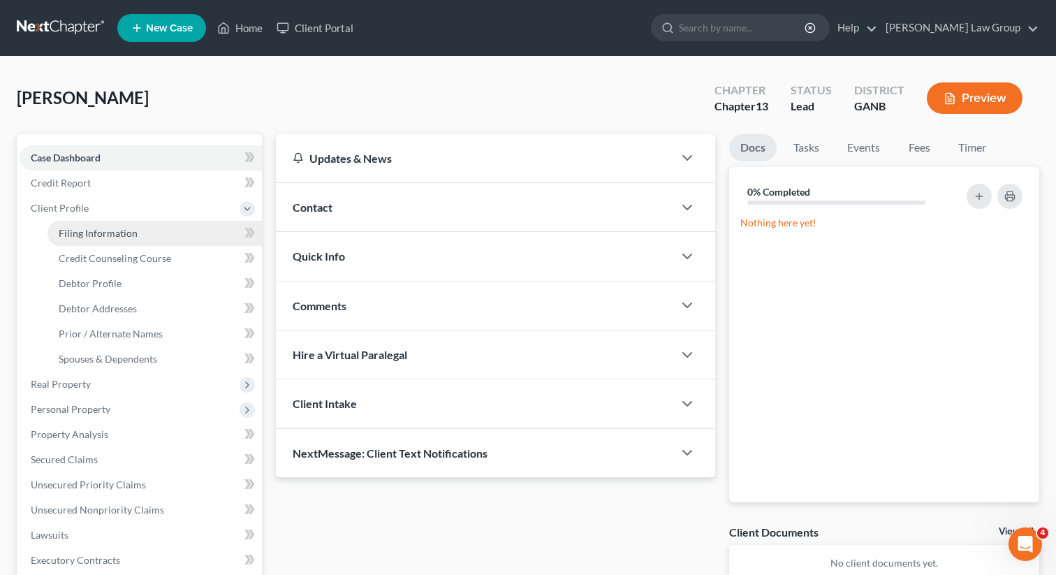
click at [97, 235] on span "Filing Information" at bounding box center [98, 233] width 79 height 12
select select "1"
select select "0"
select select "3"
select select "19"
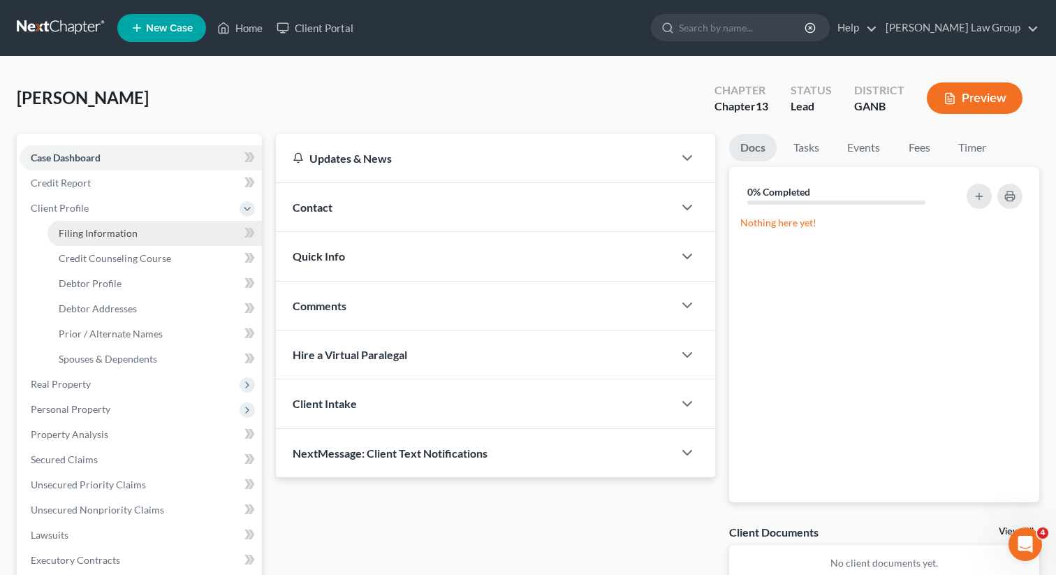
select select "10"
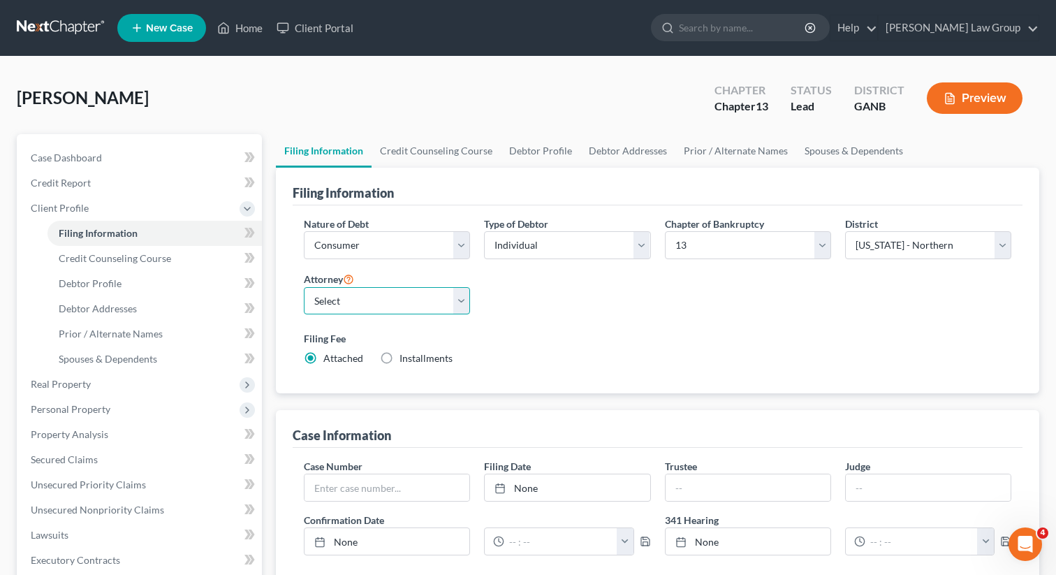
click at [333, 294] on select "Select Lorena Saedi - GANB Lorena Saedi - GANB Krista Bauer - GANB Susan Sudman…" at bounding box center [387, 301] width 166 height 28
select select "0"
click at [304, 287] on select "Select Lorena Saedi - GANB Lorena Saedi - GANB Krista Bauer - GANB Susan Sudman…" at bounding box center [387, 301] width 166 height 28
click at [421, 157] on link "Credit Counseling Course" at bounding box center [436, 151] width 129 height 34
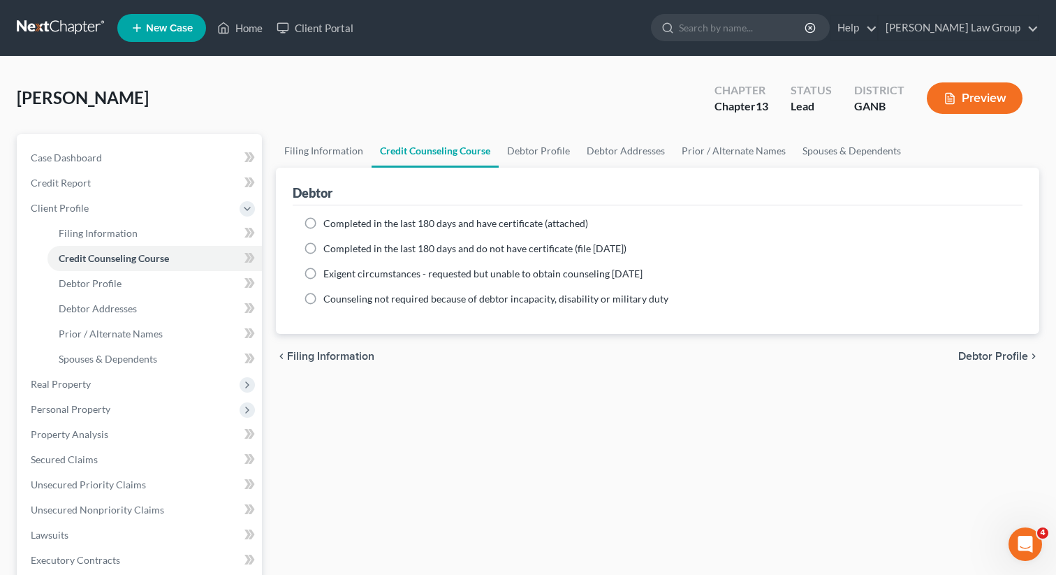
click at [323, 222] on label "Completed in the last 180 days and have certificate (attached)" at bounding box center [455, 224] width 265 height 14
click at [329, 222] on input "Completed in the last 180 days and have certificate (attached)" at bounding box center [333, 221] width 9 height 9
radio input "true"
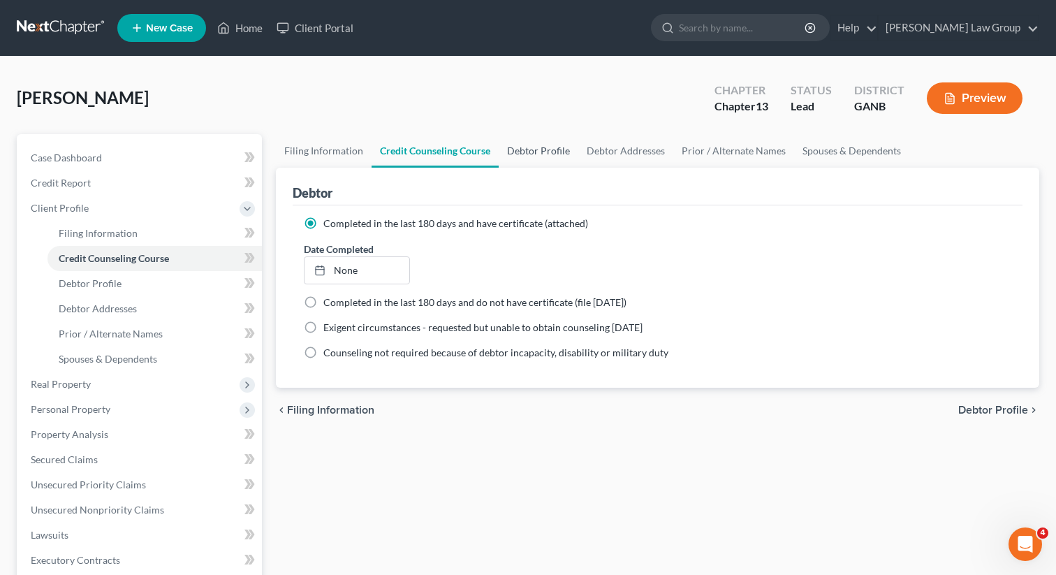
click at [537, 150] on link "Debtor Profile" at bounding box center [539, 151] width 80 height 34
select select "0"
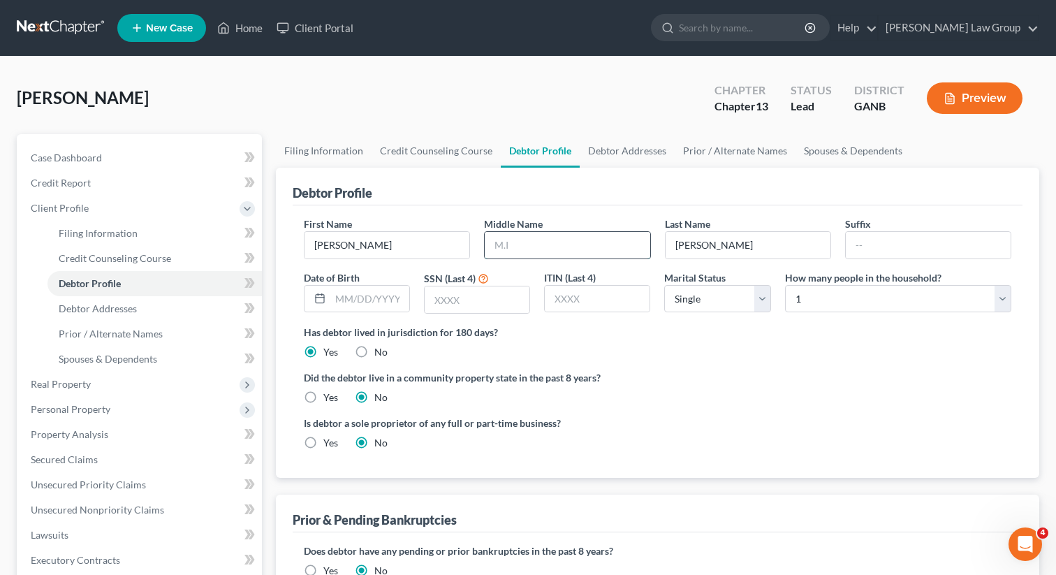
click at [519, 248] on input "text" at bounding box center [567, 245] width 165 height 27
paste input "Neil"
type input "Neil"
click at [358, 304] on input "text" at bounding box center [369, 299] width 79 height 27
paste input "04/15/1981"
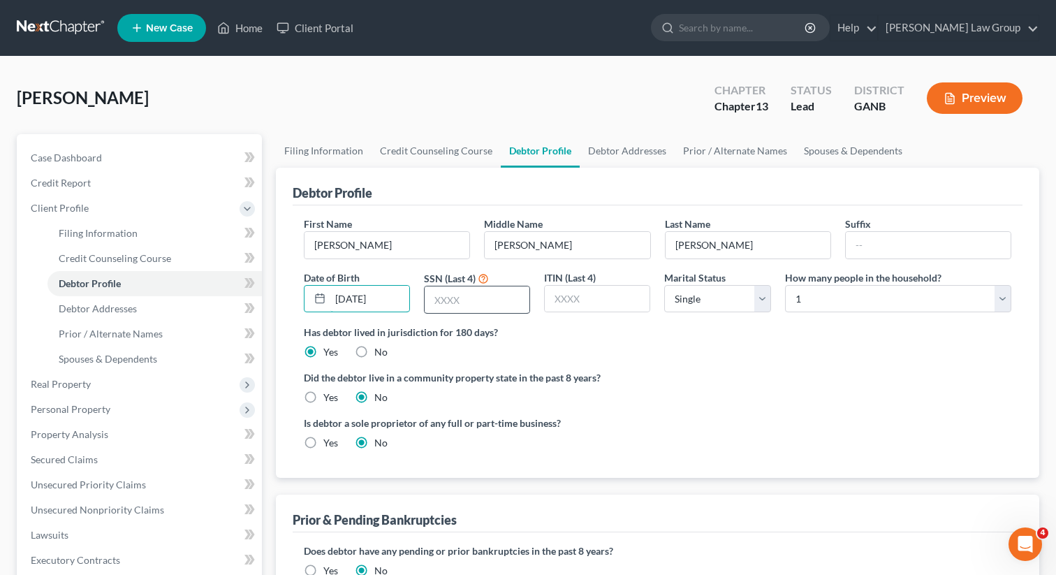
type input "04/15/1981"
click at [483, 301] on input "text" at bounding box center [477, 299] width 105 height 27
type input "8537"
click at [634, 320] on div "First Name Joshua Middle Name Neil Last Name Patten Suffix Date of Birth 04/15/…" at bounding box center [657, 271] width 721 height 108
click at [629, 148] on link "Debtor Addresses" at bounding box center [627, 151] width 95 height 34
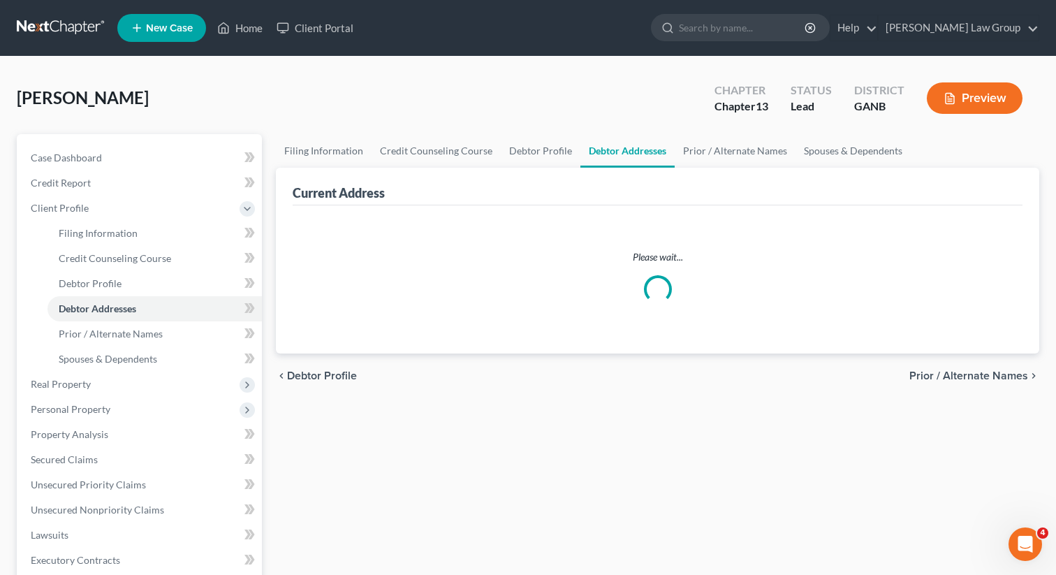
select select "0"
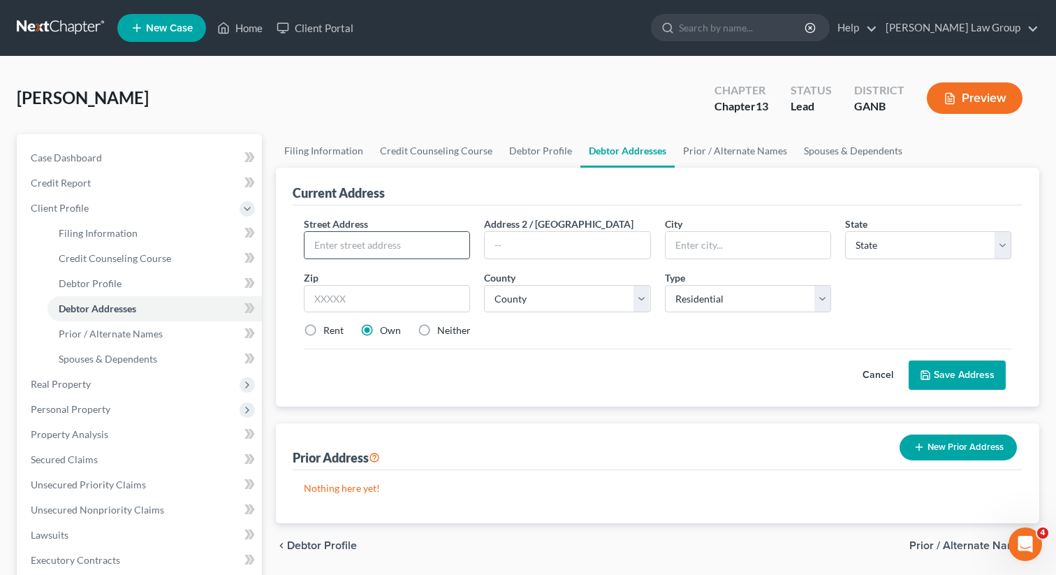
click at [393, 248] on input "text" at bounding box center [387, 245] width 165 height 27
paste input "204 Carlton Seitz Rd"
type input "204 Carlton Seitz Rd"
click at [380, 286] on input "text" at bounding box center [387, 299] width 166 height 28
paste input "30533"
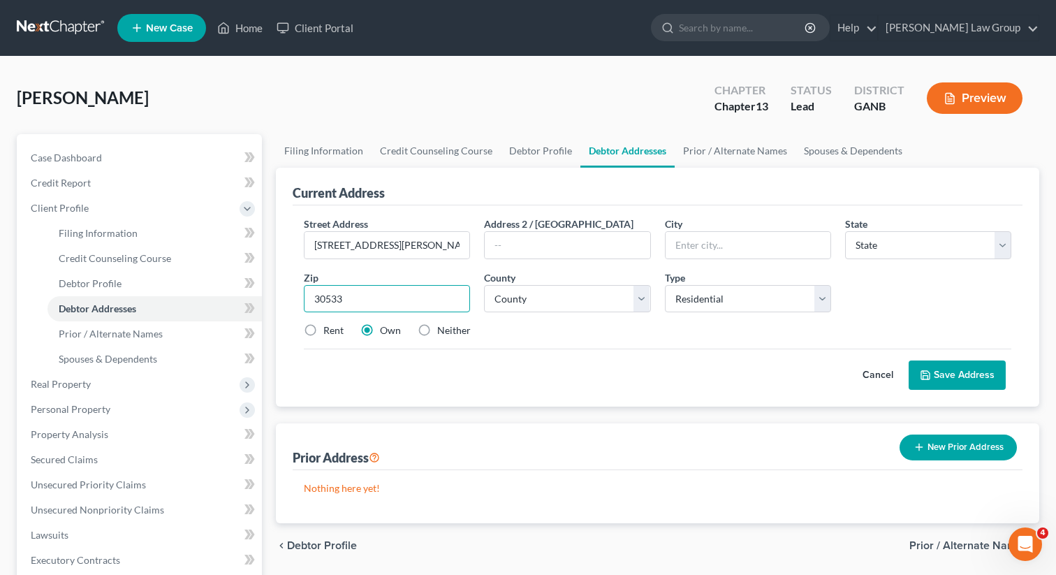
type input "30533"
type input "Dahlonega"
select select "10"
click at [569, 366] on div "Cancel Save Address" at bounding box center [657, 369] width 707 height 41
click at [323, 337] on label "Rent" at bounding box center [333, 330] width 20 height 14
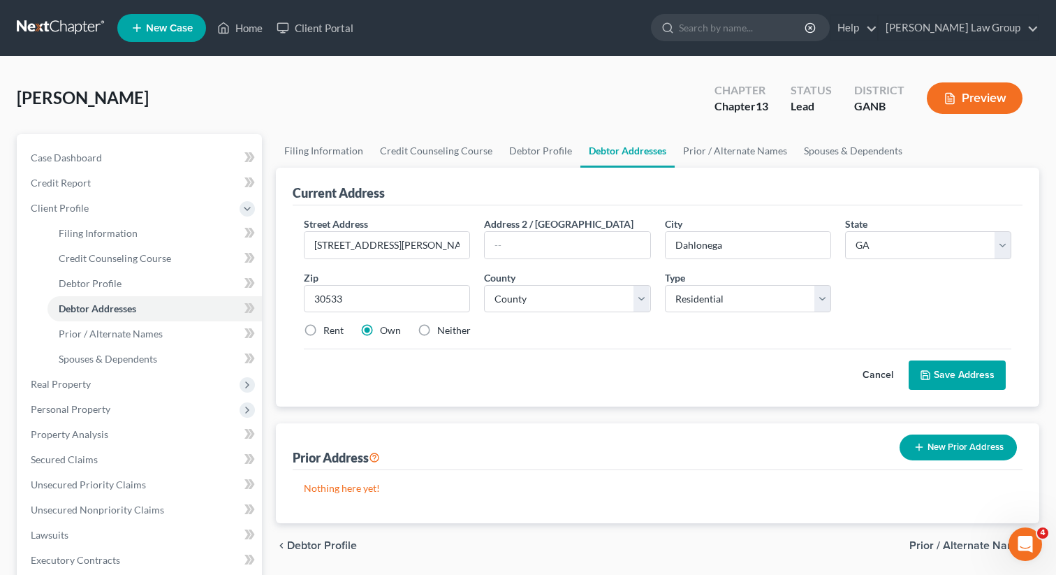
click at [329, 332] on input "Rent" at bounding box center [333, 327] width 9 height 9
radio input "true"
click at [543, 291] on select "County Appling County Atkinson County Bacon County Baker County Baldwin County …" at bounding box center [567, 299] width 166 height 28
select select "92"
click at [484, 285] on select "County Appling County Atkinson County Bacon County Baker County Baldwin County …" at bounding box center [567, 299] width 166 height 28
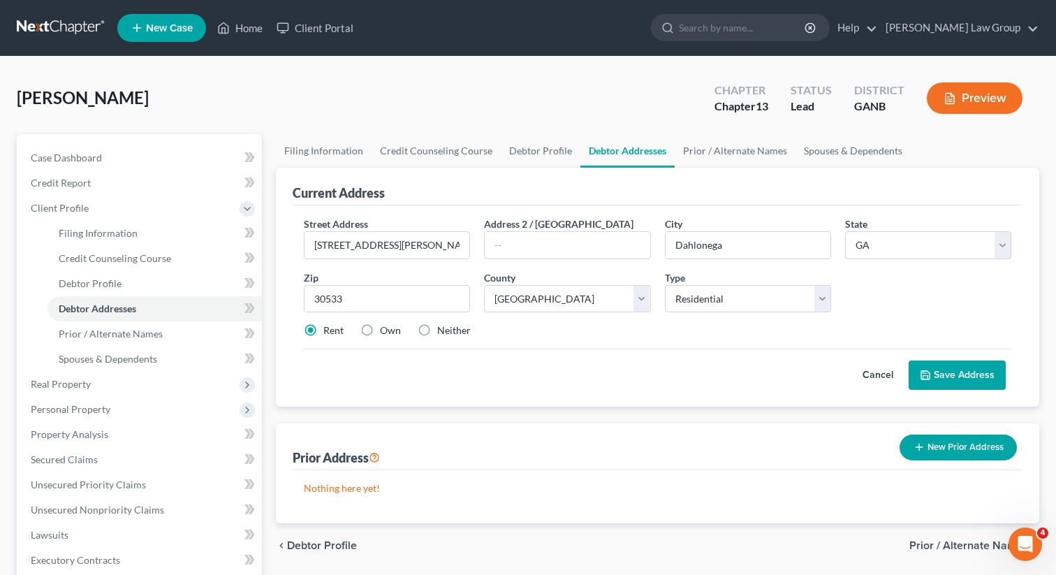
click at [954, 368] on button "Save Address" at bounding box center [957, 374] width 97 height 29
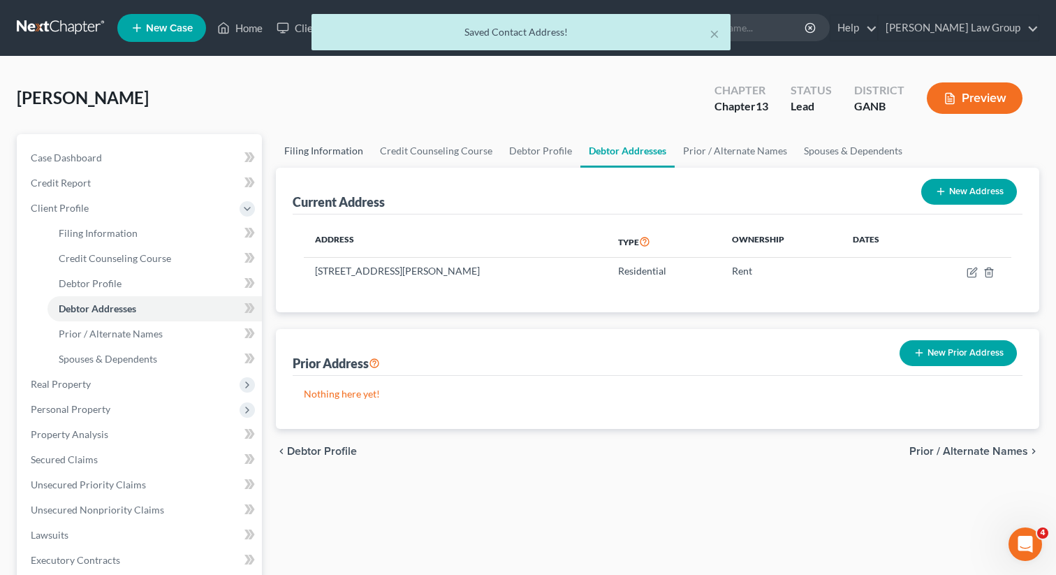
click at [321, 147] on link "Filing Information" at bounding box center [324, 151] width 96 height 34
select select "1"
select select "0"
select select "3"
select select "19"
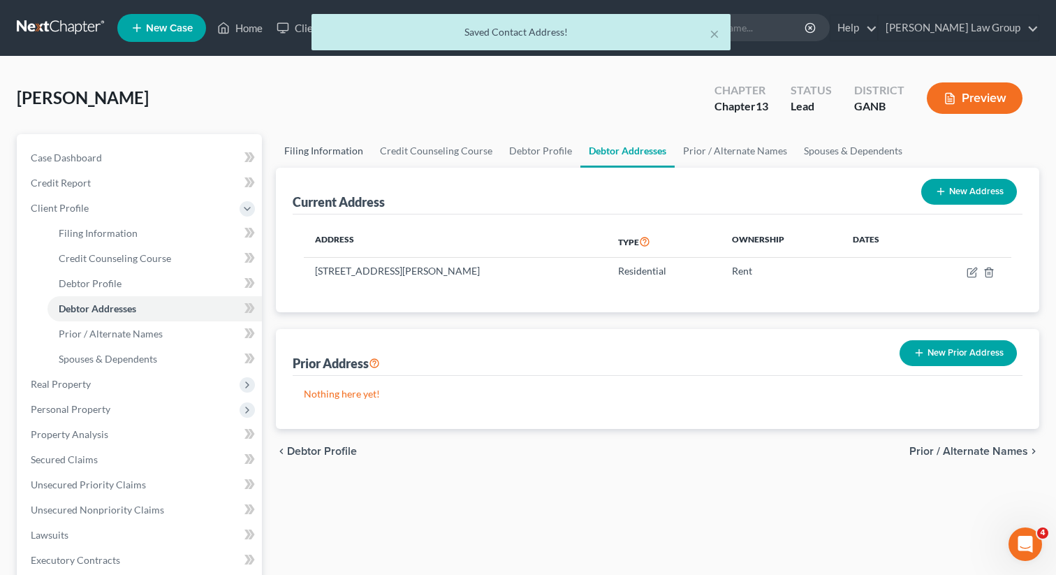
select select "0"
select select "10"
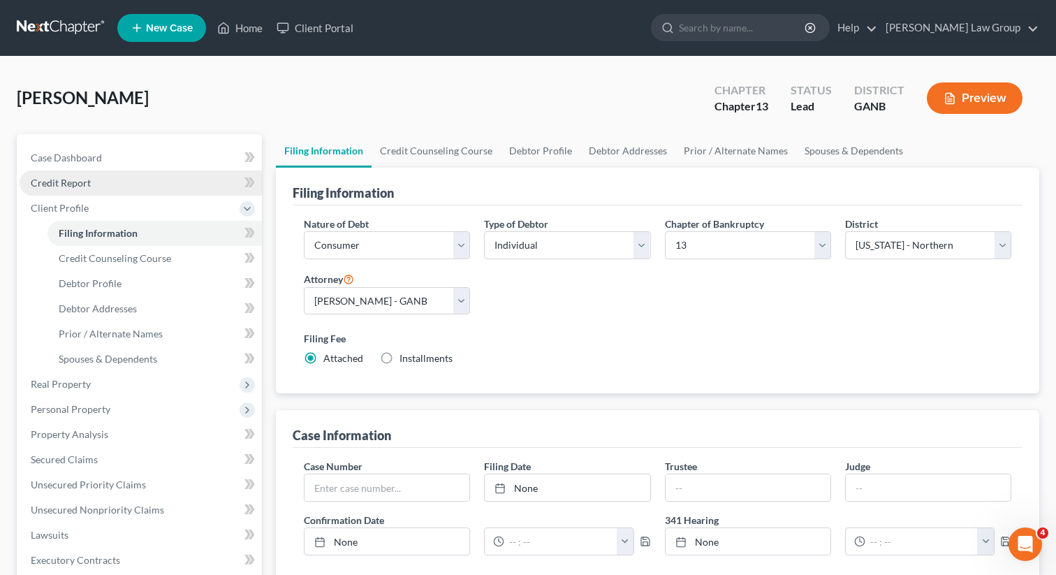
click at [101, 182] on link "Credit Report" at bounding box center [141, 182] width 242 height 25
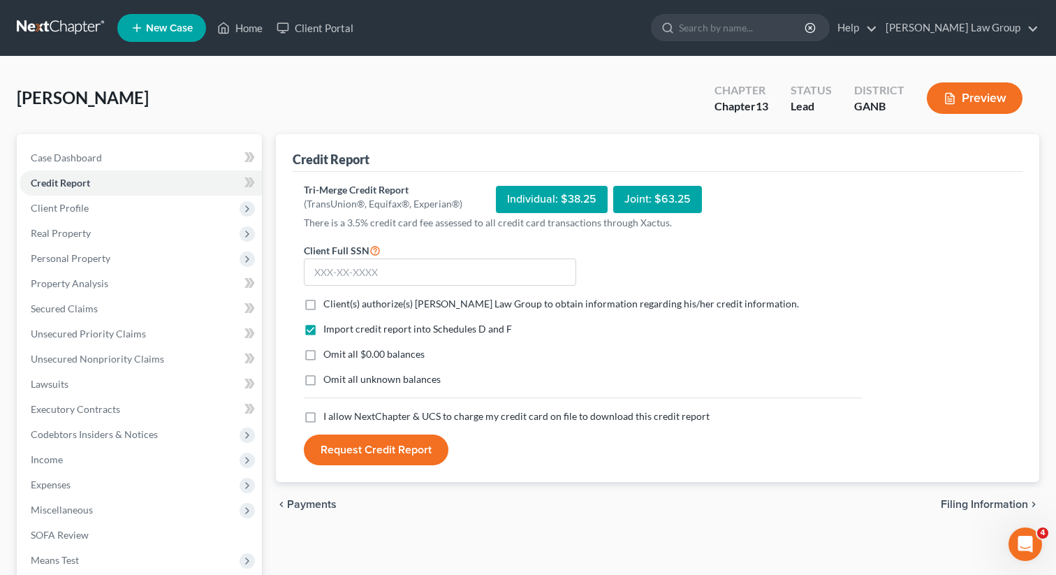
click at [323, 308] on label "Client(s) authorize(s) Saedi Law Group to obtain information regarding his/her …" at bounding box center [561, 304] width 476 height 14
click at [329, 306] on input "Client(s) authorize(s) Saedi Law Group to obtain information regarding his/her …" at bounding box center [333, 301] width 9 height 9
checkbox input "true"
click at [323, 417] on label "I allow NextChapter & UCS to charge my credit card on file to download this cre…" at bounding box center [516, 416] width 386 height 14
click at [329, 417] on input "I allow NextChapter & UCS to charge my credit card on file to download this cre…" at bounding box center [333, 413] width 9 height 9
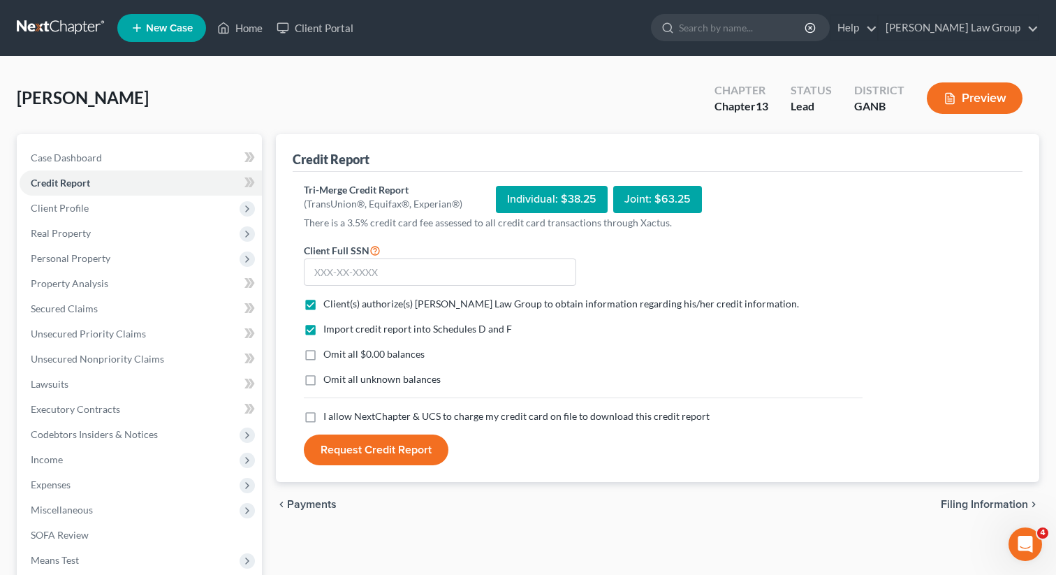
checkbox input "true"
click at [418, 281] on input "text" at bounding box center [440, 272] width 272 height 28
paste input "257-63-8537"
type input "257-63-8537"
click at [525, 366] on div "Import credit report into Schedules D and F Omit all $0.00 balances Omit all un…" at bounding box center [583, 365] width 573 height 87
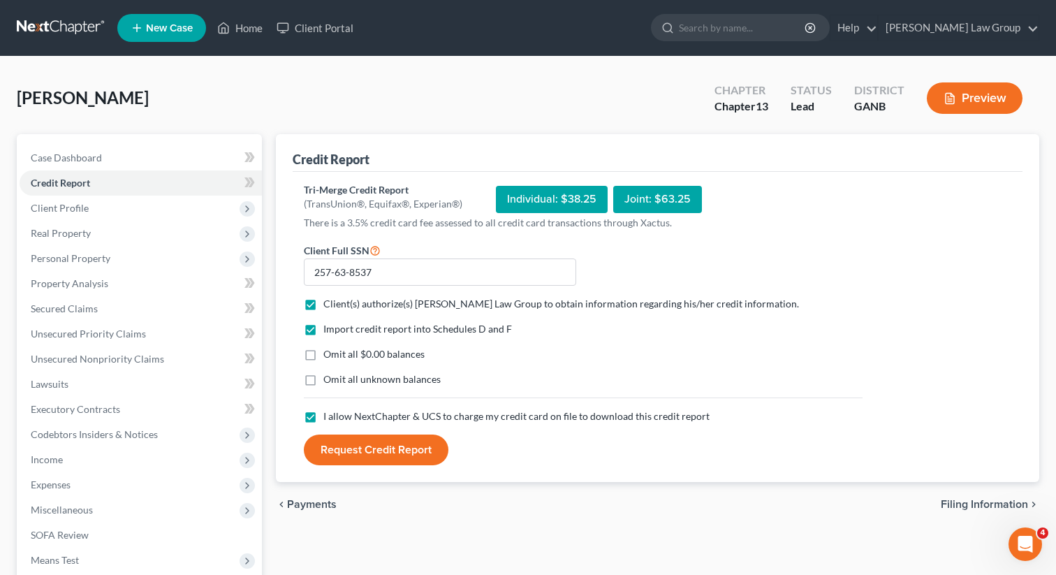
click at [370, 450] on button "Request Credit Report" at bounding box center [376, 449] width 145 height 31
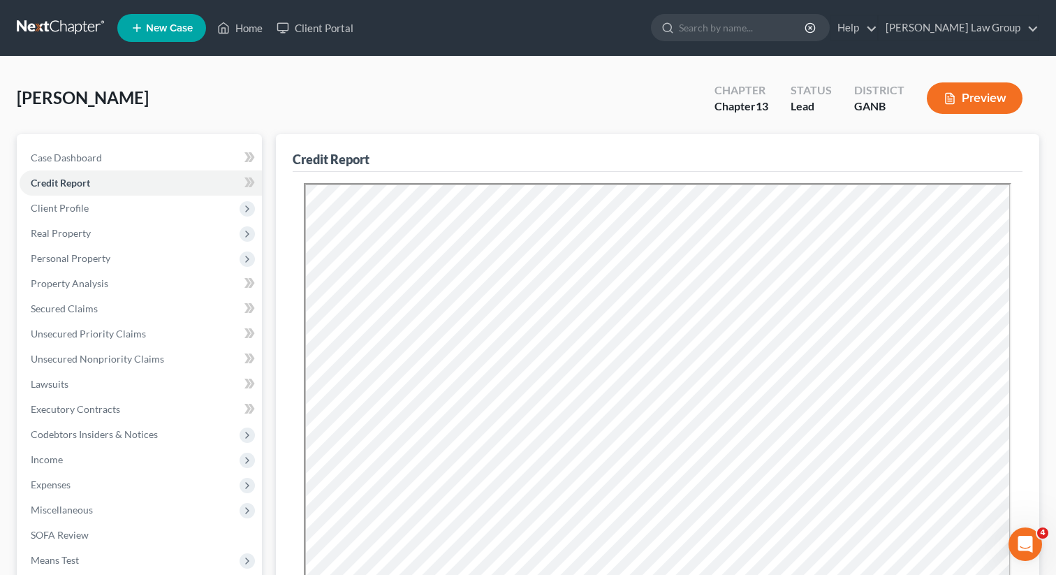
click at [173, 31] on span "New Case" at bounding box center [169, 28] width 47 height 10
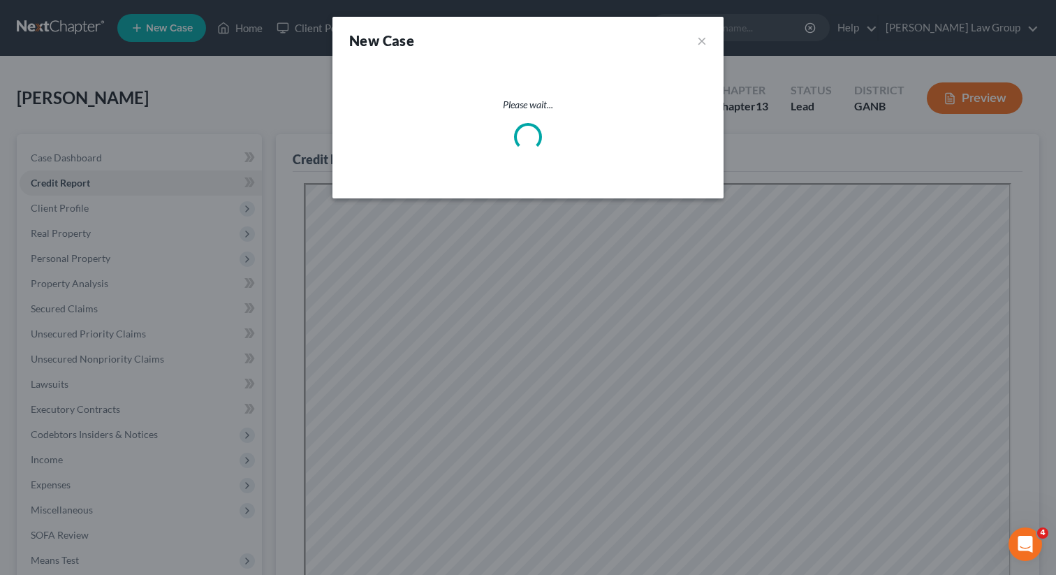
select select "19"
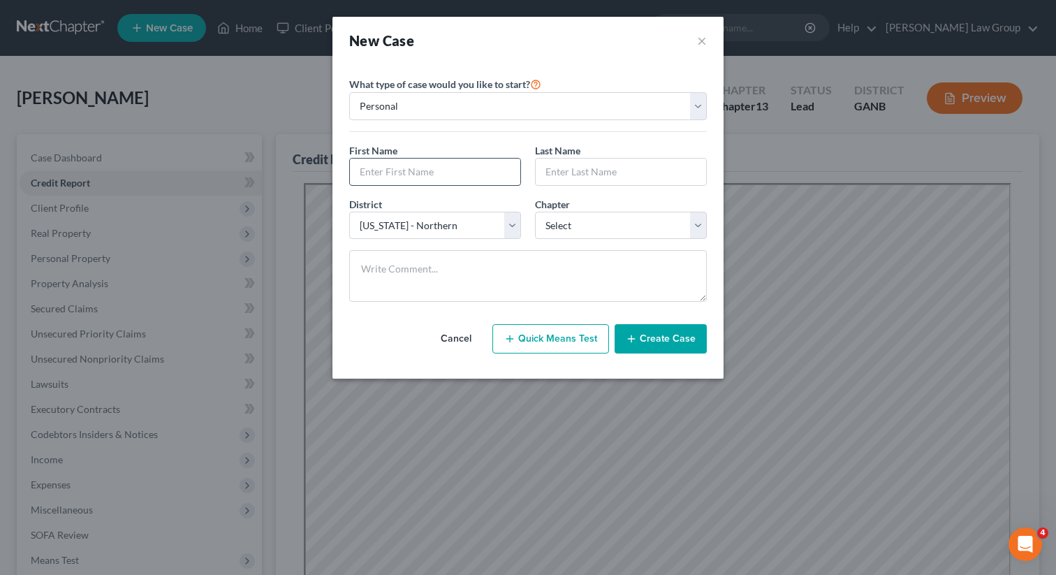
click at [398, 175] on input "text" at bounding box center [435, 172] width 170 height 27
paste input "Chad"
type input "Chad"
click at [602, 229] on select "Select 7 11 12 13" at bounding box center [621, 226] width 172 height 28
select select "0"
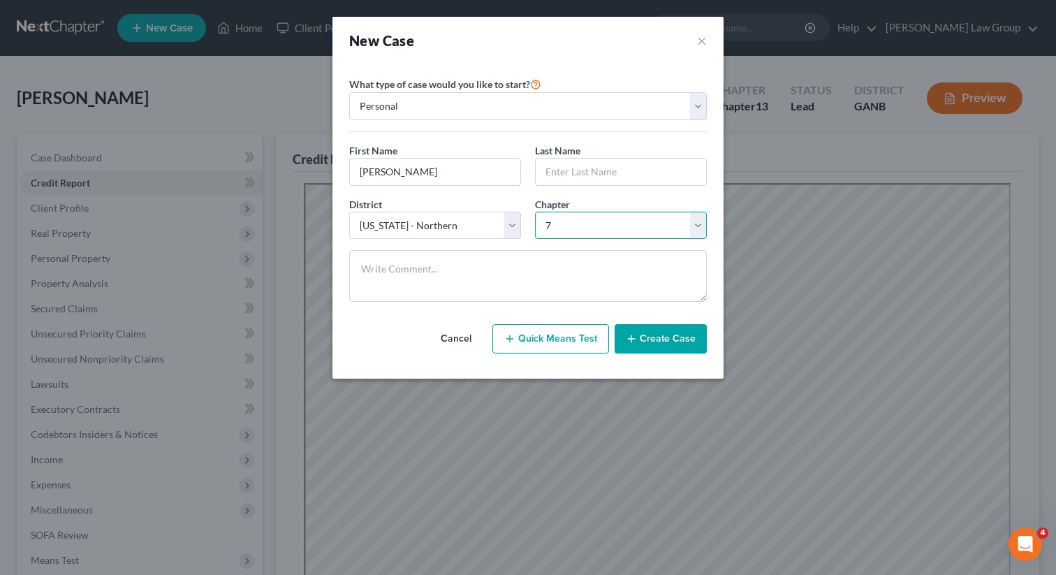
click at [535, 212] on select "Select 7 11 12 13" at bounding box center [621, 226] width 172 height 28
click at [617, 166] on input "text" at bounding box center [621, 172] width 170 height 27
paste input "Hollender"
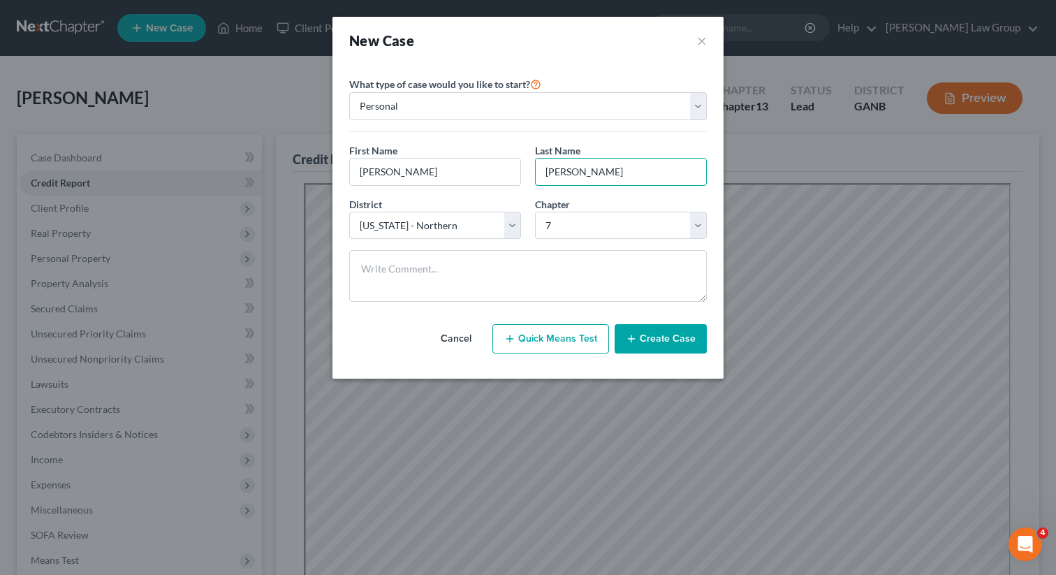
type input "Hollender"
click at [663, 341] on button "Create Case" at bounding box center [661, 338] width 92 height 29
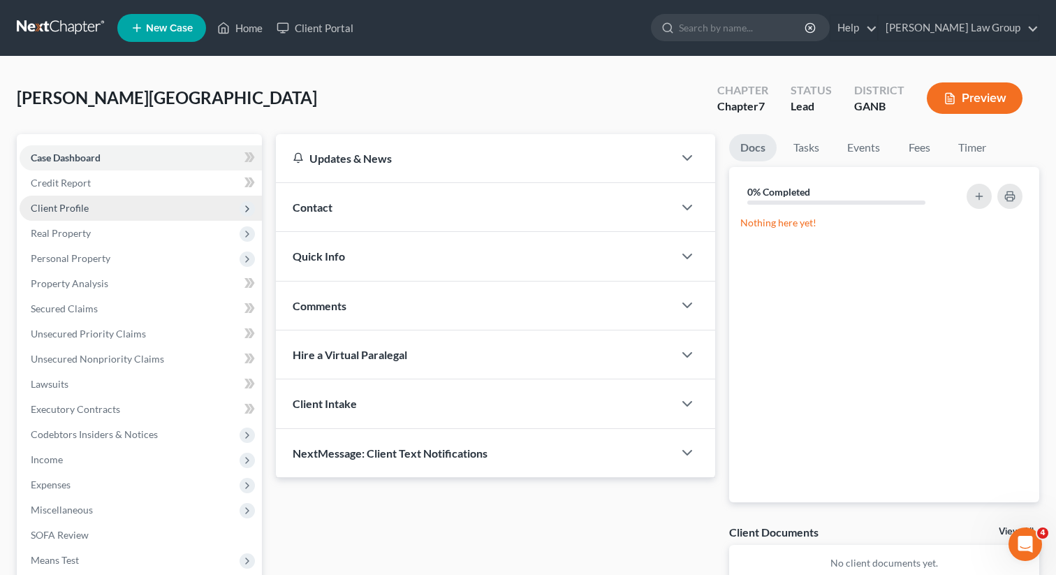
click at [147, 210] on span "Client Profile" at bounding box center [141, 208] width 242 height 25
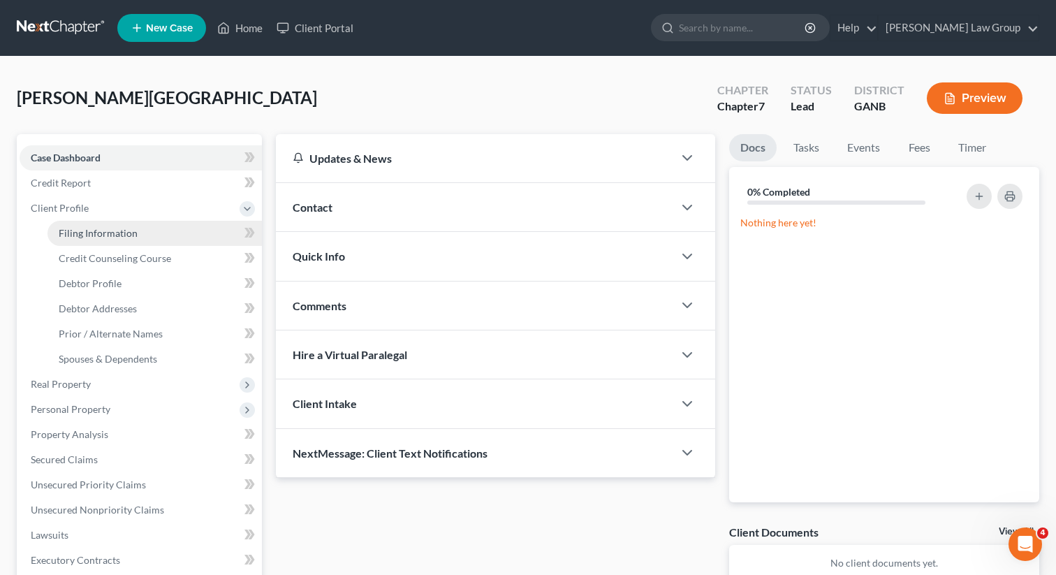
click at [131, 233] on span "Filing Information" at bounding box center [98, 233] width 79 height 12
select select "1"
select select "0"
select select "19"
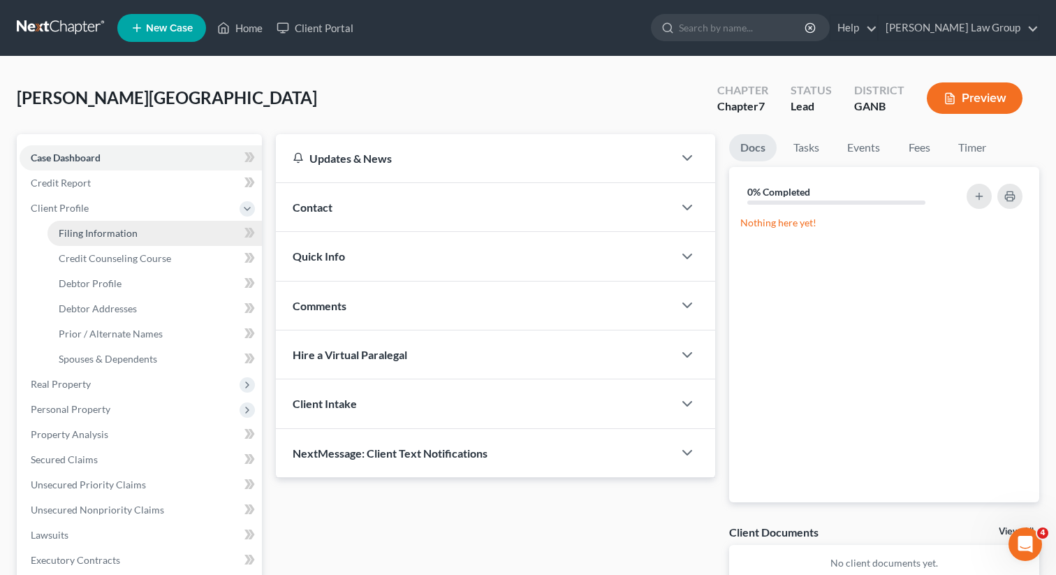
select select "10"
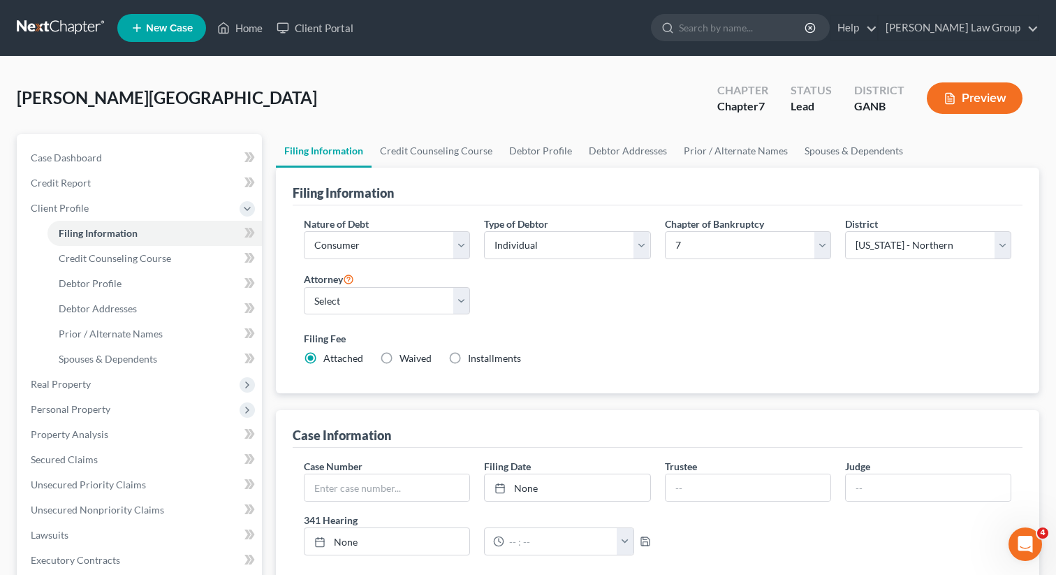
click at [378, 315] on div "Attorney Select Lorena Saedi - GANB Lorena Saedi - GANB Krista Bauer - GANB Sus…" at bounding box center [387, 298] width 180 height 56
click at [378, 295] on select "Select Lorena Saedi - GANB Lorena Saedi - GANB Krista Bauer - GANB Susan Sudman…" at bounding box center [387, 301] width 166 height 28
select select "0"
click at [304, 287] on select "Select Lorena Saedi - GANB Lorena Saedi - GANB Krista Bauer - GANB Susan Sudman…" at bounding box center [387, 301] width 166 height 28
click at [408, 162] on link "Credit Counseling Course" at bounding box center [436, 151] width 129 height 34
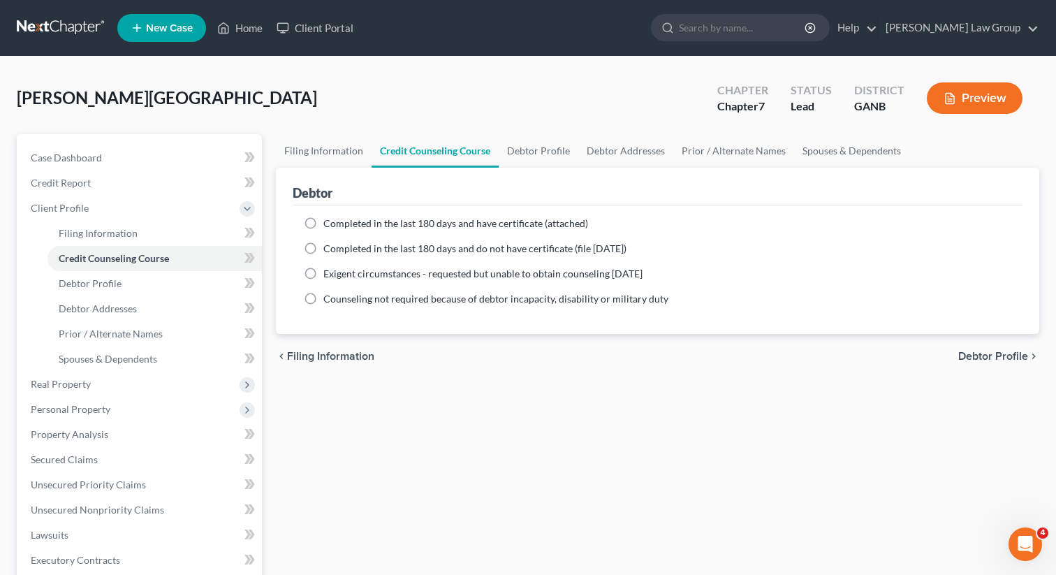
click at [310, 209] on div "Completed in the last 180 days and have certificate (attached) Date Completed N…" at bounding box center [658, 269] width 730 height 129
click at [323, 219] on label "Completed in the last 180 days and have certificate (attached)" at bounding box center [455, 224] width 265 height 14
click at [329, 219] on input "Completed in the last 180 days and have certificate (attached)" at bounding box center [333, 221] width 9 height 9
radio input "true"
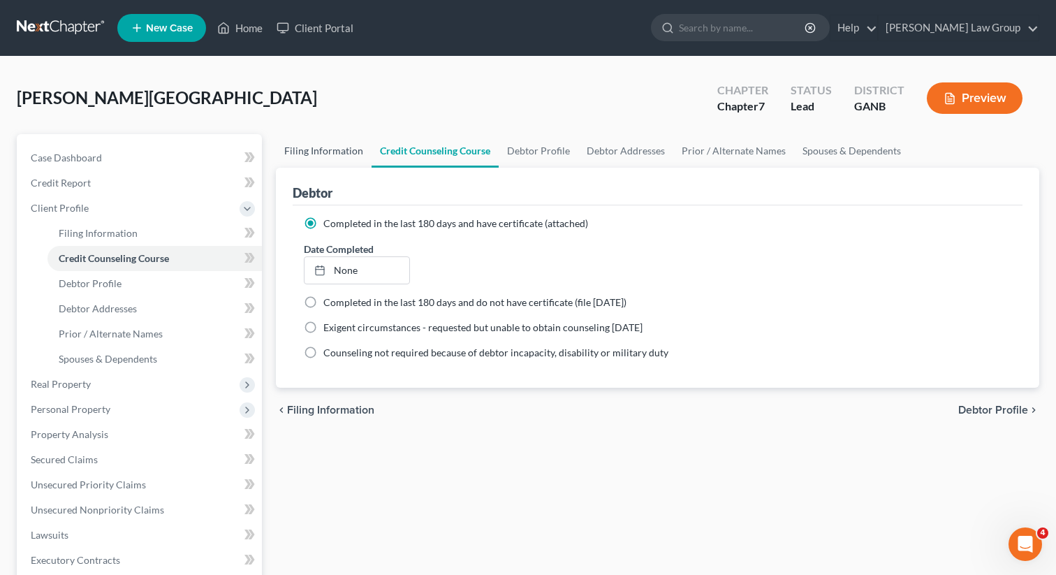
click at [339, 146] on link "Filing Information" at bounding box center [324, 151] width 96 height 34
select select "1"
select select "0"
select select "19"
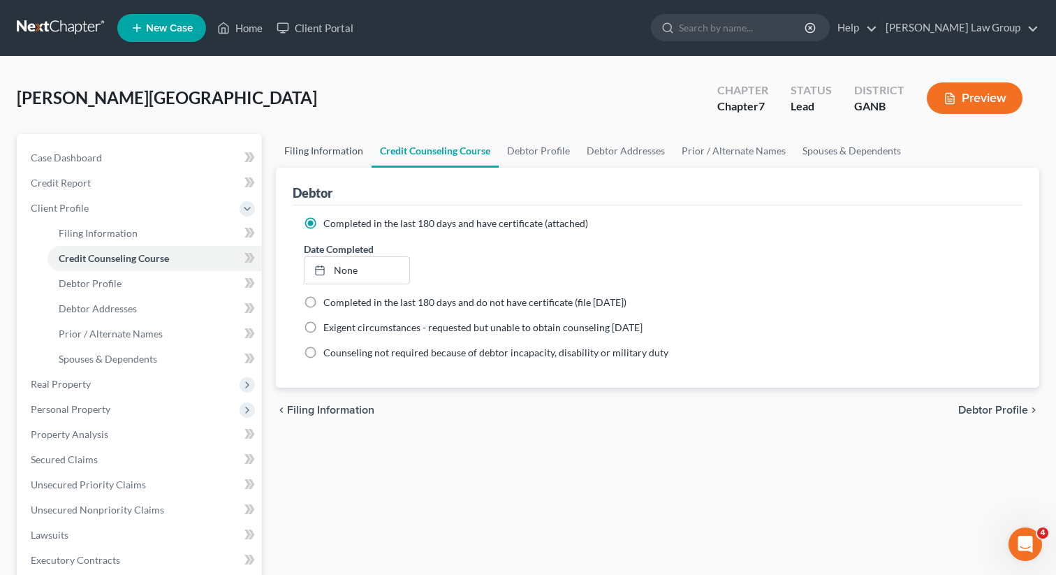
select select "0"
select select "10"
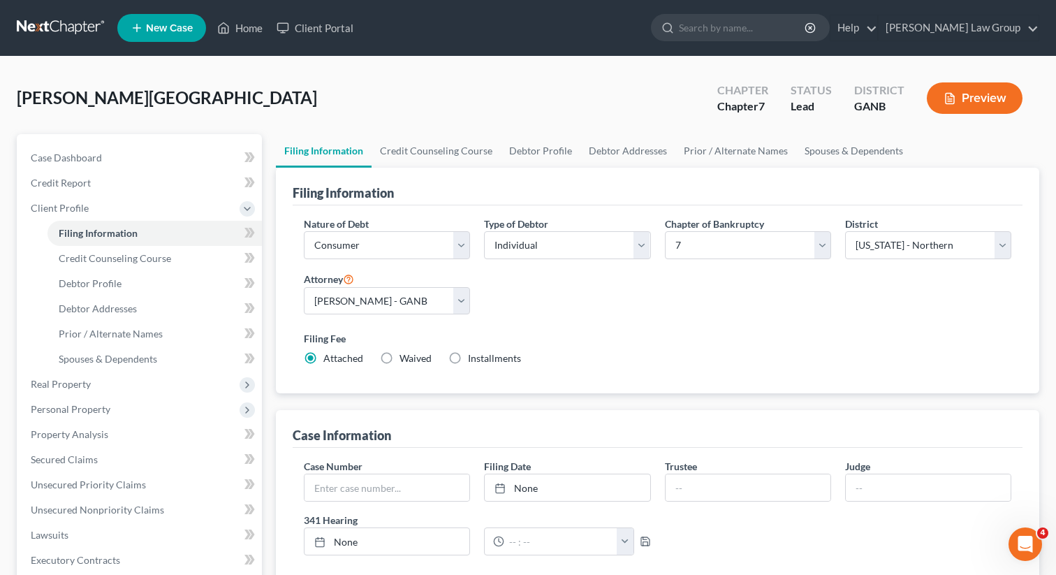
click at [499, 129] on div "Hollender, Chad Upgraded Chapter Chapter 7 Status Lead District GANB Preview" at bounding box center [528, 103] width 1022 height 61
click at [526, 154] on link "Debtor Profile" at bounding box center [541, 151] width 80 height 34
select select "0"
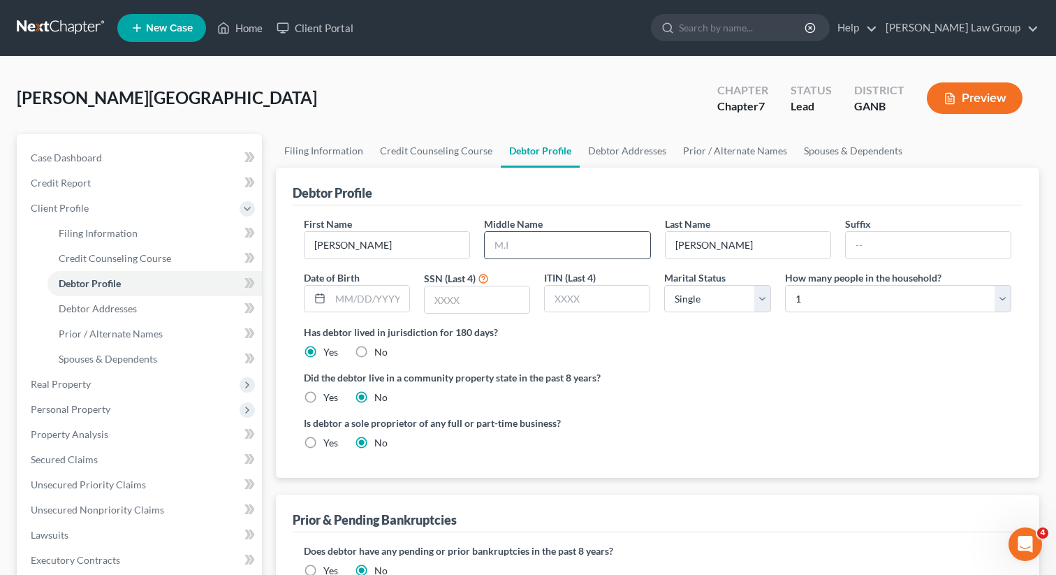
click at [508, 233] on input "text" at bounding box center [567, 245] width 165 height 27
type input "Tyler"
click at [341, 309] on input "text" at bounding box center [369, 299] width 79 height 27
paste input "01/03/1995"
type input "01/03/1995"
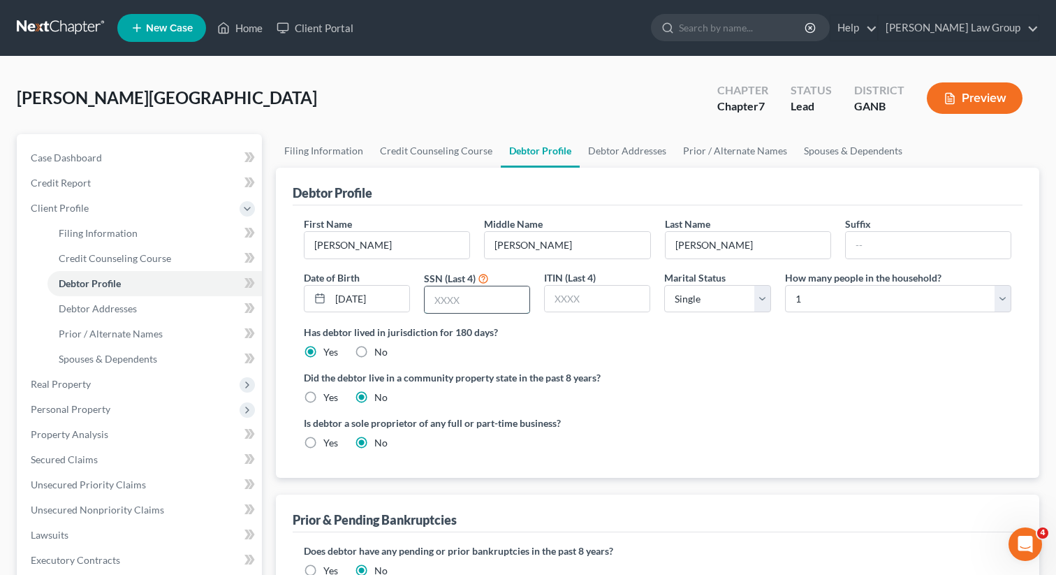
click at [492, 302] on input "text" at bounding box center [477, 299] width 105 height 27
type input "9308"
click at [650, 353] on div "Has debtor lived in jurisdiction for 180 days? Yes No Debtor must reside in jur…" at bounding box center [657, 342] width 707 height 34
click at [636, 143] on link "Debtor Addresses" at bounding box center [627, 151] width 95 height 34
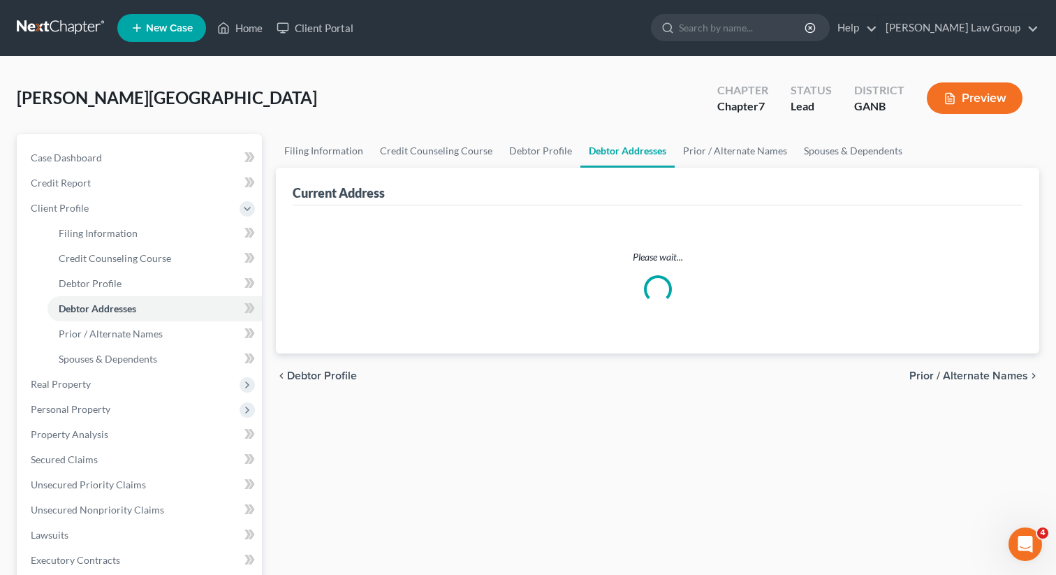
select select "0"
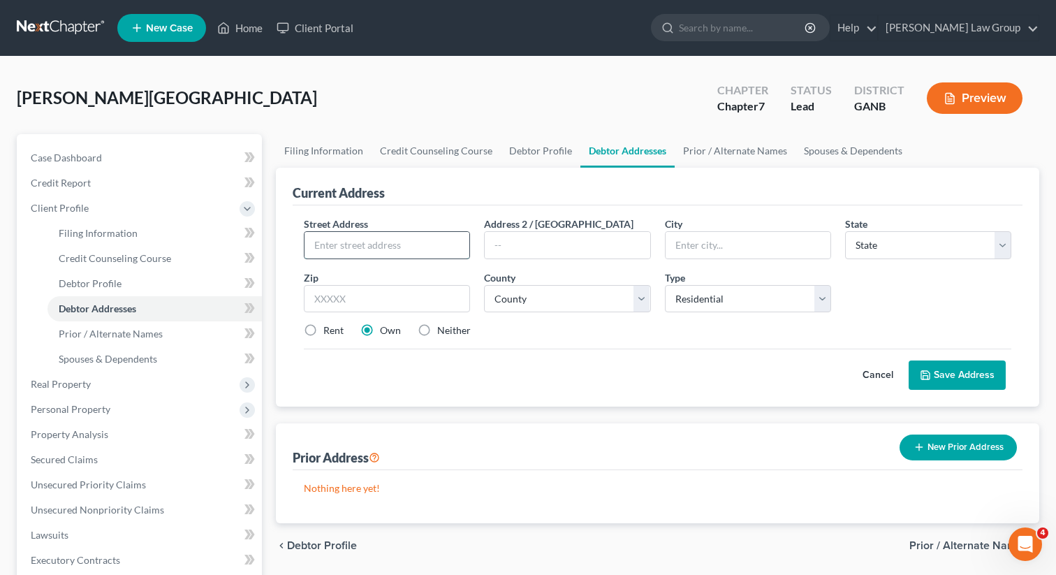
click at [363, 244] on input "text" at bounding box center [387, 245] width 165 height 27
paste input "3505 Hickory Woods Ct"
type input "3505 Hickory Woods Ct"
click at [351, 299] on input "text" at bounding box center [387, 299] width 166 height 28
type input "30066"
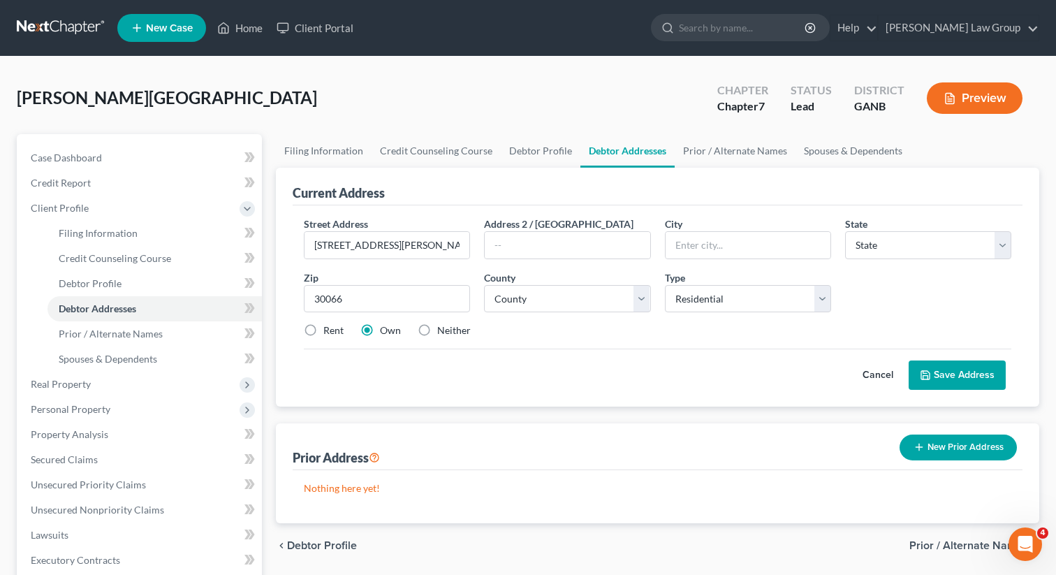
type input "Marietta"
select select "10"
click at [524, 378] on div "Cancel Save Address" at bounding box center [657, 369] width 707 height 41
click at [321, 330] on div "Rent" at bounding box center [324, 330] width 40 height 14
click at [527, 300] on select "County Appling County Atkinson County Bacon County Baker County Baldwin County …" at bounding box center [567, 299] width 166 height 28
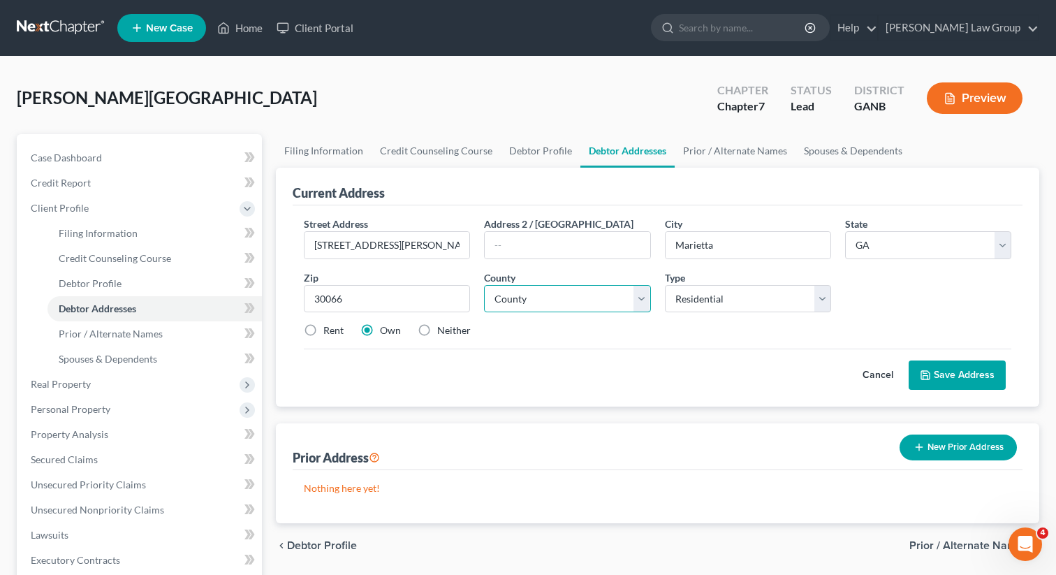
select select "32"
click at [484, 285] on select "County Appling County Atkinson County Bacon County Baker County Baldwin County …" at bounding box center [567, 299] width 166 height 28
click at [323, 326] on label "Rent" at bounding box center [333, 330] width 20 height 14
click at [329, 326] on input "Rent" at bounding box center [333, 327] width 9 height 9
radio input "true"
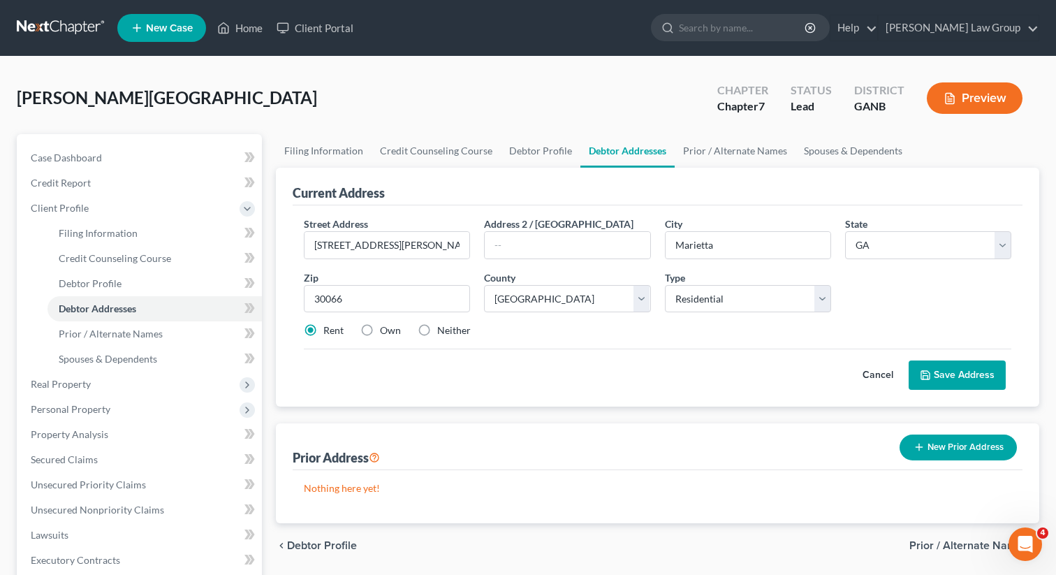
click at [958, 373] on button "Save Address" at bounding box center [957, 374] width 97 height 29
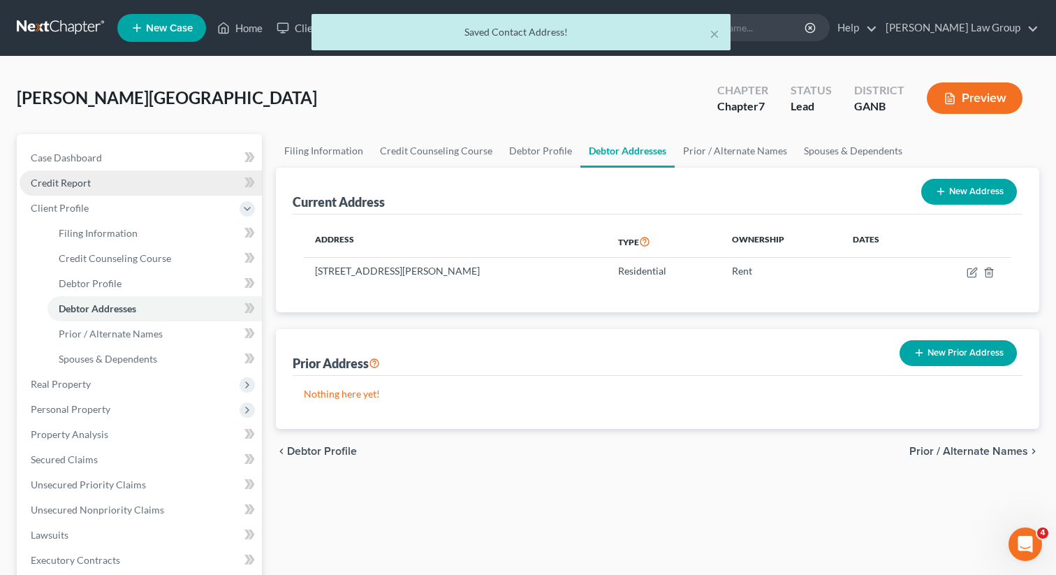
click at [146, 181] on link "Credit Report" at bounding box center [141, 182] width 242 height 25
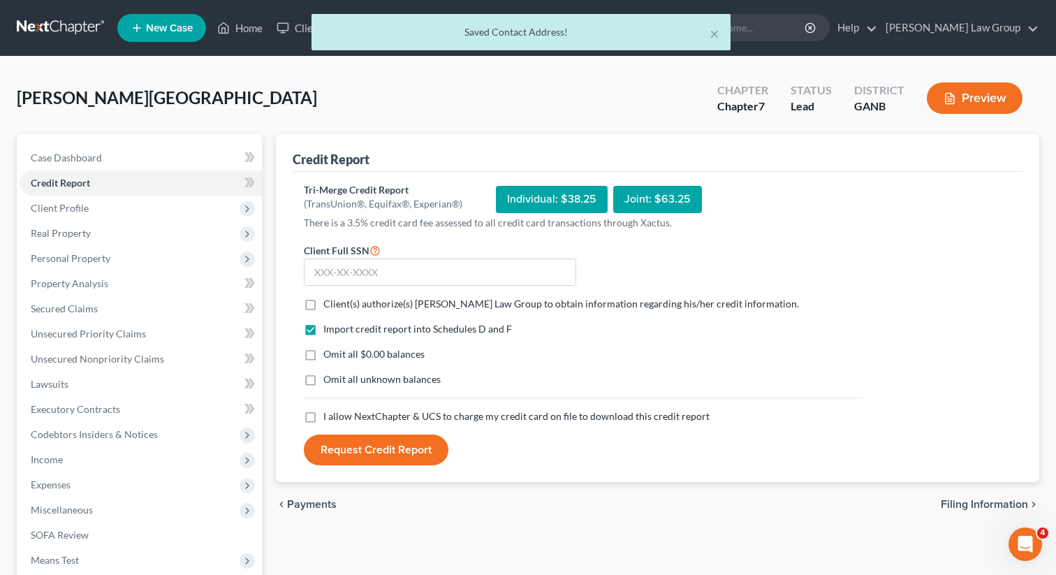
click at [323, 302] on label "Client(s) authorize(s) Saedi Law Group to obtain information regarding his/her …" at bounding box center [561, 304] width 476 height 14
click at [329, 302] on input "Client(s) authorize(s) Saedi Law Group to obtain information regarding his/her …" at bounding box center [333, 301] width 9 height 9
checkbox input "true"
click at [309, 430] on form "Client Full SSN * Client(s) authorize(s) Saedi Law Group to obtain information …" at bounding box center [583, 354] width 573 height 224
click at [323, 416] on label "I allow NextChapter & UCS to charge my credit card on file to download this cre…" at bounding box center [516, 416] width 386 height 14
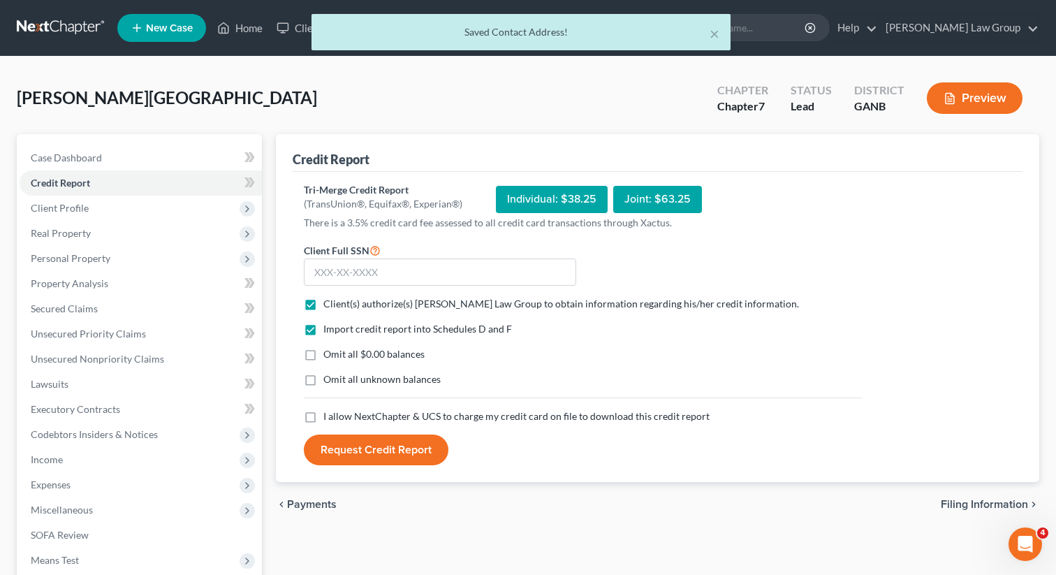
click at [329, 416] on input "I allow NextChapter & UCS to charge my credit card on file to download this cre…" at bounding box center [333, 413] width 9 height 9
checkbox input "true"
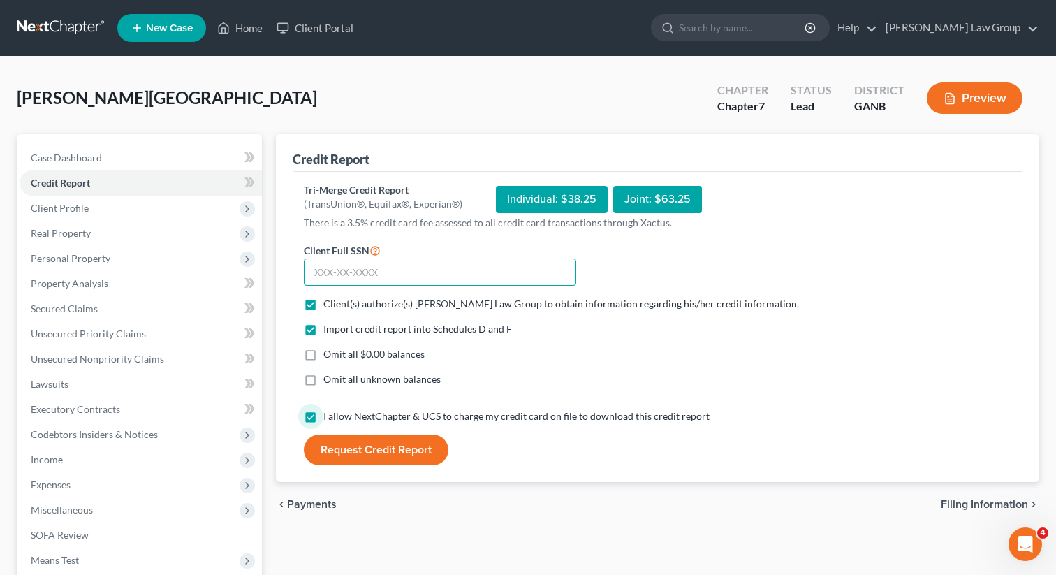
click at [467, 273] on input "text" at bounding box center [440, 272] width 272 height 28
paste input "589-49-9308"
type input "589-49-9308"
click at [362, 455] on button "Request Credit Report" at bounding box center [376, 449] width 145 height 31
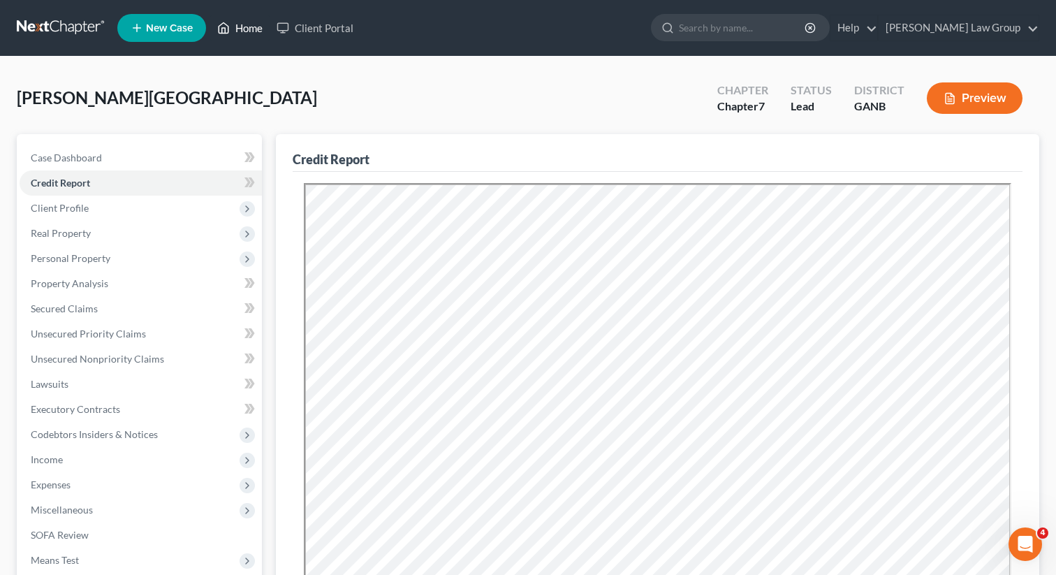
click at [249, 23] on link "Home" at bounding box center [239, 27] width 59 height 25
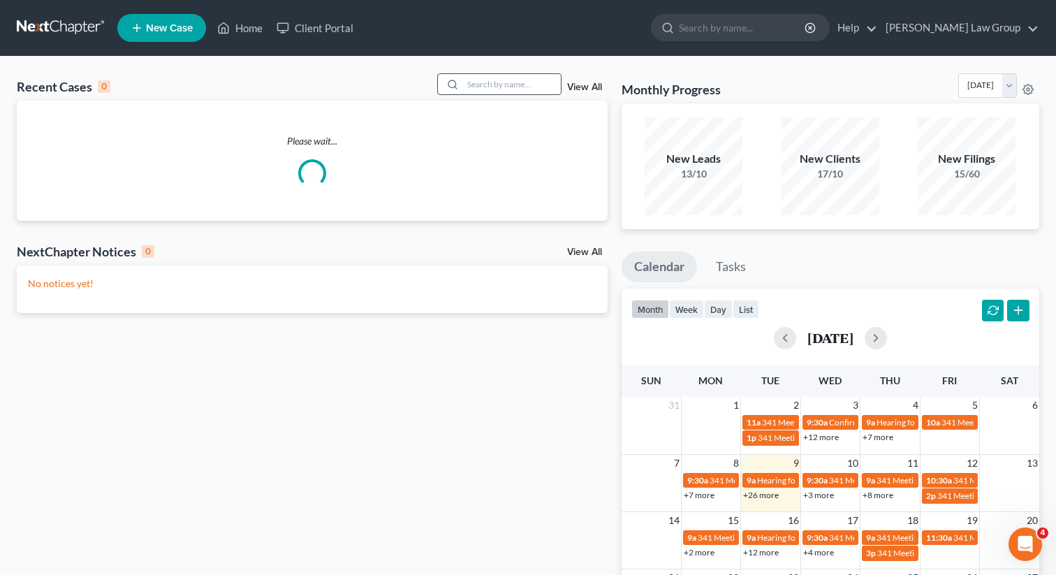
click at [476, 78] on input "search" at bounding box center [512, 84] width 98 height 20
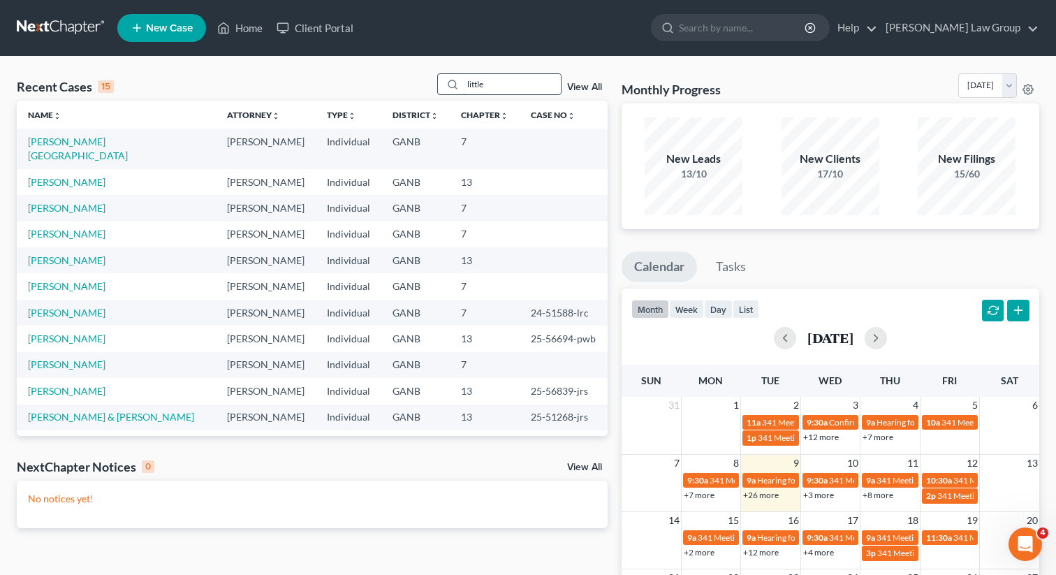
type input "little"
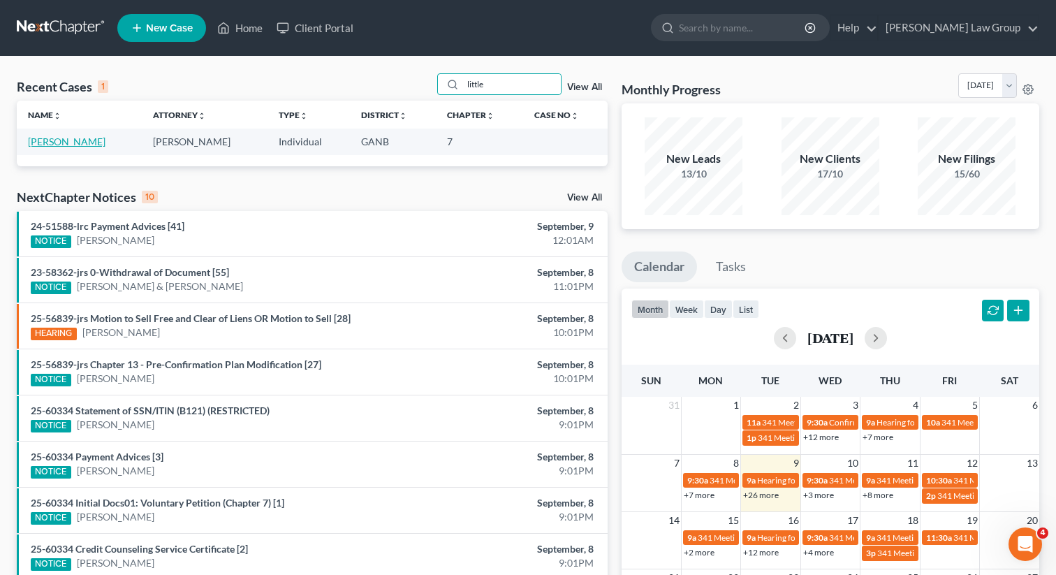
click at [77, 147] on link "Little, Nakeshia" at bounding box center [67, 141] width 78 height 12
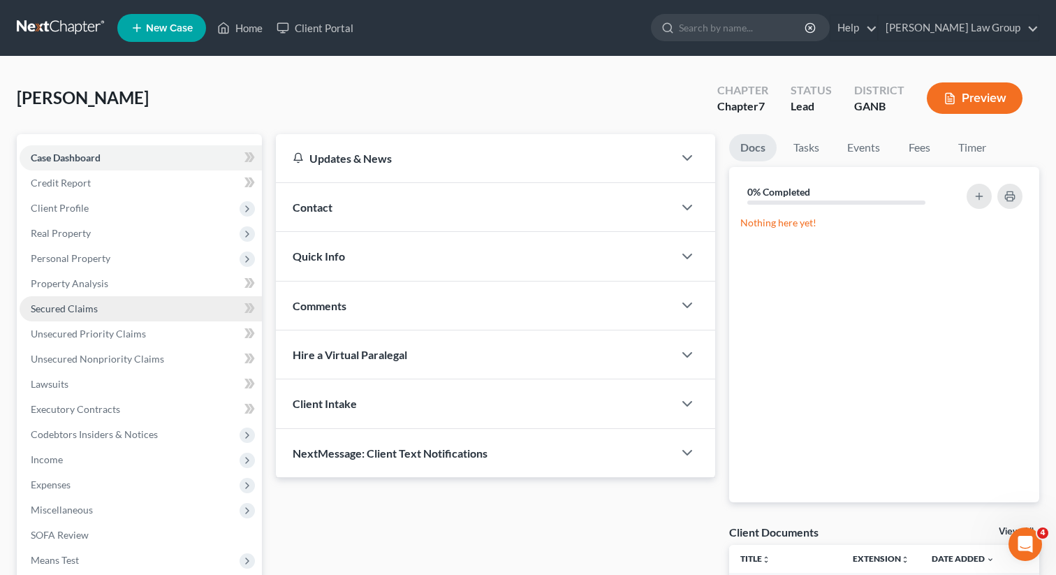
click at [71, 311] on span "Secured Claims" at bounding box center [64, 308] width 67 height 12
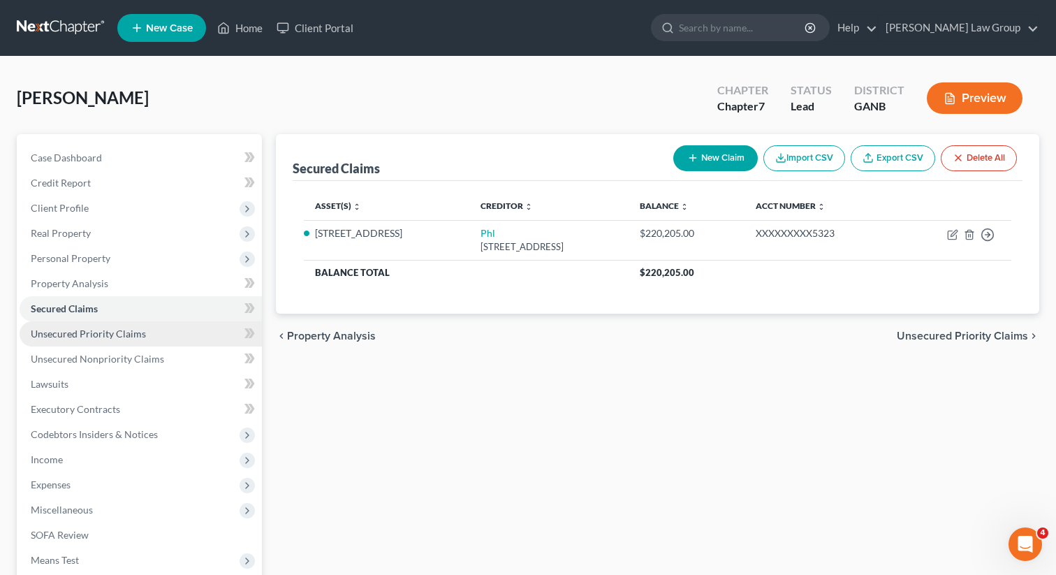
click at [79, 335] on span "Unsecured Priority Claims" at bounding box center [88, 334] width 115 height 12
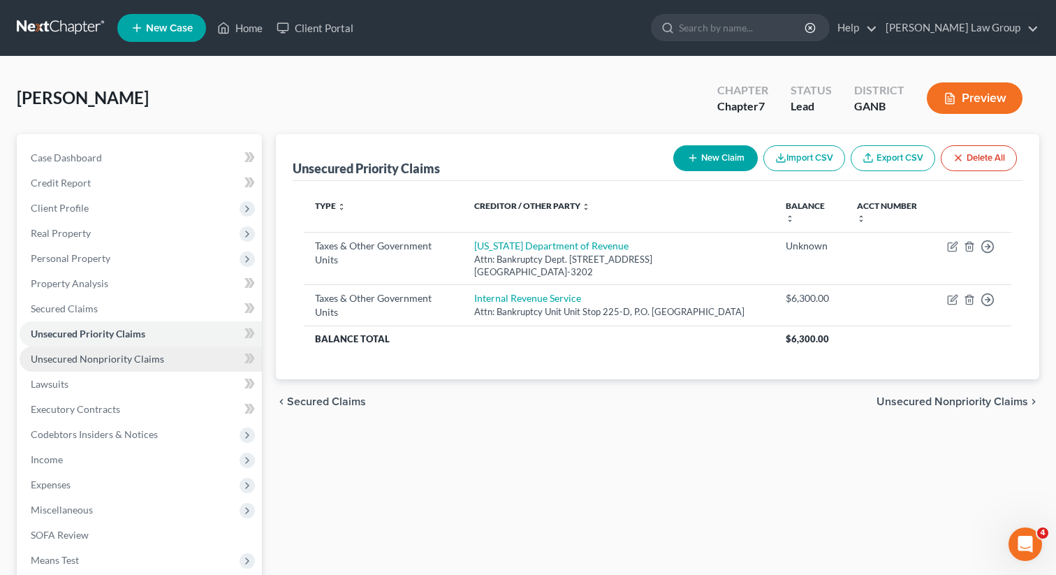
click at [79, 353] on span "Unsecured Nonpriority Claims" at bounding box center [97, 359] width 133 height 12
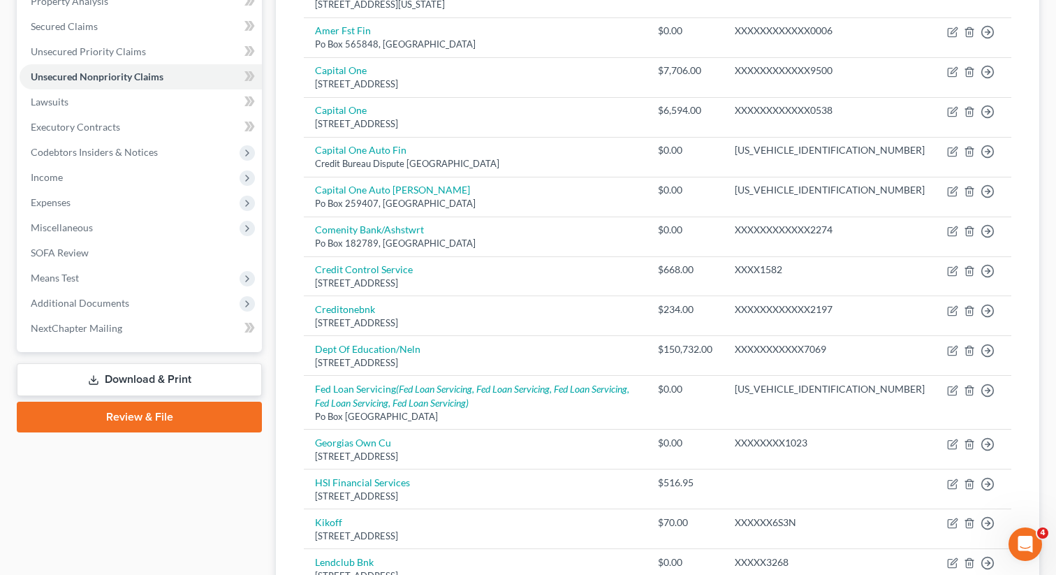
scroll to position [223, 0]
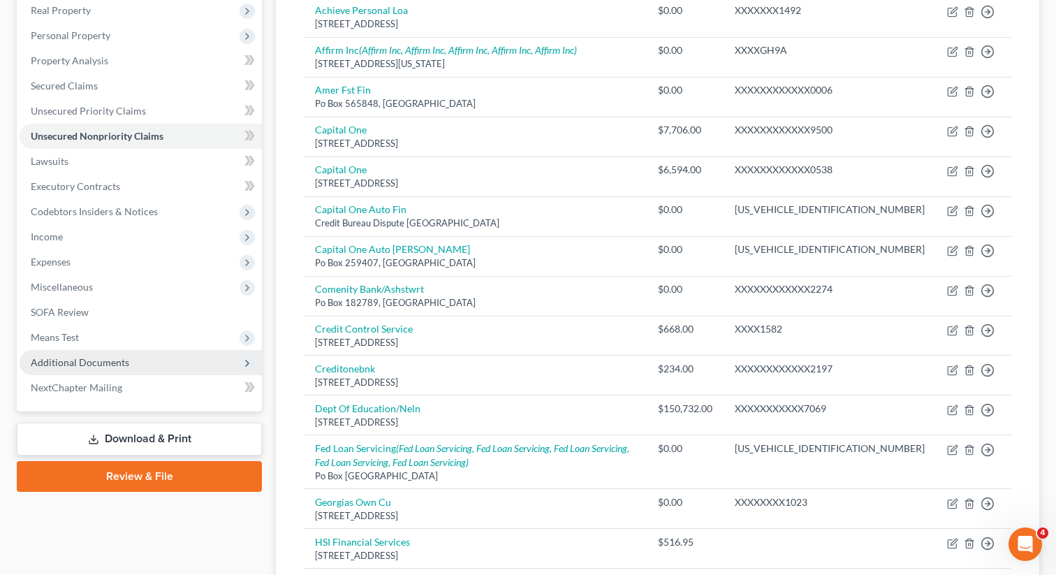
click at [104, 372] on span "Additional Documents" at bounding box center [141, 362] width 242 height 25
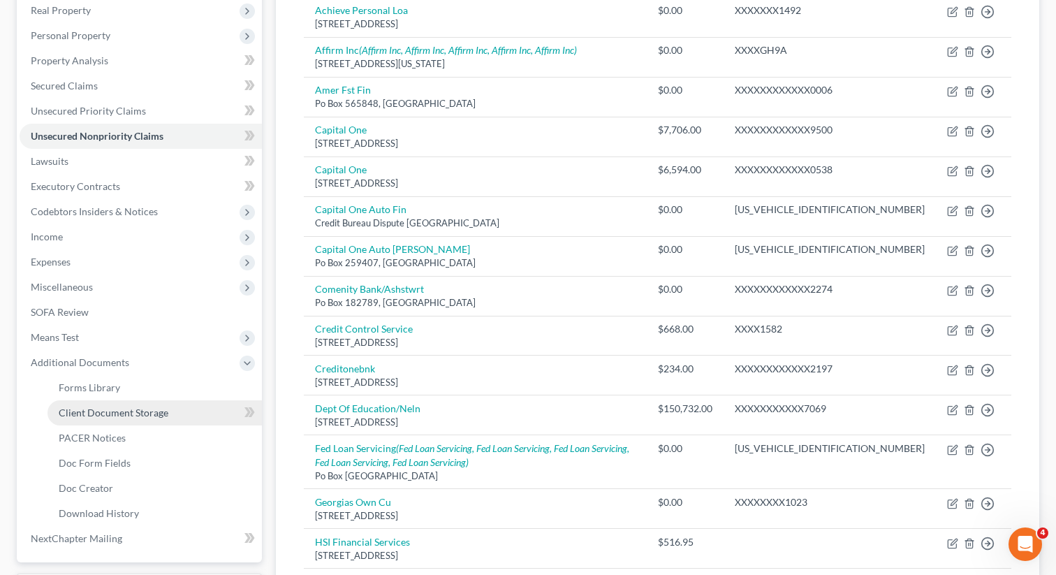
click at [90, 410] on span "Client Document Storage" at bounding box center [114, 412] width 110 height 12
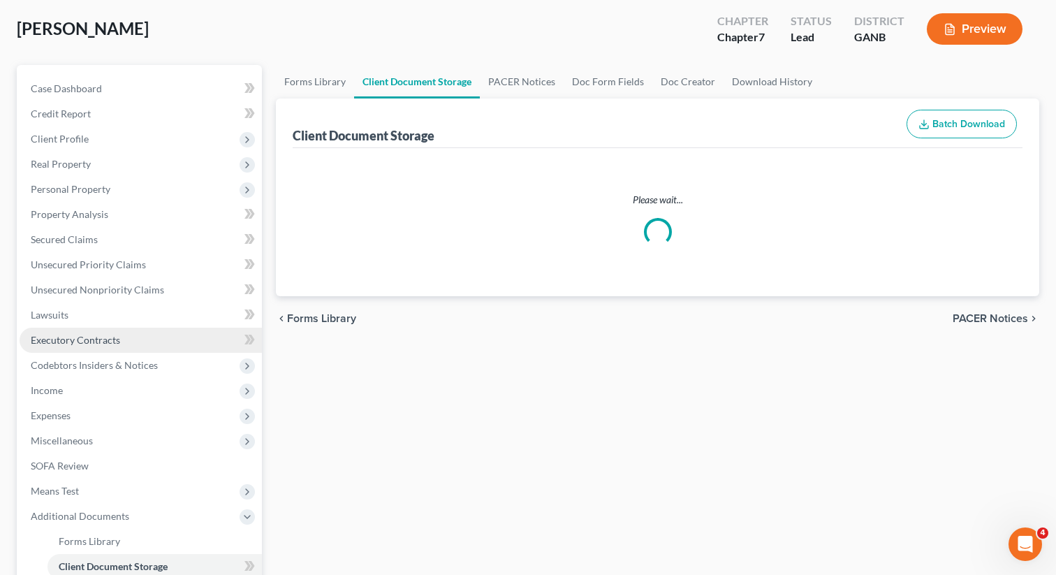
select select "5"
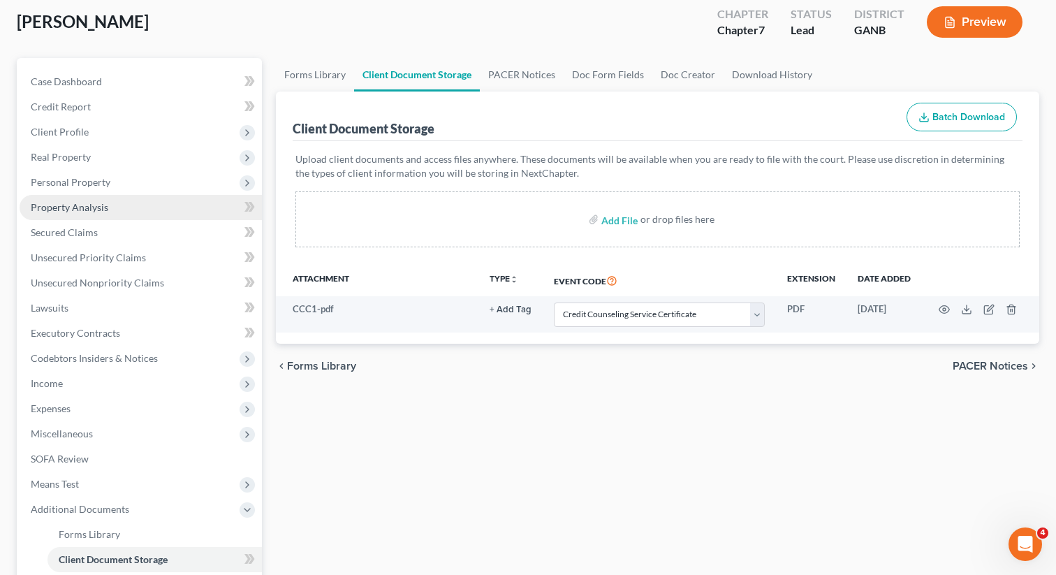
scroll to position [103, 0]
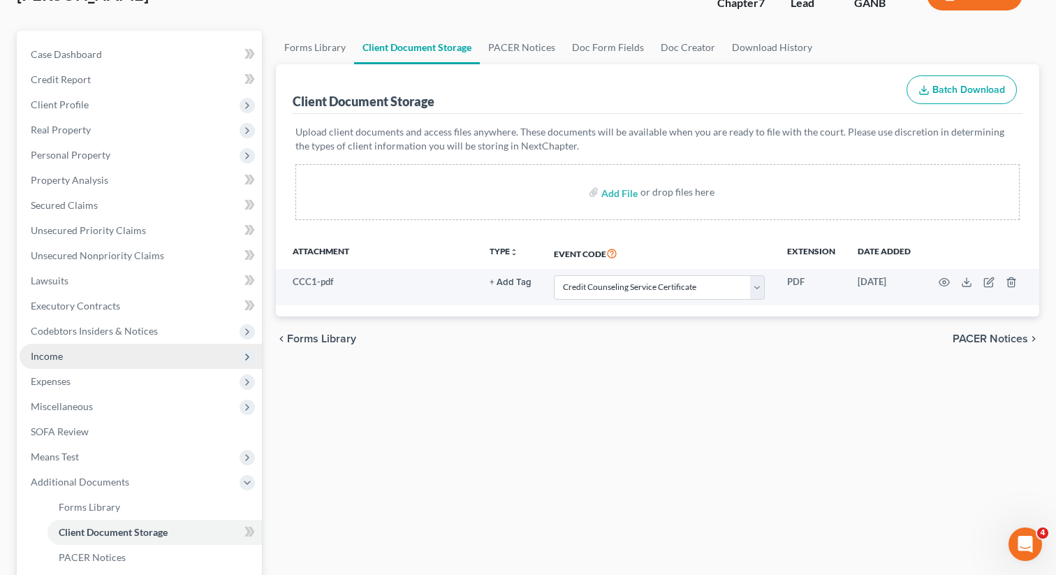
click at [85, 345] on span "Income" at bounding box center [141, 356] width 242 height 25
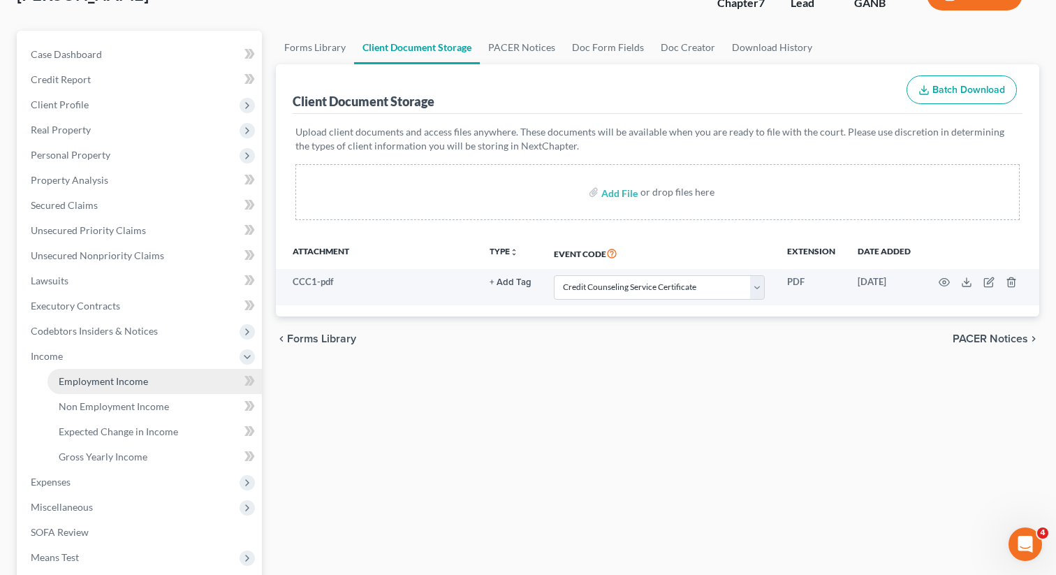
click at [82, 377] on span "Employment Income" at bounding box center [103, 381] width 89 height 12
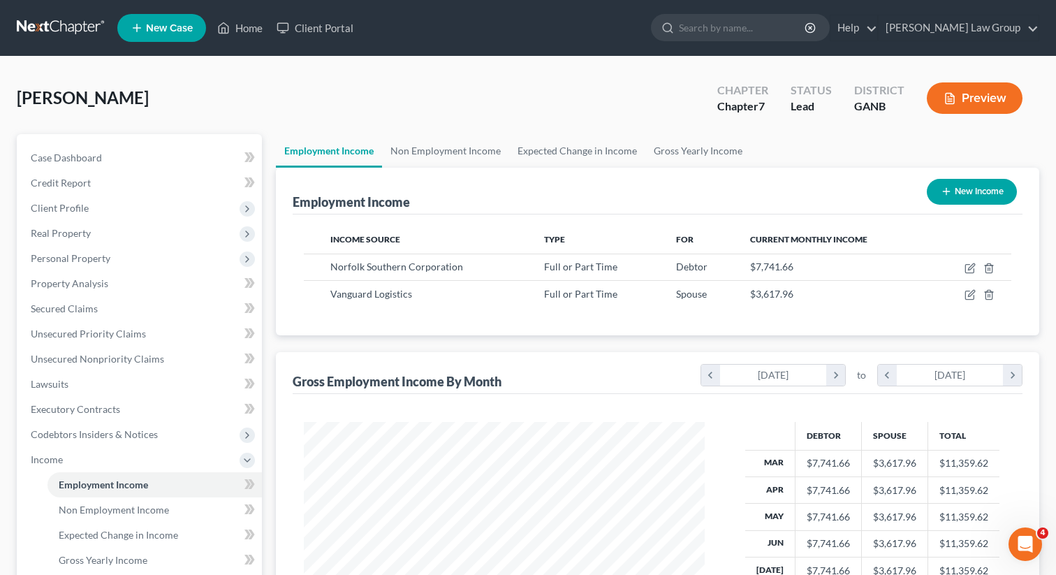
scroll to position [250, 429]
click at [121, 227] on span "Real Property" at bounding box center [141, 233] width 242 height 25
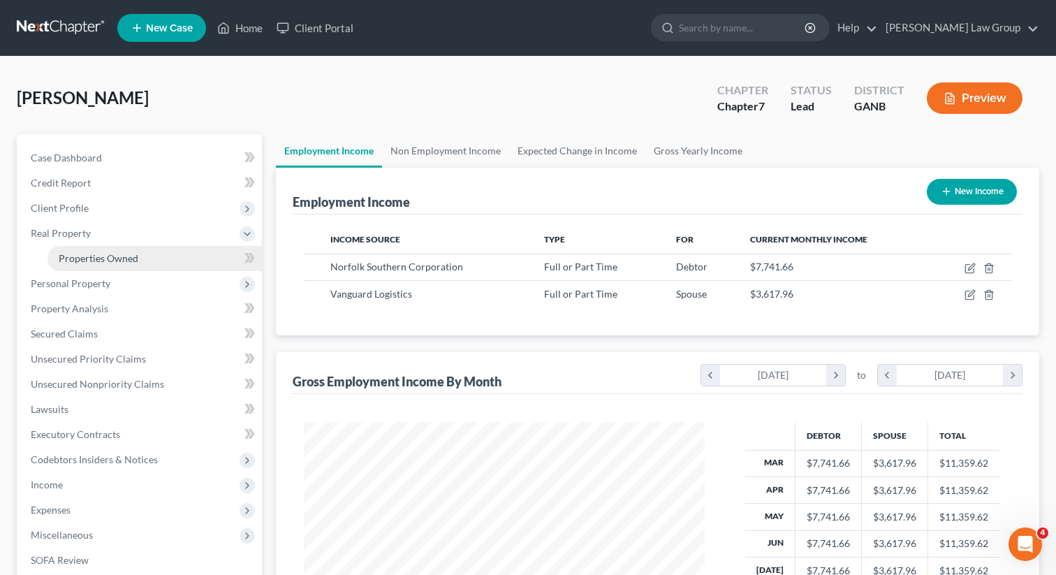
click at [117, 253] on span "Properties Owned" at bounding box center [99, 258] width 80 height 12
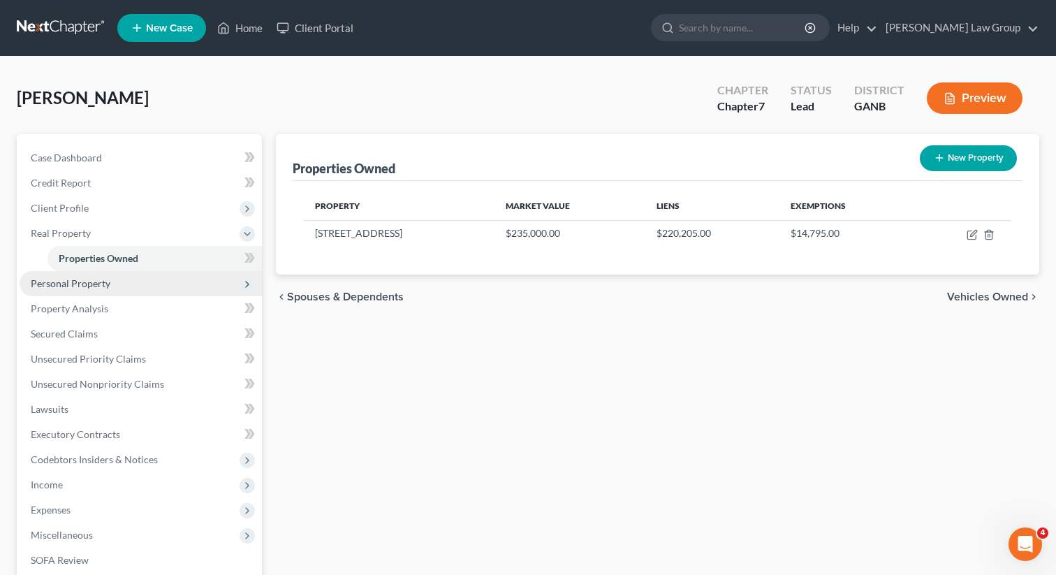
click at [94, 284] on span "Personal Property" at bounding box center [71, 283] width 80 height 12
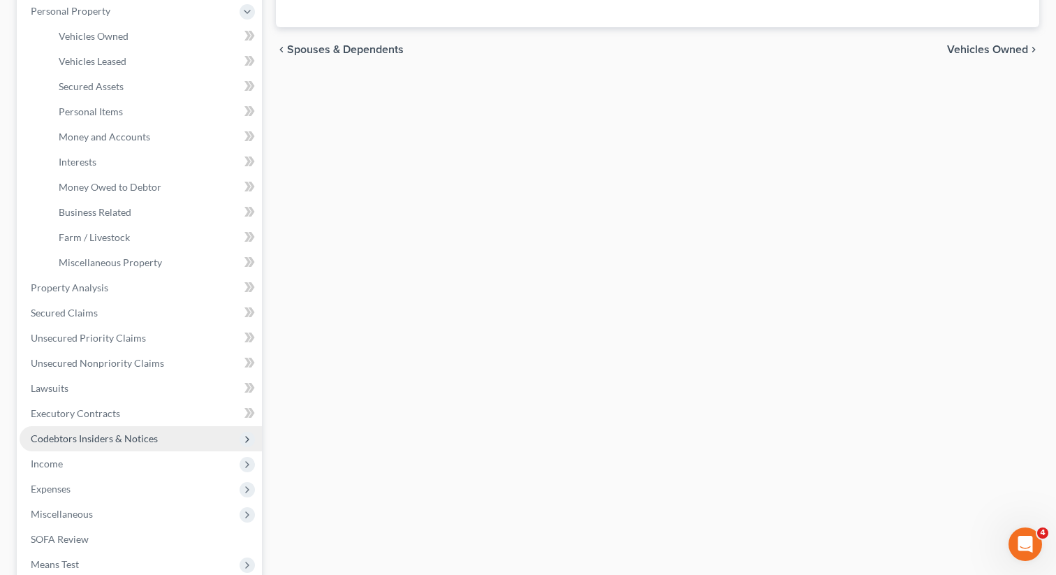
scroll to position [259, 0]
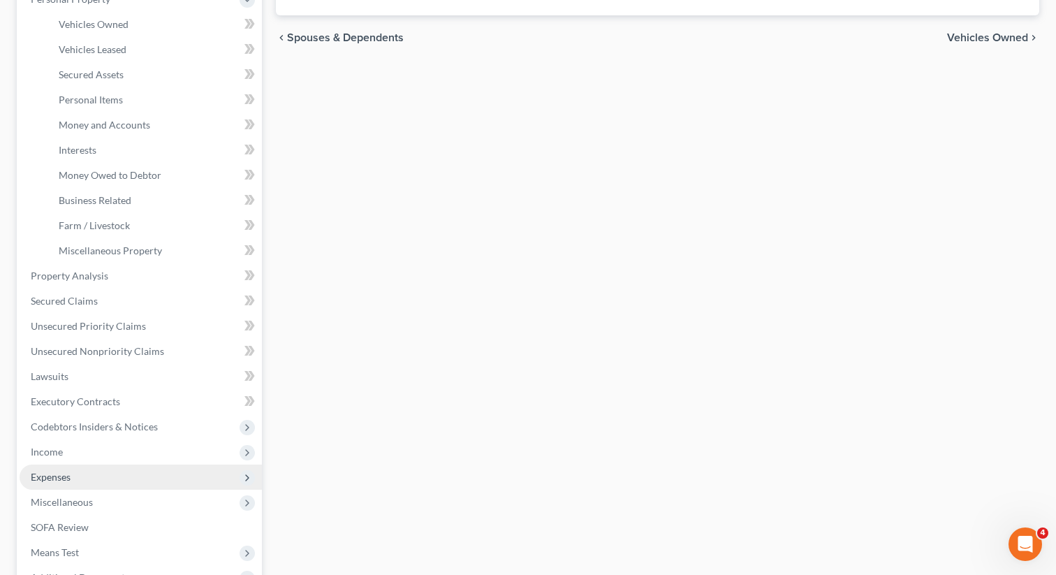
click at [57, 471] on span "Expenses" at bounding box center [51, 477] width 40 height 12
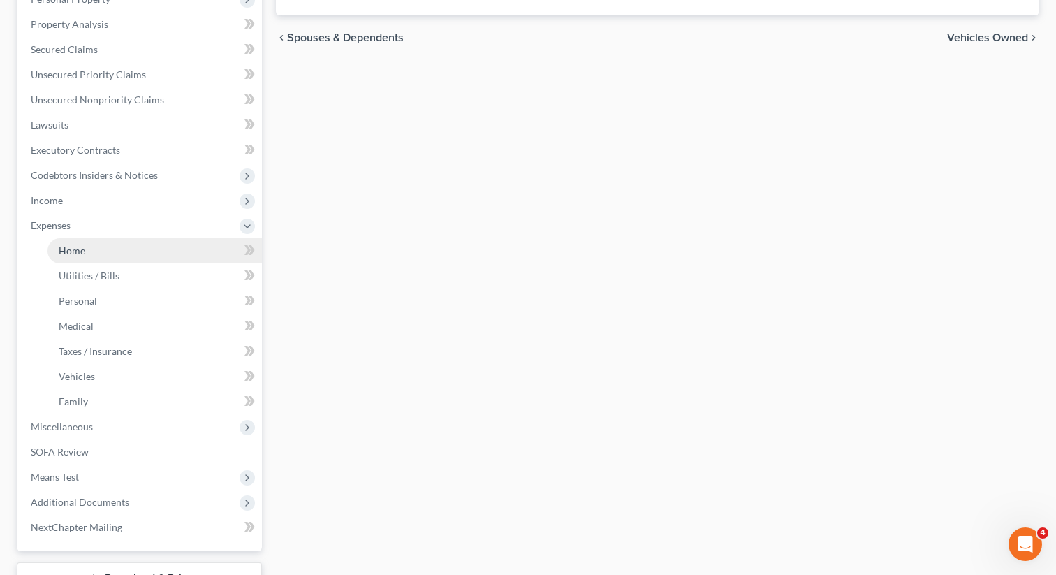
click at [85, 256] on link "Home" at bounding box center [154, 250] width 214 height 25
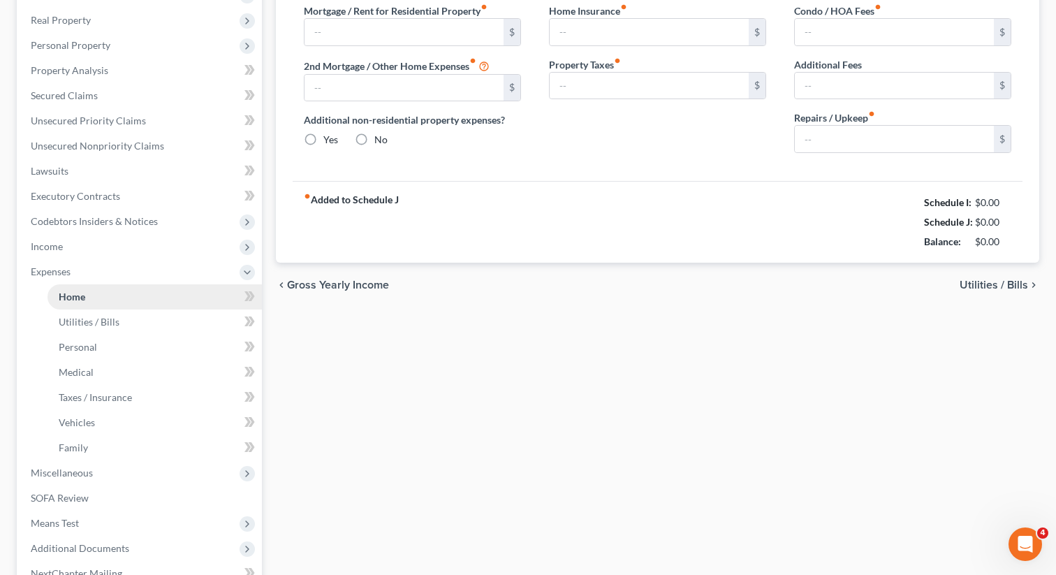
type input "2,056.00"
type input "0.00"
radio input "true"
type input "0.00"
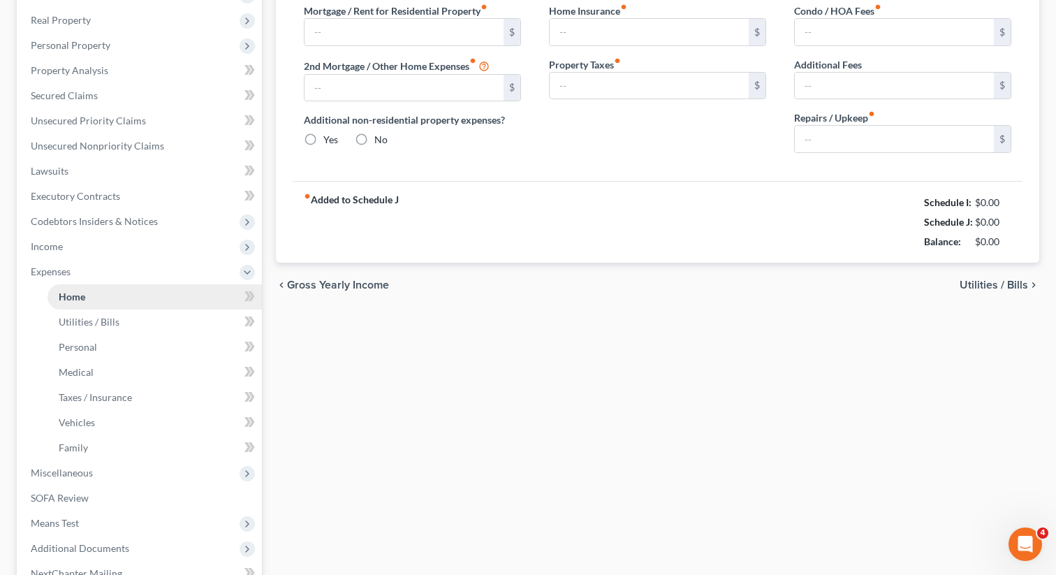
type input "0.00"
type input "250.00"
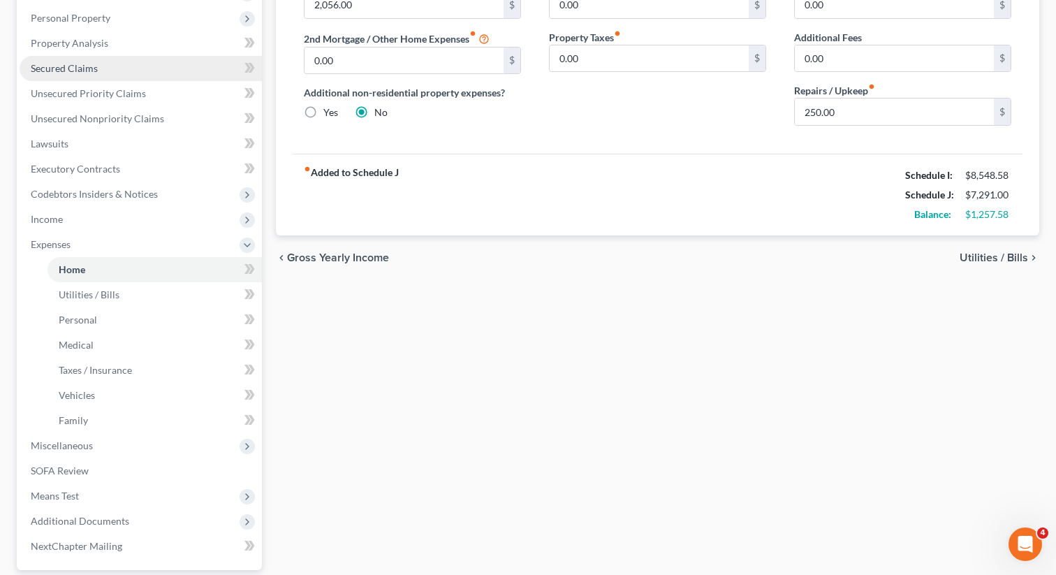
scroll to position [367, 0]
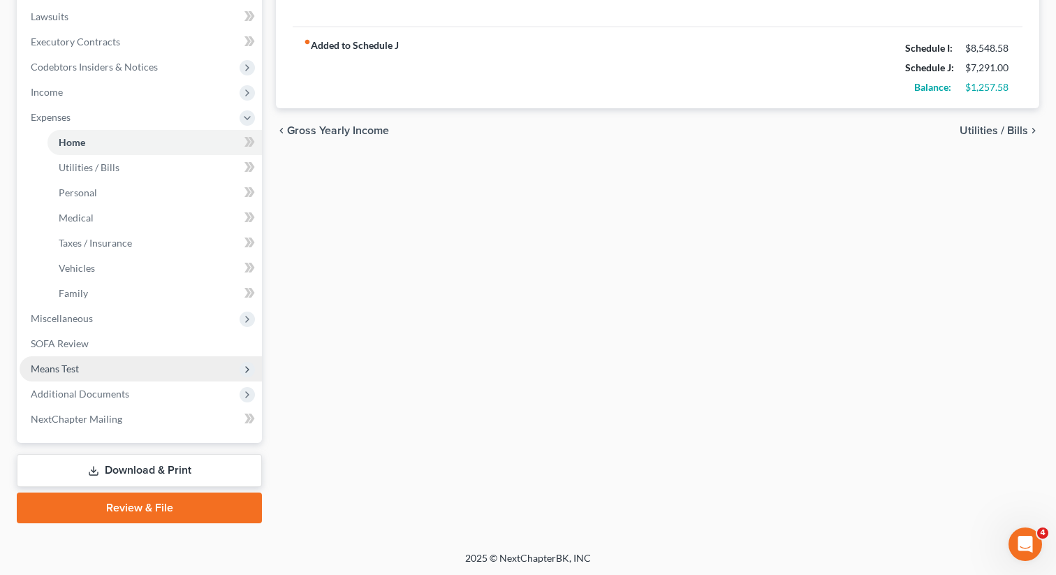
click at [80, 372] on span "Means Test" at bounding box center [141, 368] width 242 height 25
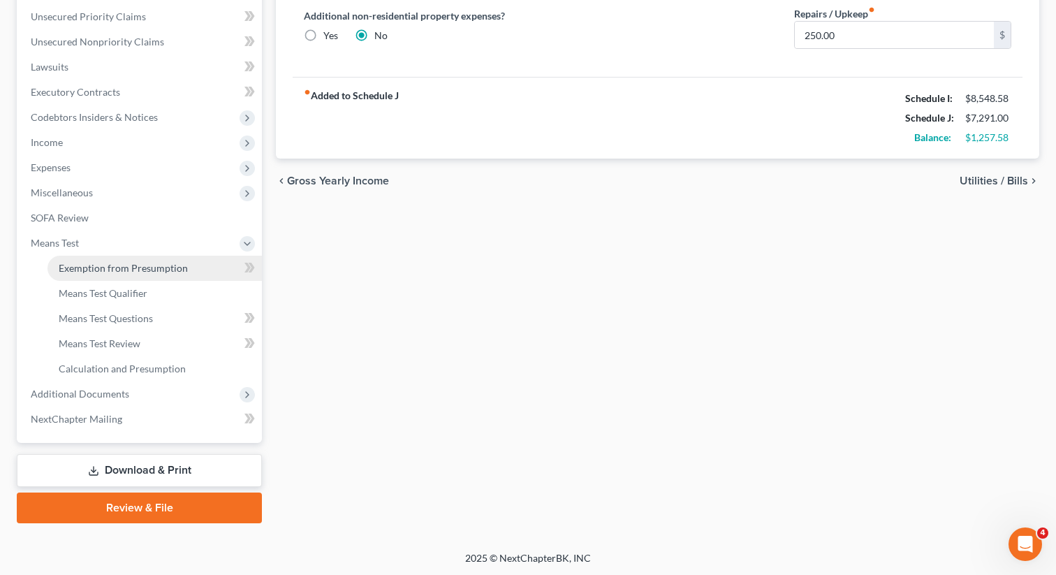
click at [105, 270] on span "Exemption from Presumption" at bounding box center [123, 268] width 129 height 12
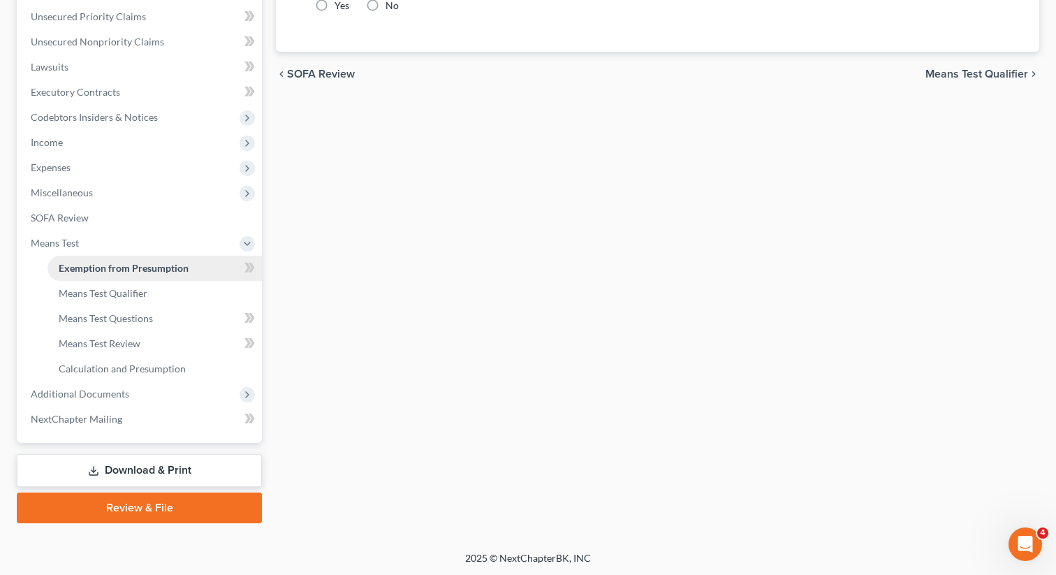
radio input "true"
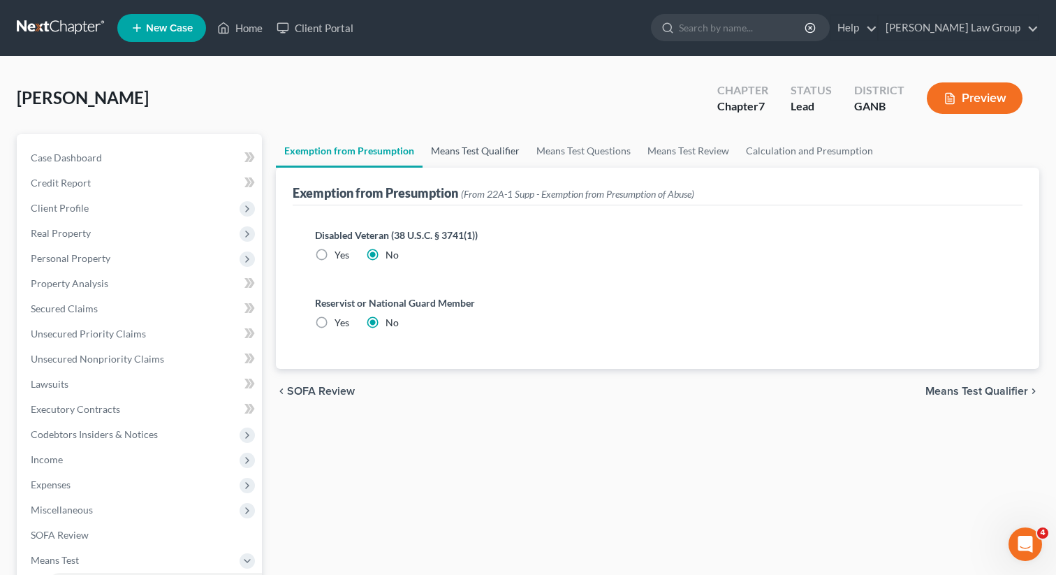
click at [456, 154] on link "Means Test Qualifier" at bounding box center [475, 151] width 105 height 34
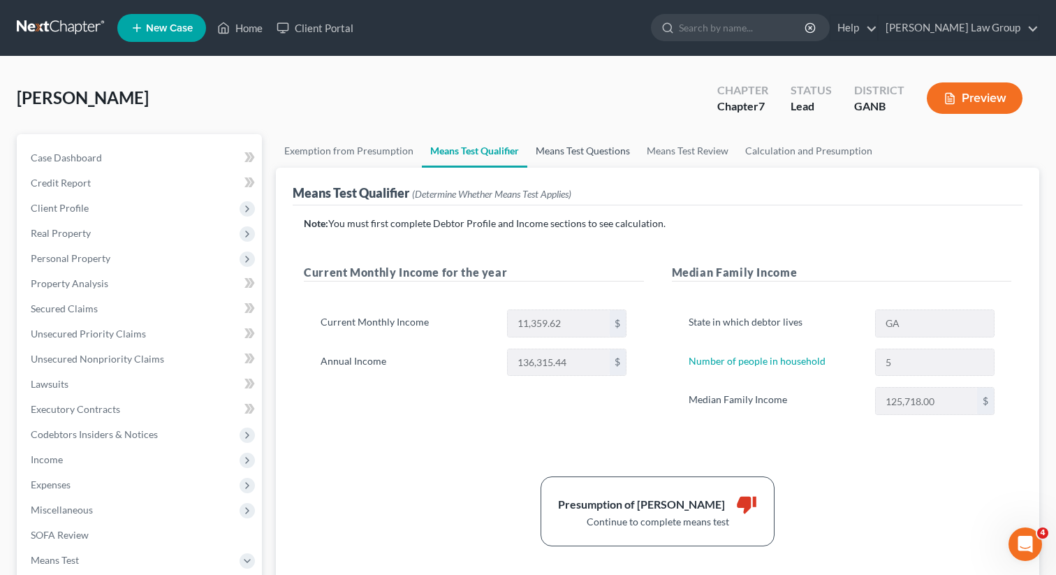
click at [557, 151] on link "Means Test Questions" at bounding box center [582, 151] width 111 height 34
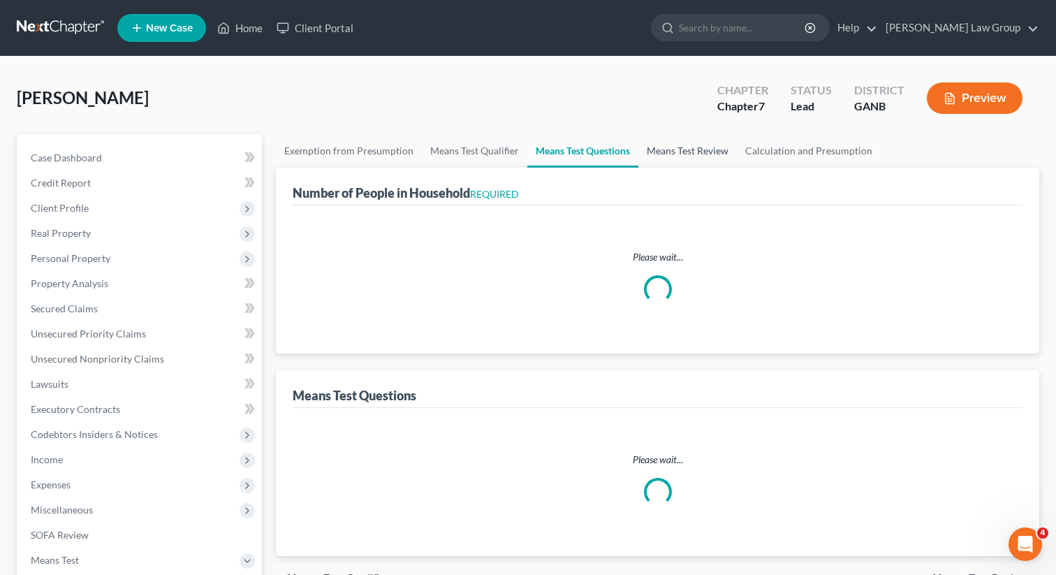
select select "0"
select select "60"
select select "5"
select select "0"
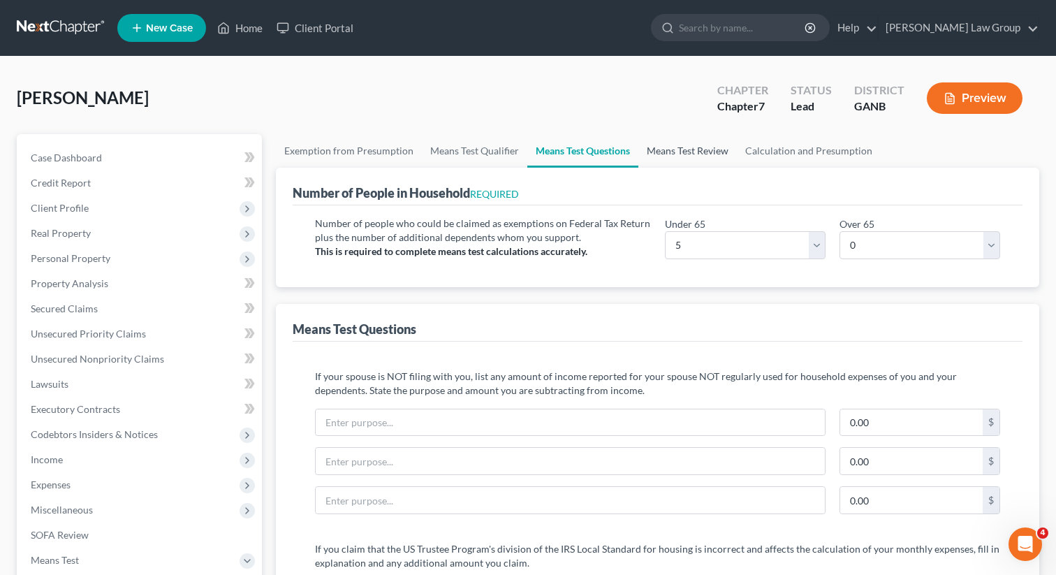
click at [680, 149] on link "Means Test Review" at bounding box center [687, 151] width 98 height 34
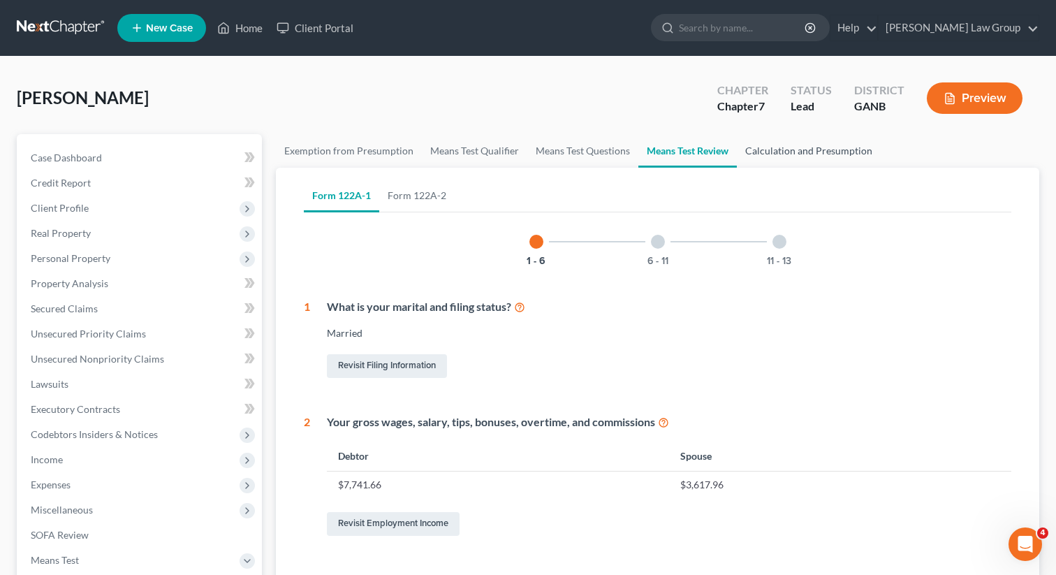
click at [789, 147] on link "Calculation and Presumption" at bounding box center [809, 151] width 144 height 34
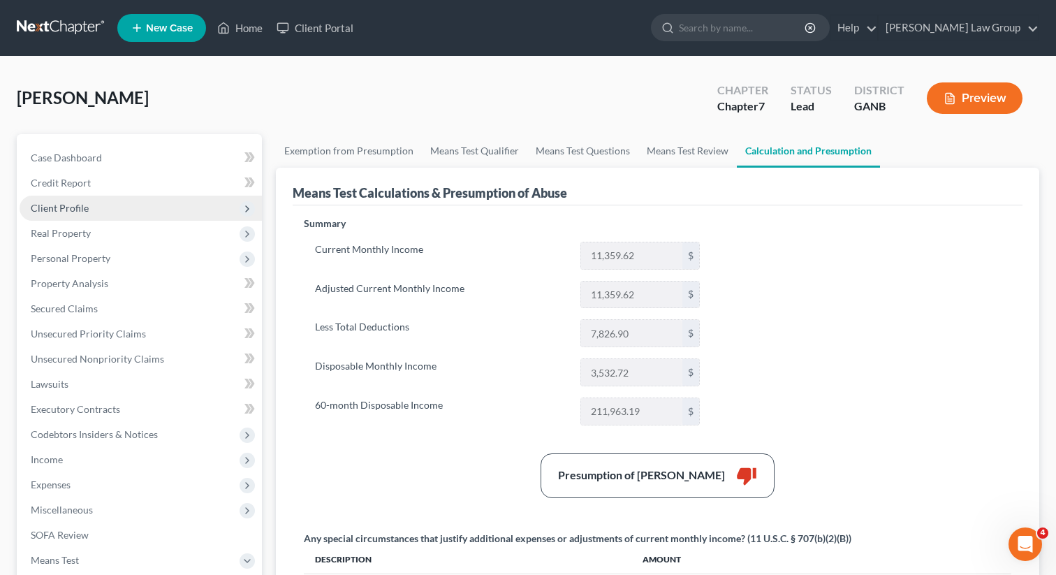
click at [87, 213] on span "Client Profile" at bounding box center [141, 208] width 242 height 25
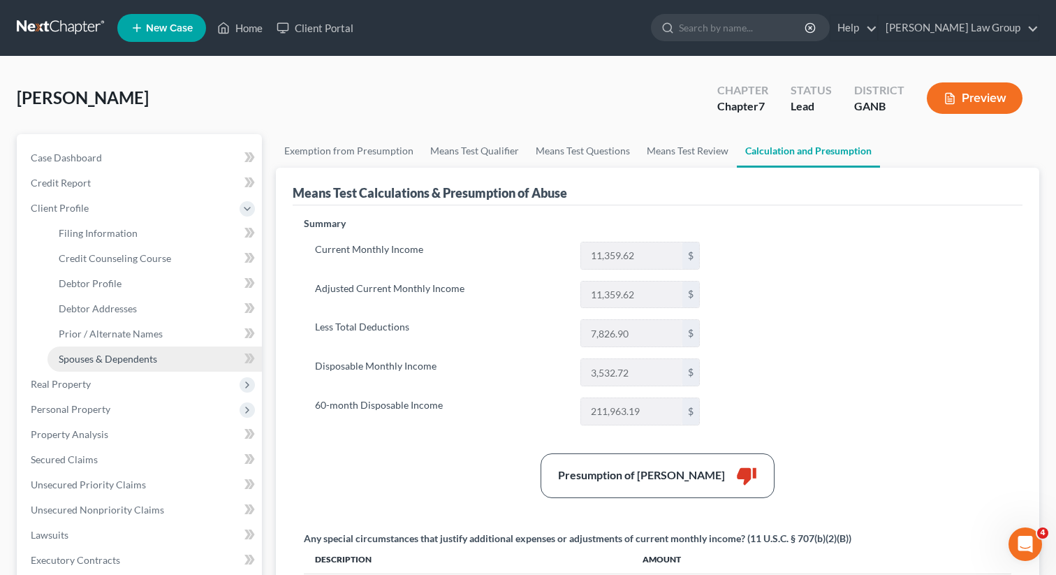
click at [105, 358] on span "Spouses & Dependents" at bounding box center [108, 359] width 98 height 12
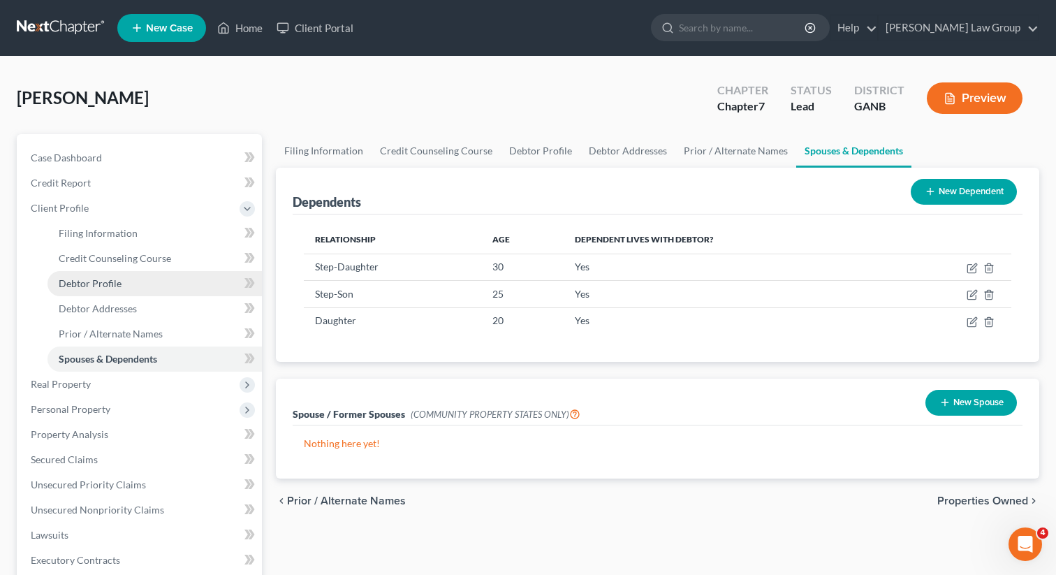
click at [148, 279] on link "Debtor Profile" at bounding box center [154, 283] width 214 height 25
select select "1"
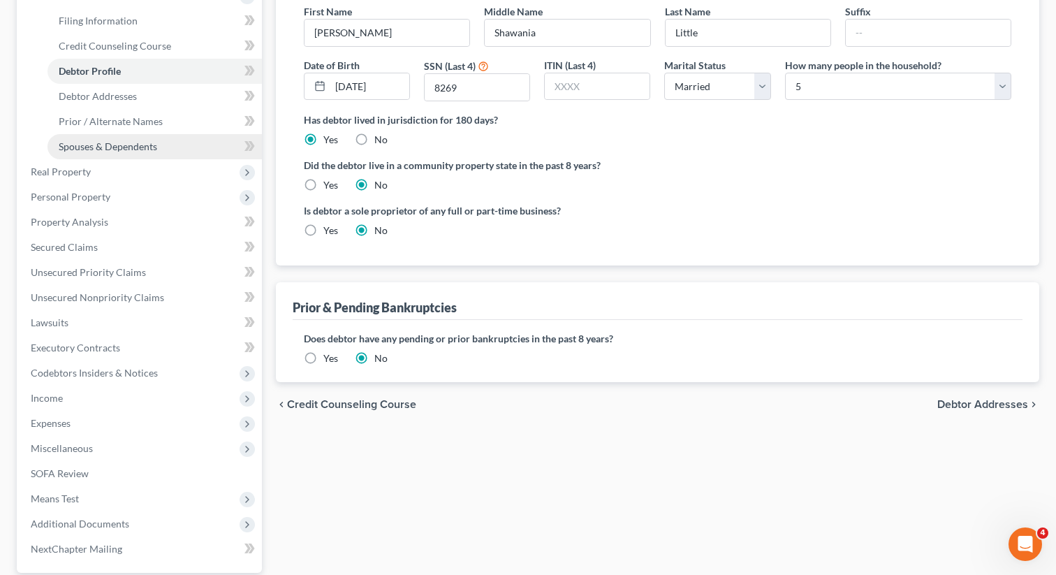
scroll to position [342, 0]
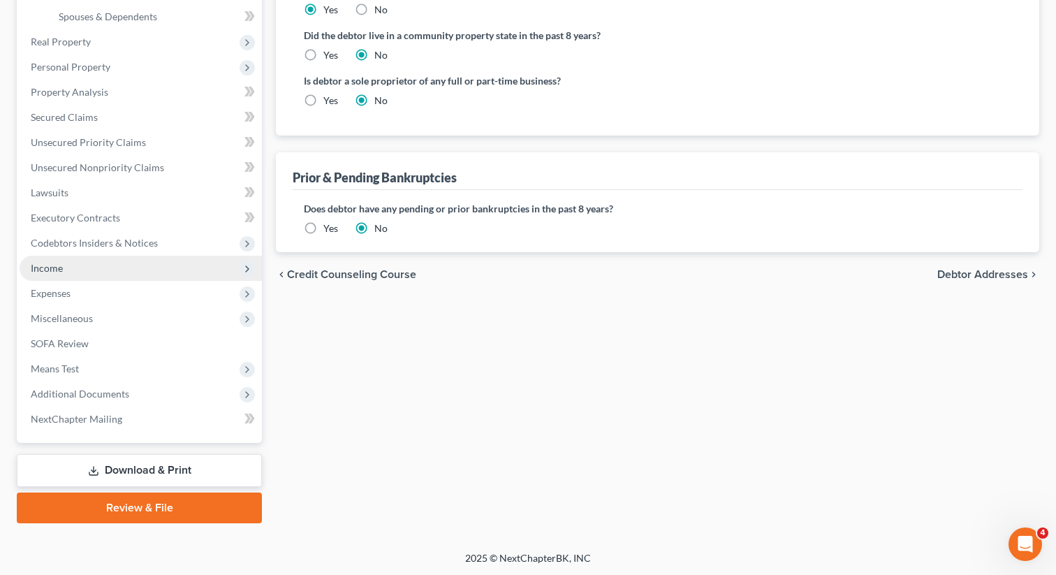
click at [126, 261] on span "Income" at bounding box center [141, 268] width 242 height 25
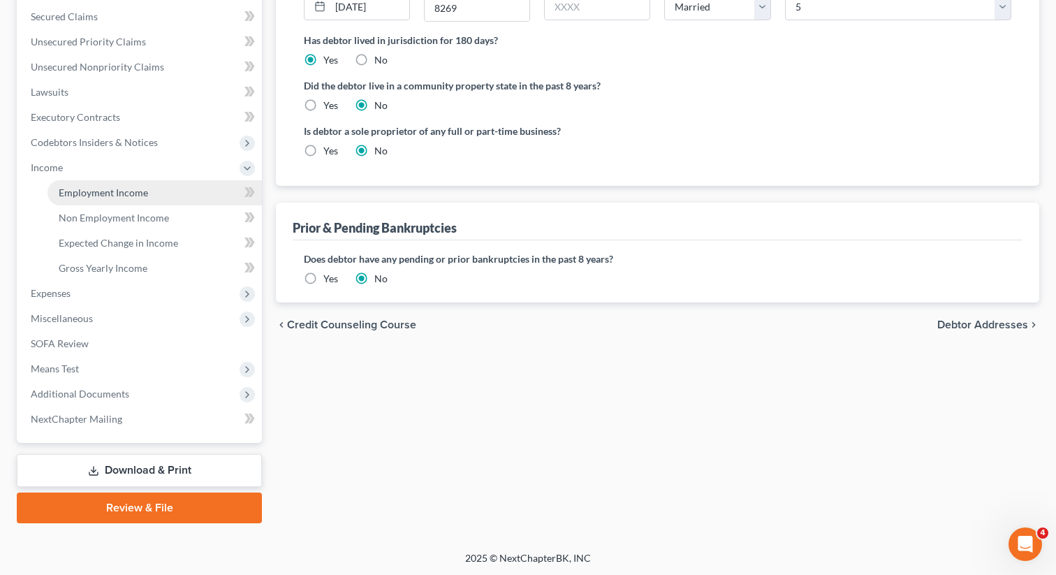
click at [129, 193] on span "Employment Income" at bounding box center [103, 192] width 89 height 12
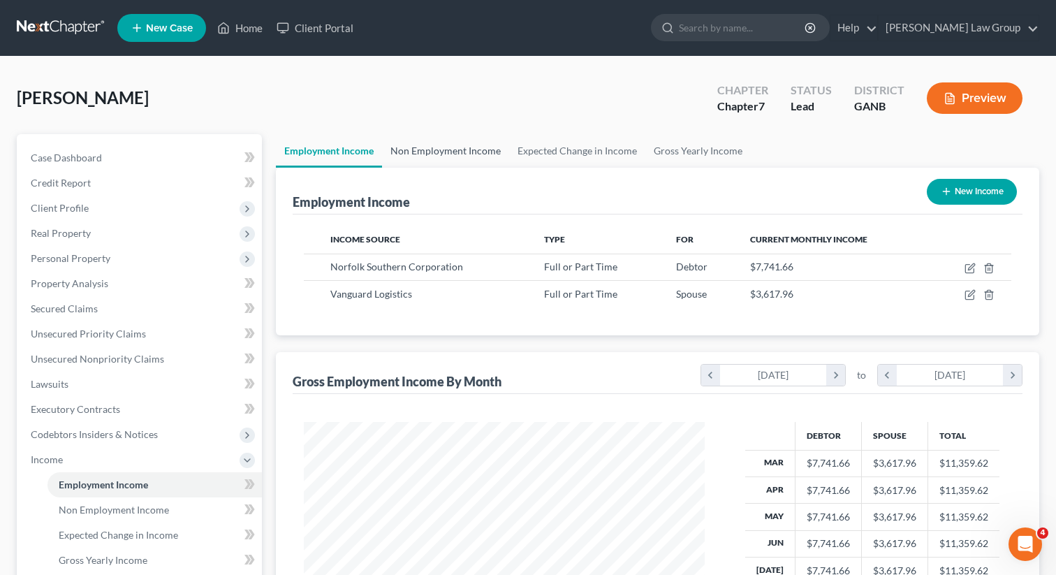
click at [438, 164] on link "Non Employment Income" at bounding box center [445, 151] width 127 height 34
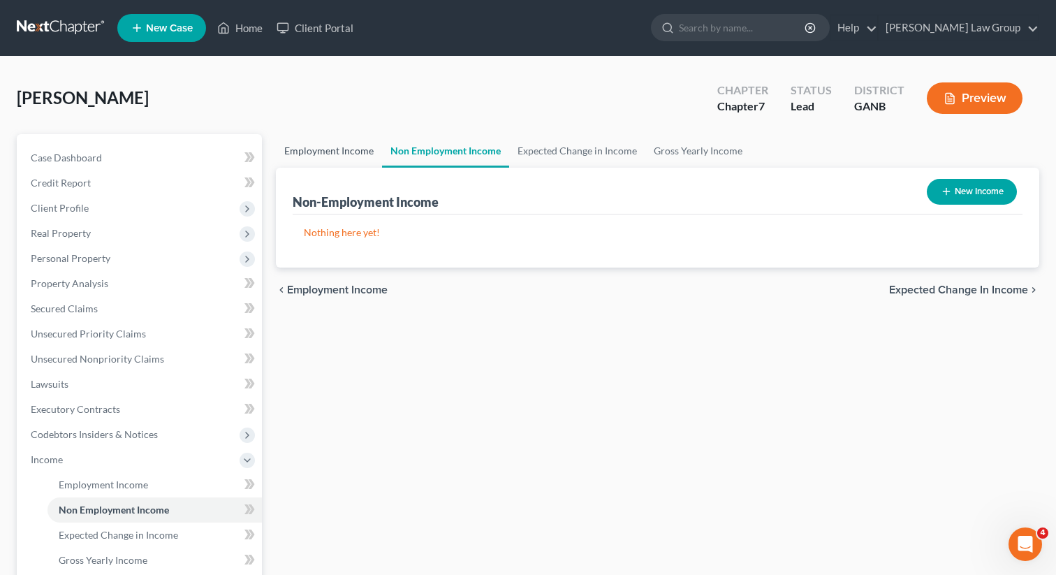
click at [339, 156] on link "Employment Income" at bounding box center [329, 151] width 106 height 34
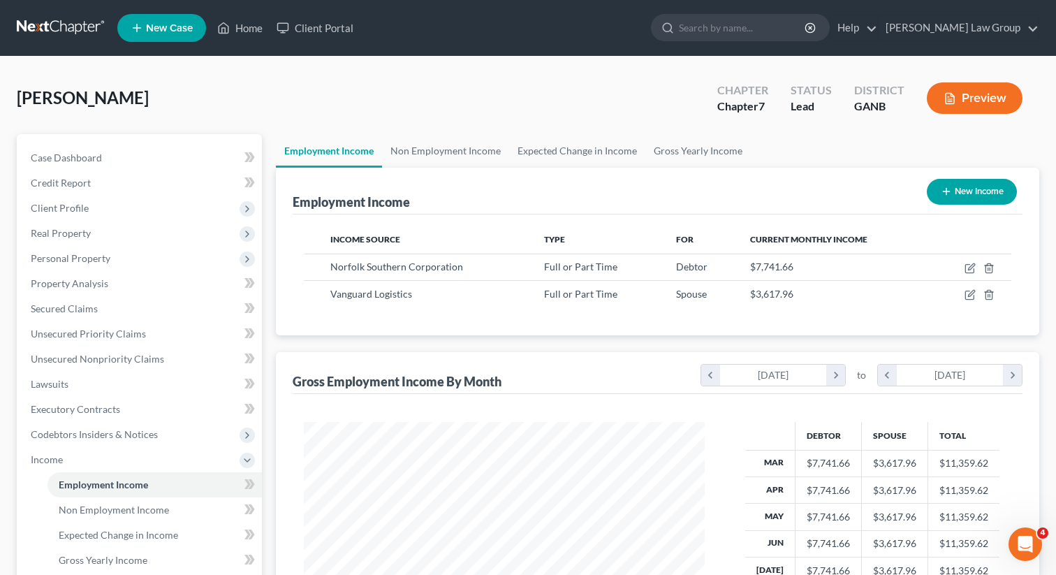
scroll to position [250, 429]
click at [96, 321] on link "Unsecured Priority Claims" at bounding box center [141, 333] width 242 height 25
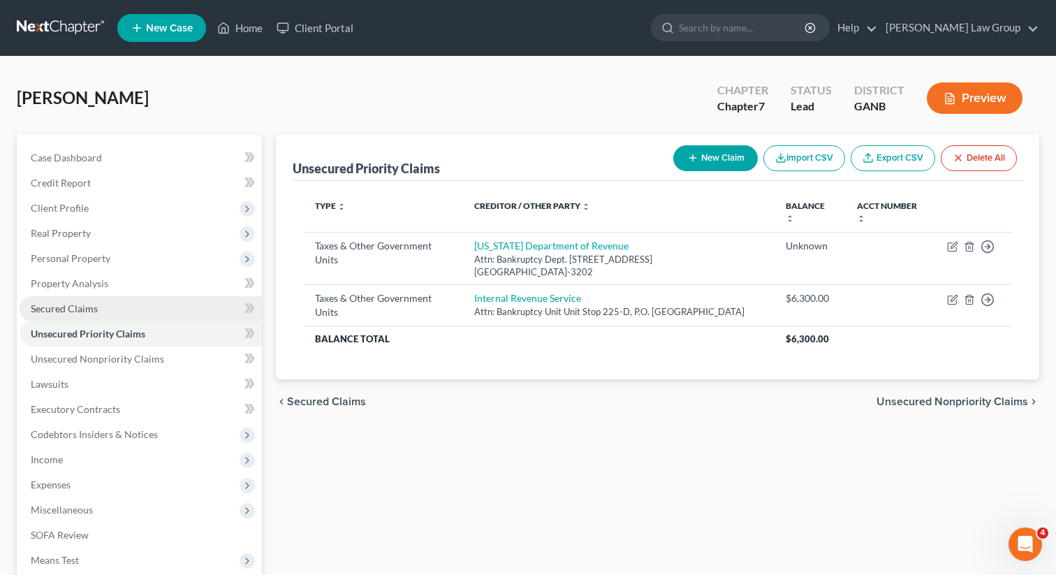
click at [92, 307] on span "Secured Claims" at bounding box center [64, 308] width 67 height 12
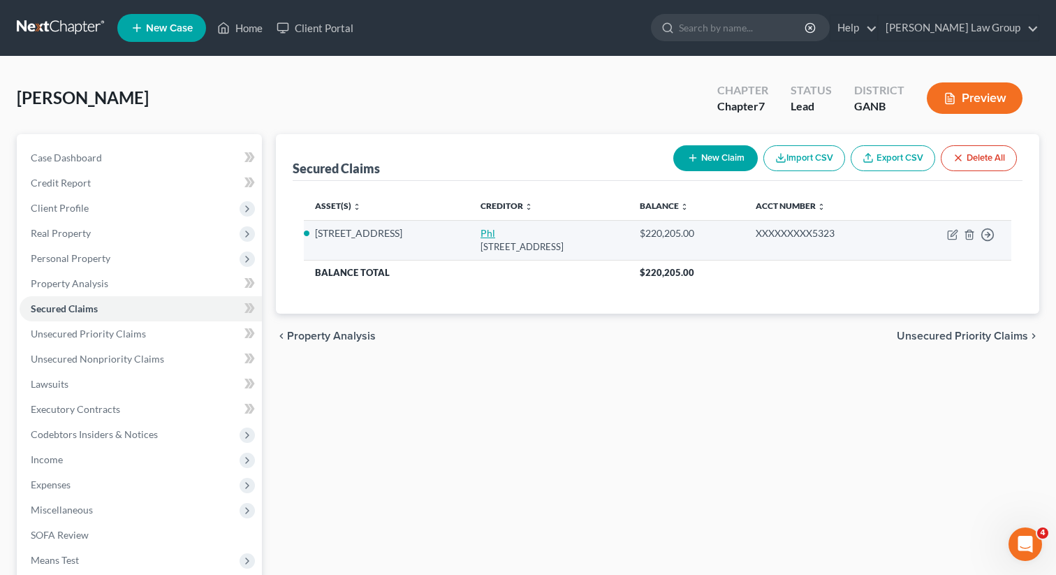
click at [481, 233] on link "Phl" at bounding box center [488, 233] width 15 height 12
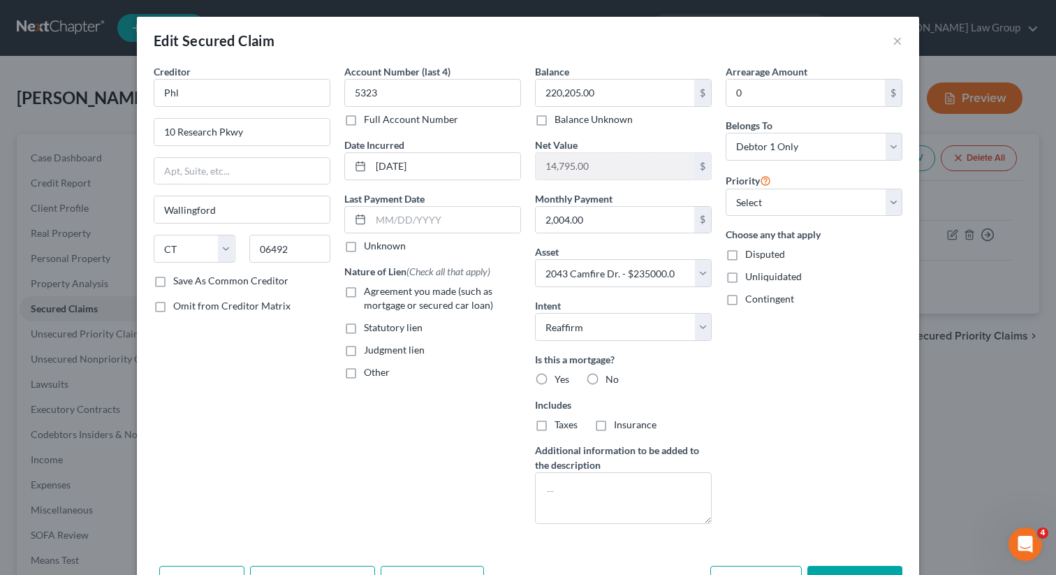
click at [555, 379] on label "Yes" at bounding box center [562, 379] width 15 height 14
click at [560, 379] on input "Yes" at bounding box center [564, 376] width 9 height 9
click at [555, 425] on label "Taxes" at bounding box center [566, 425] width 23 height 14
click at [560, 425] on input "Taxes" at bounding box center [564, 422] width 9 height 9
click at [614, 425] on label "Insurance" at bounding box center [635, 425] width 43 height 14
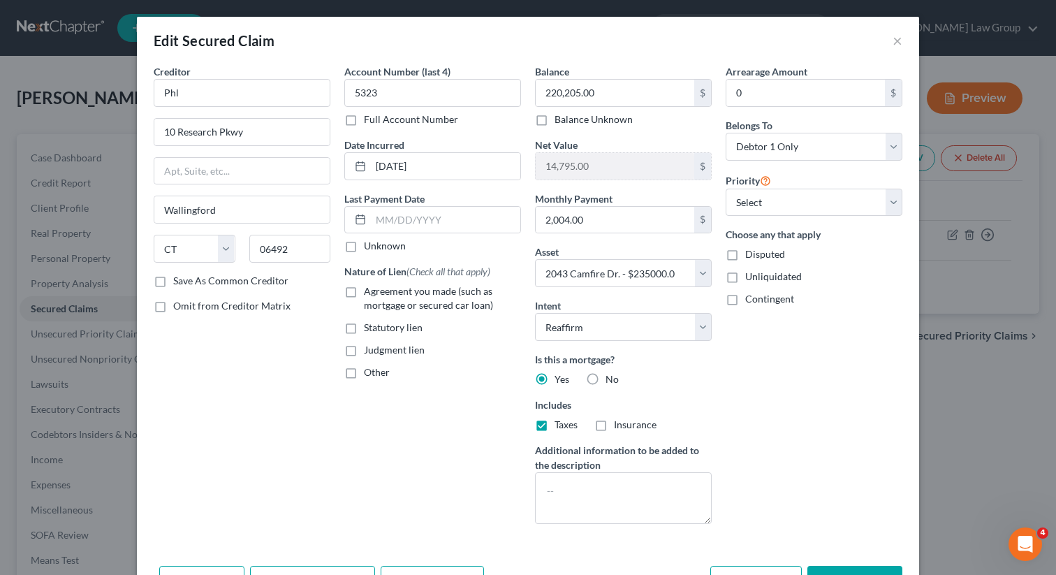
click at [619, 425] on input "Insurance" at bounding box center [623, 422] width 9 height 9
click at [364, 288] on label "Agreement you made (such as mortgage or secured car loan)" at bounding box center [442, 298] width 157 height 28
click at [369, 288] on input "Agreement you made (such as mortgage or secured car loan)" at bounding box center [373, 288] width 9 height 9
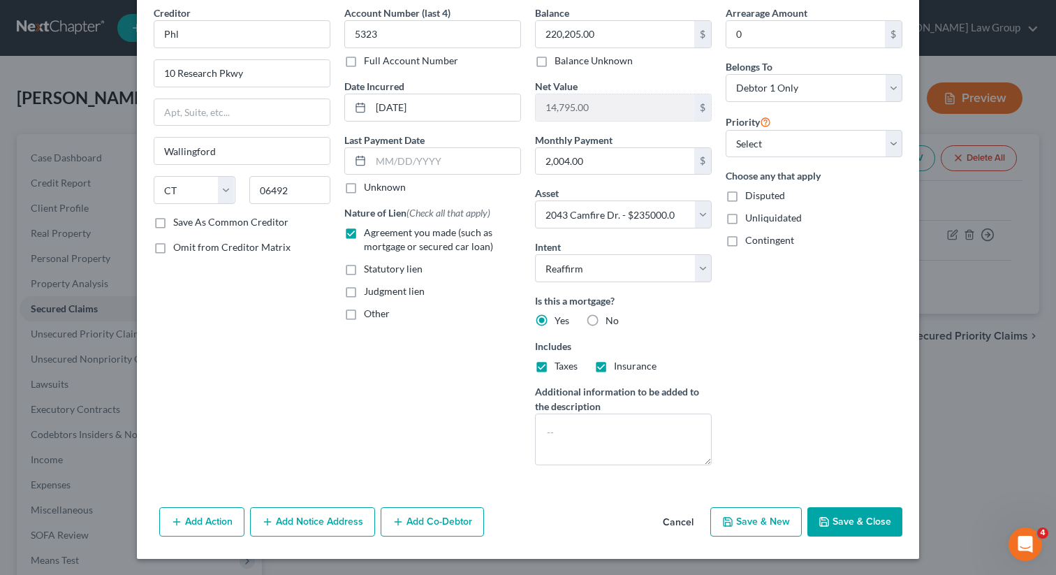
click at [856, 521] on button "Save & Close" at bounding box center [854, 521] width 95 height 29
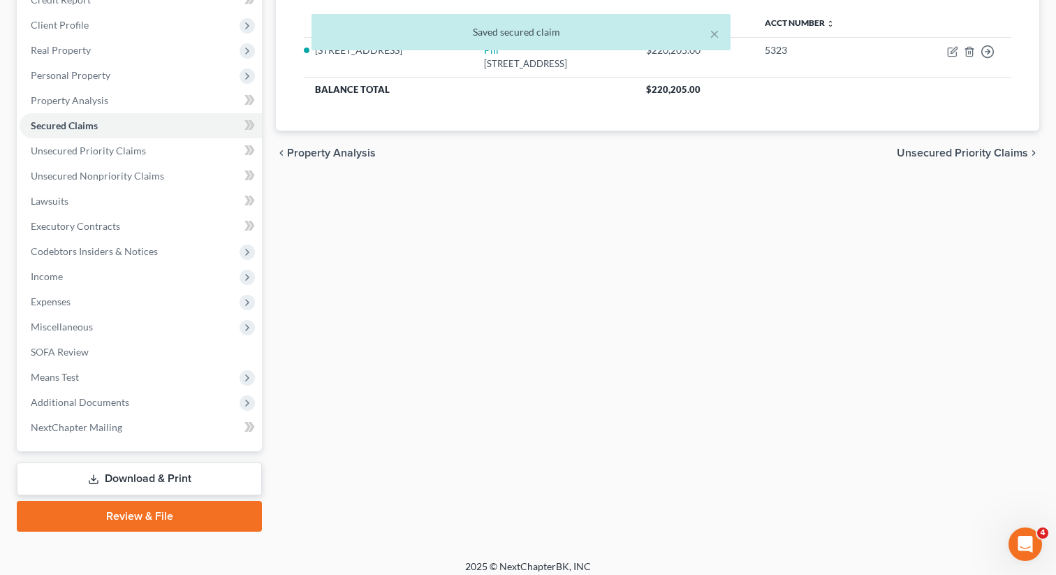
scroll to position [191, 0]
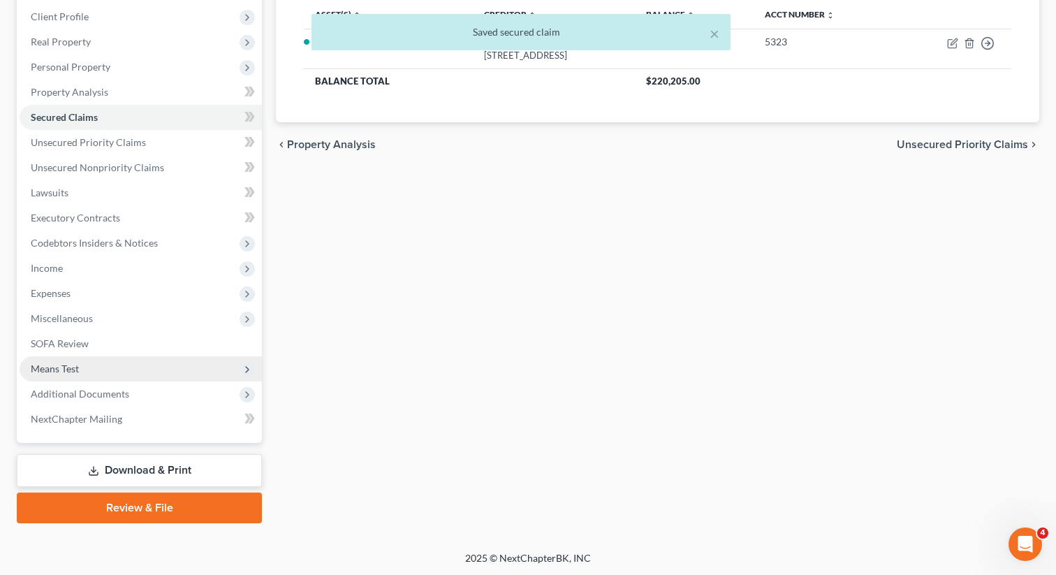
click at [80, 369] on span "Means Test" at bounding box center [141, 368] width 242 height 25
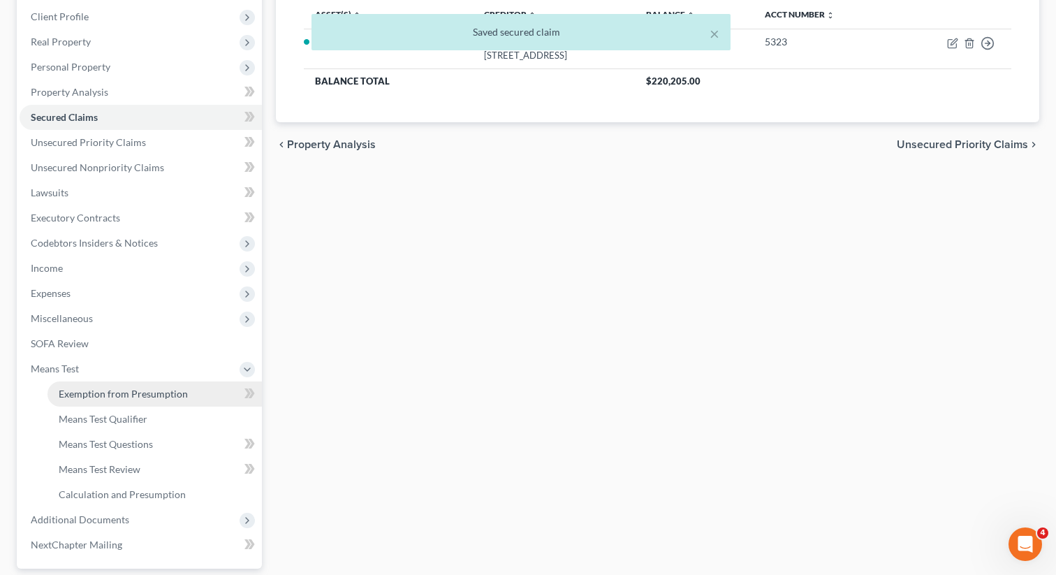
click at [122, 392] on span "Exemption from Presumption" at bounding box center [123, 394] width 129 height 12
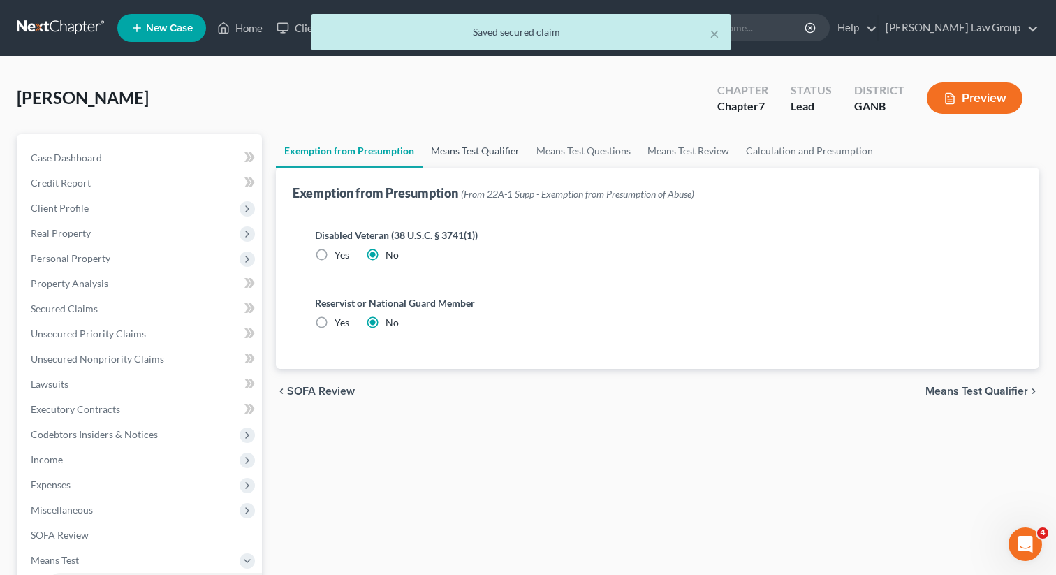
click at [475, 162] on link "Means Test Qualifier" at bounding box center [475, 151] width 105 height 34
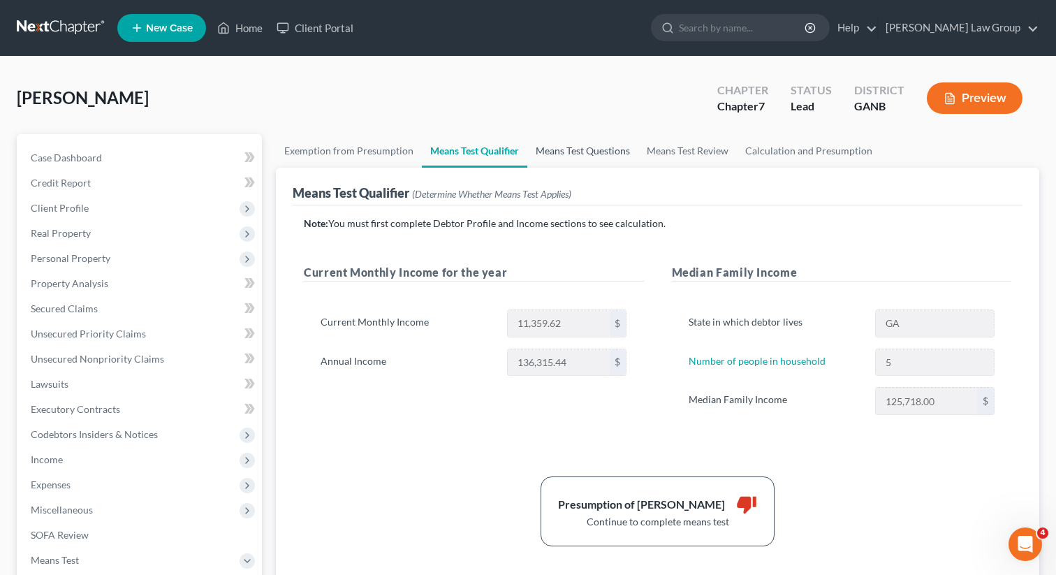
click at [553, 145] on link "Means Test Questions" at bounding box center [582, 151] width 111 height 34
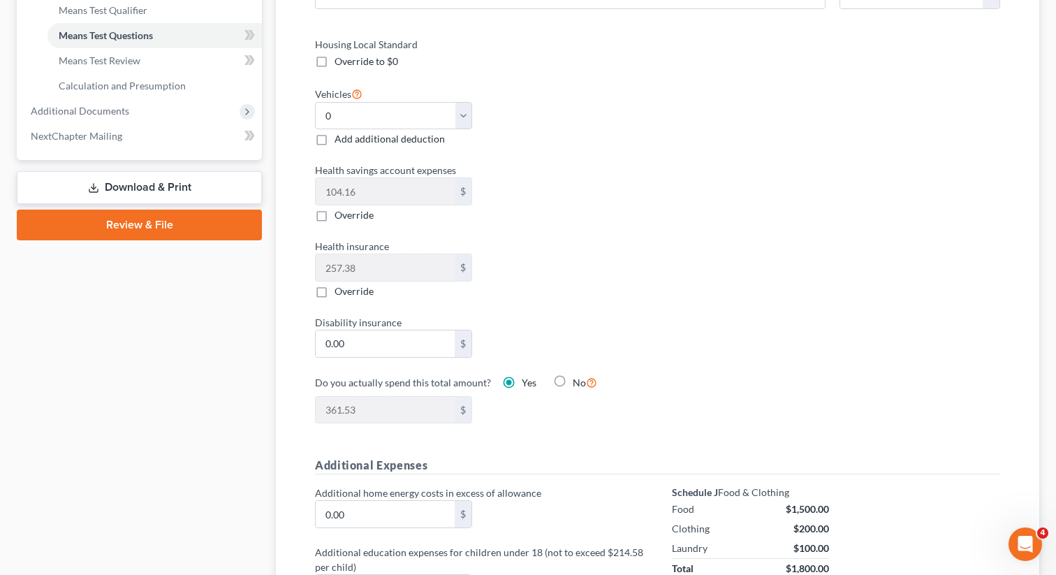
scroll to position [105, 0]
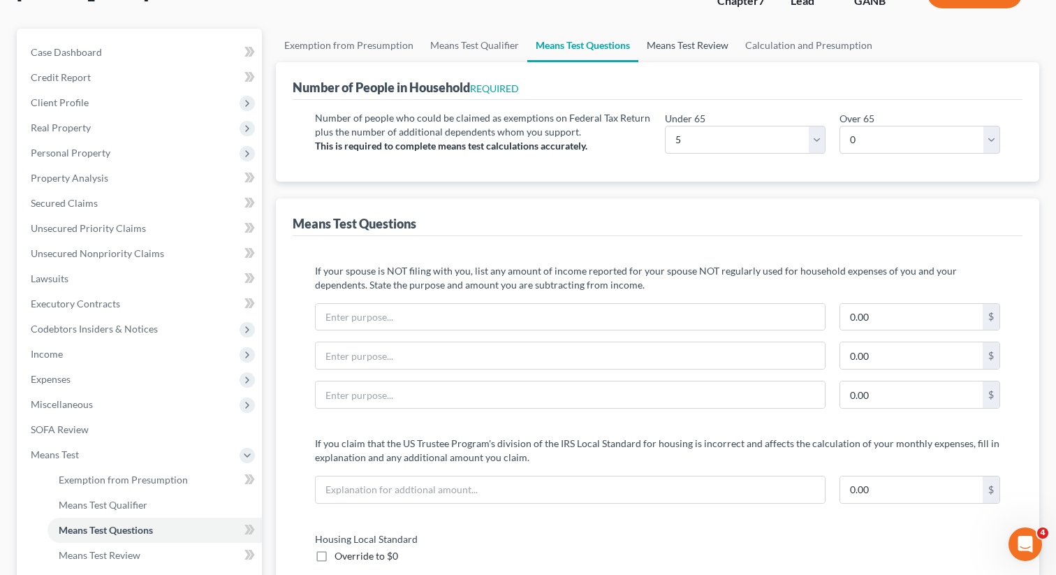
click at [679, 46] on link "Means Test Review" at bounding box center [687, 46] width 98 height 34
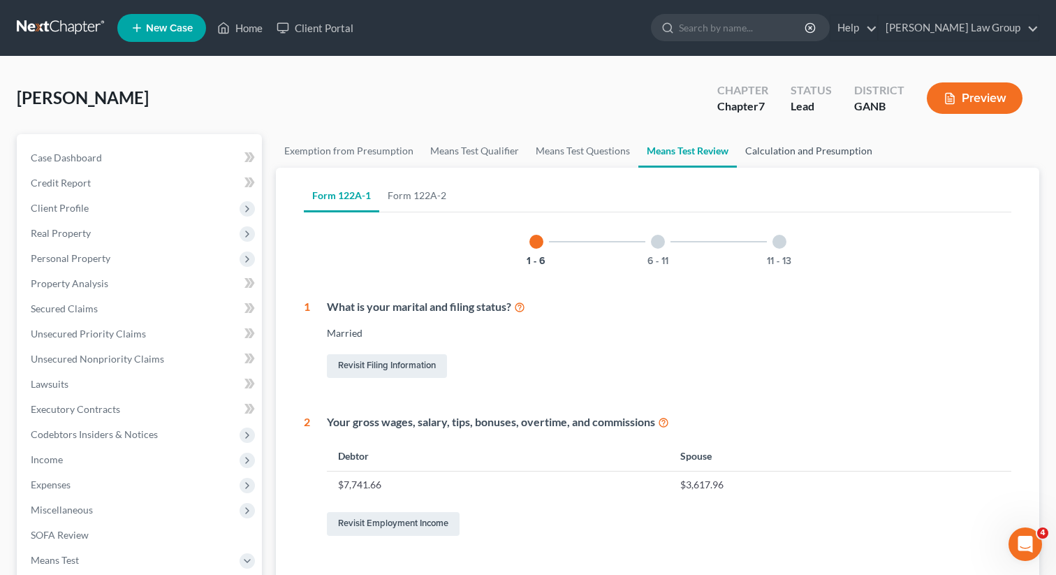
click at [774, 152] on link "Calculation and Presumption" at bounding box center [809, 151] width 144 height 34
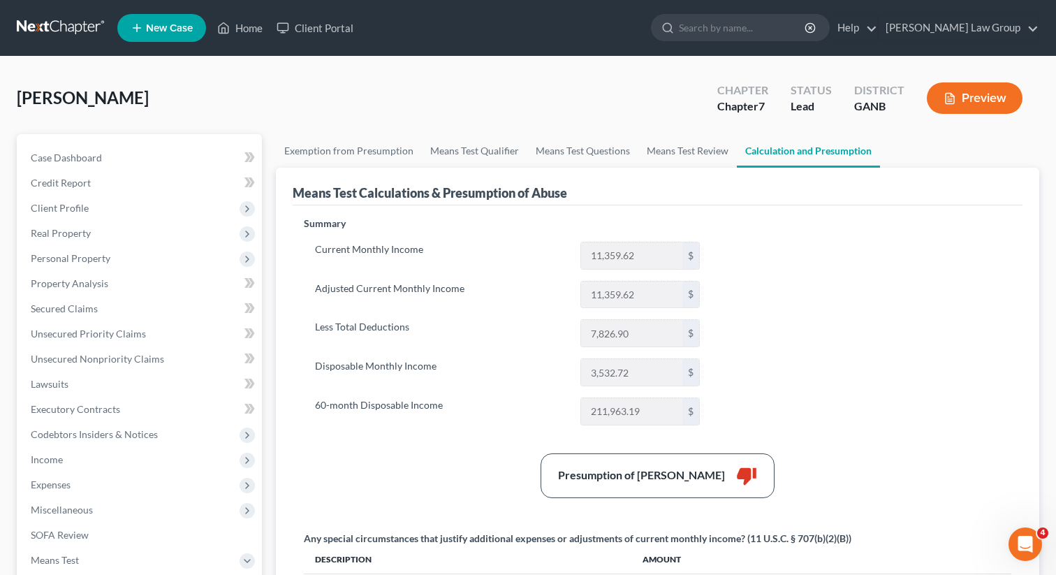
click at [786, 323] on div "Summary Current Monthly Income 11,359.62 $ Adjusted Current Monthly Income 11,3…" at bounding box center [657, 429] width 721 height 425
